Goal: Task Accomplishment & Management: Complete application form

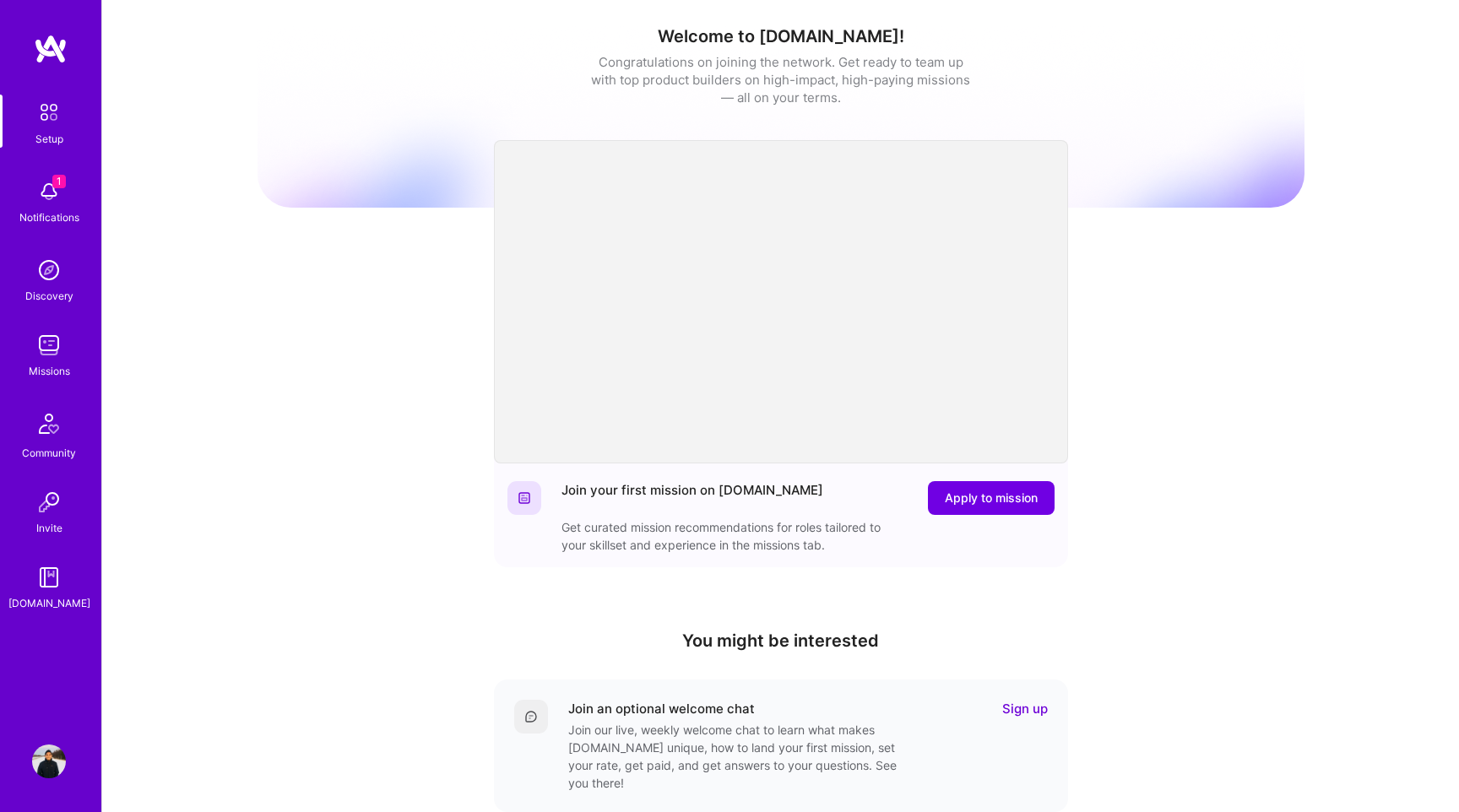
click at [44, 181] on img at bounding box center [49, 192] width 34 height 34
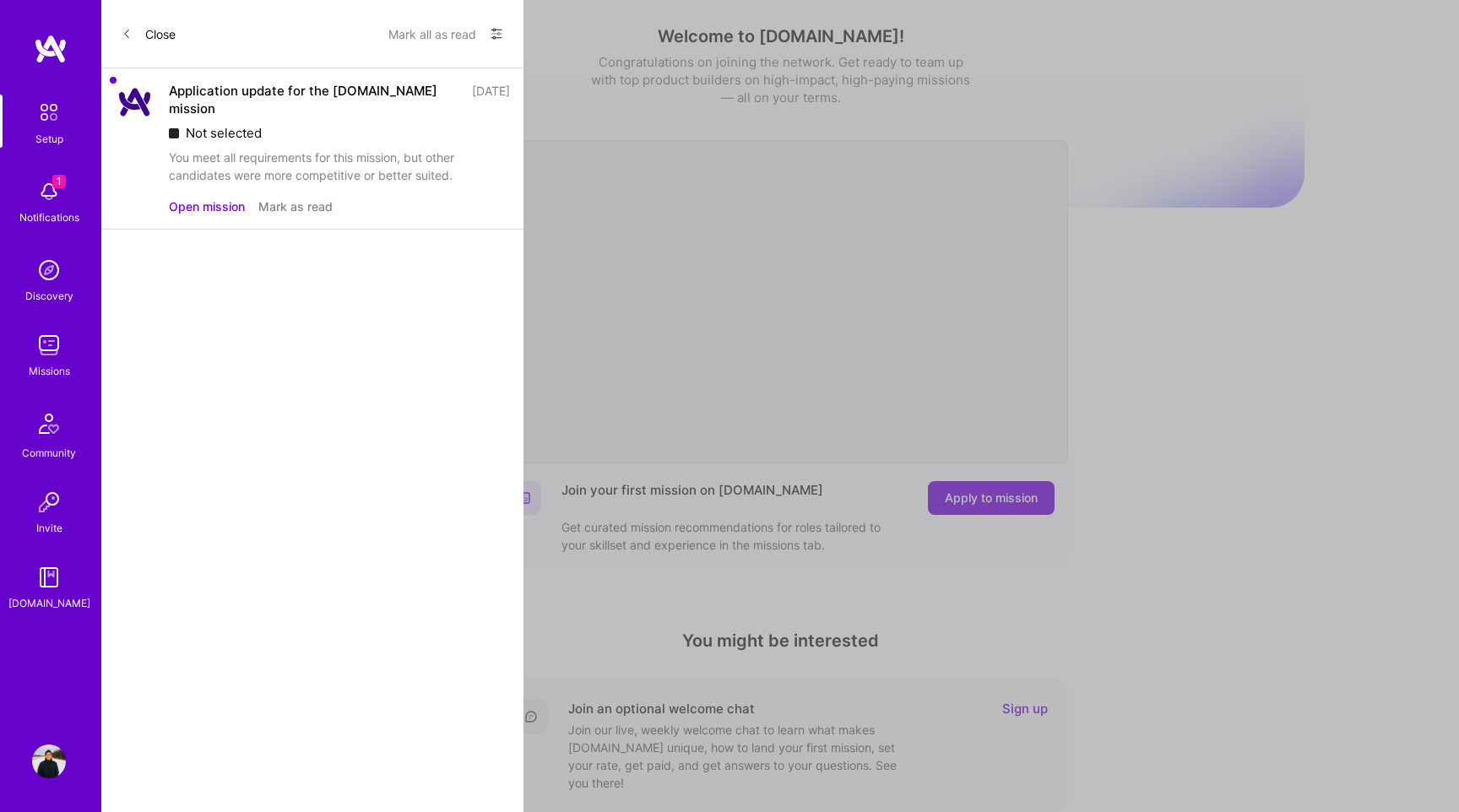
click at [297, 148] on div "You meet all requirements for this mission, but other candidates were more comp…" at bounding box center [339, 165] width 341 height 35
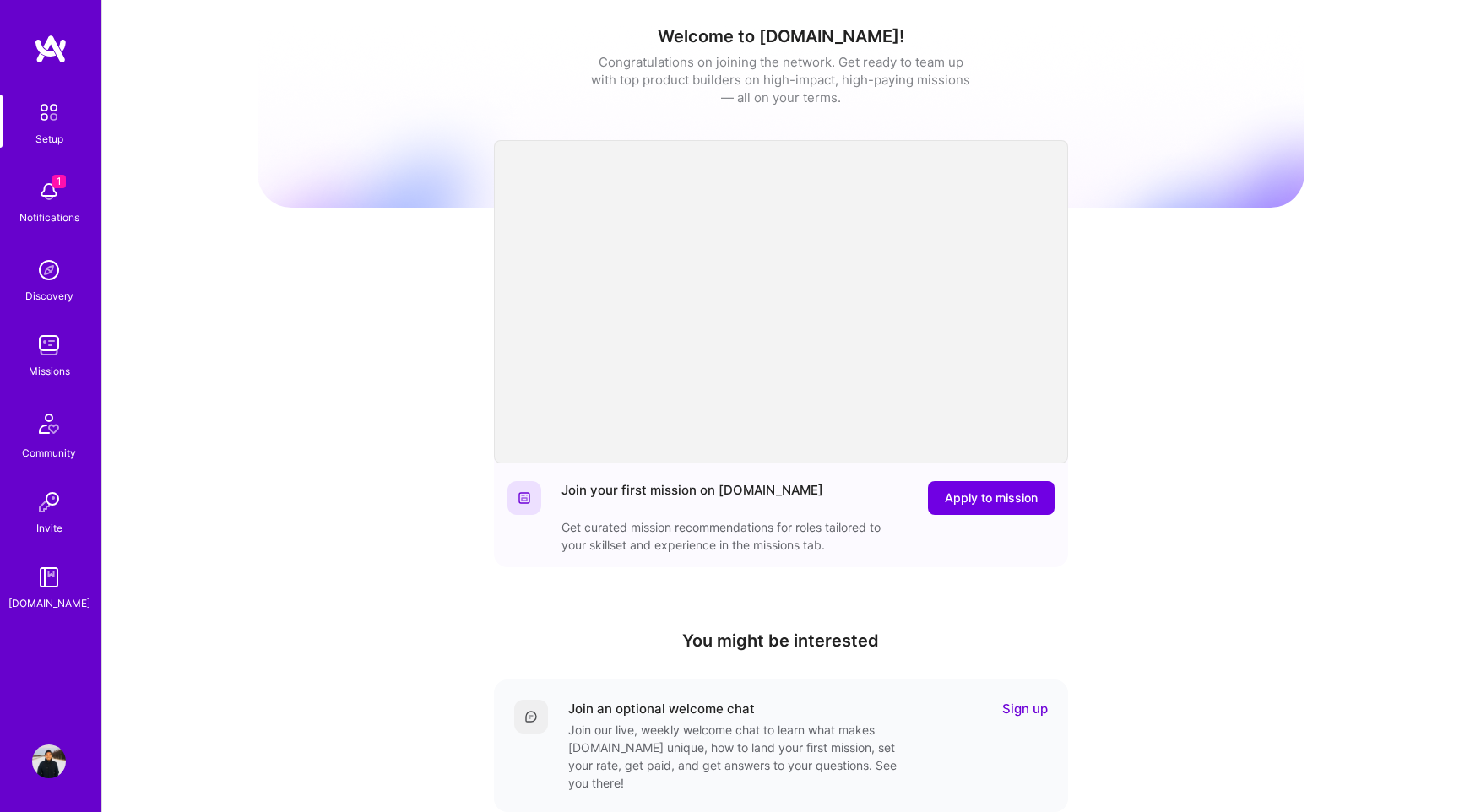
click at [49, 365] on div "Missions" at bounding box center [49, 371] width 41 height 18
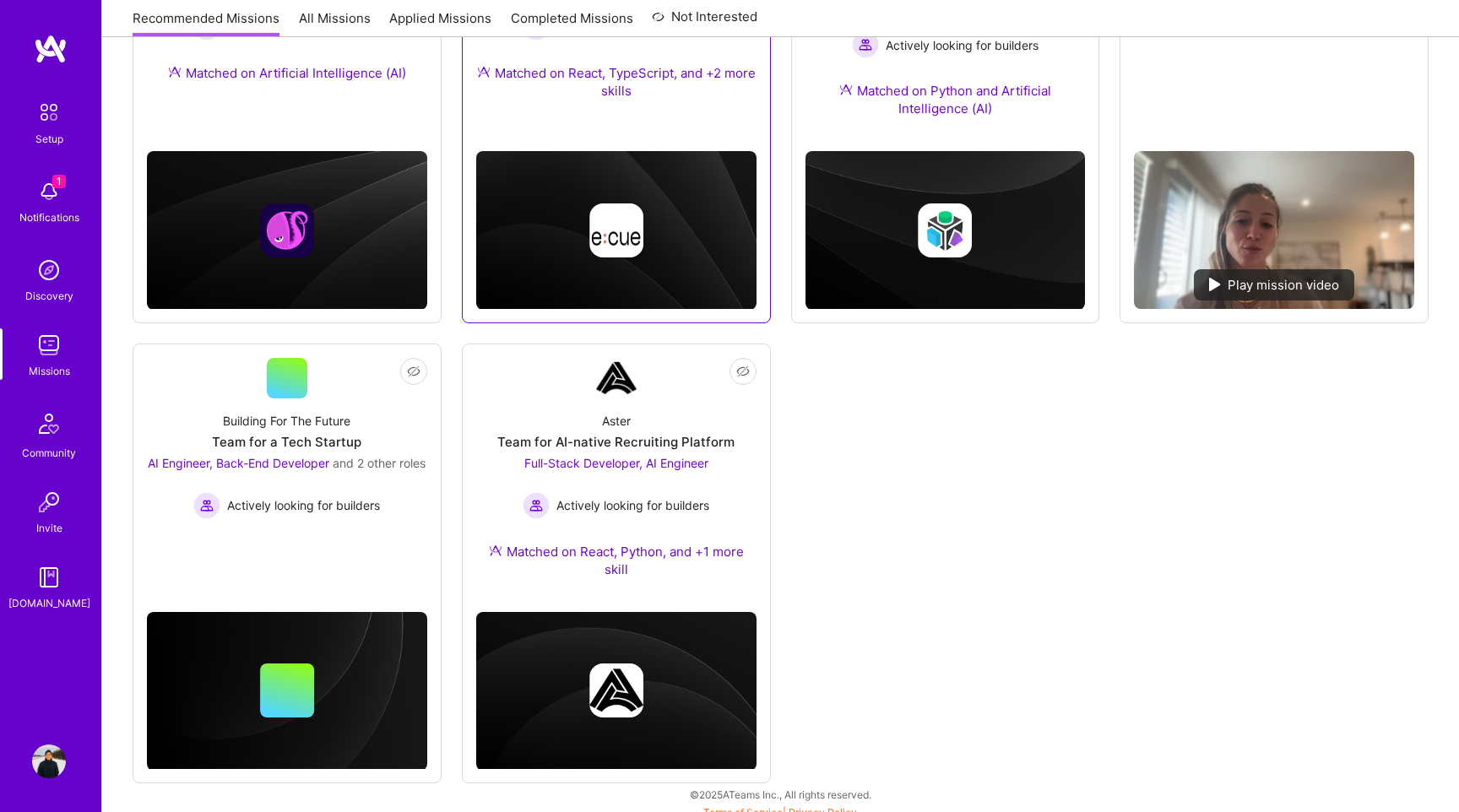
scroll to position [432, 0]
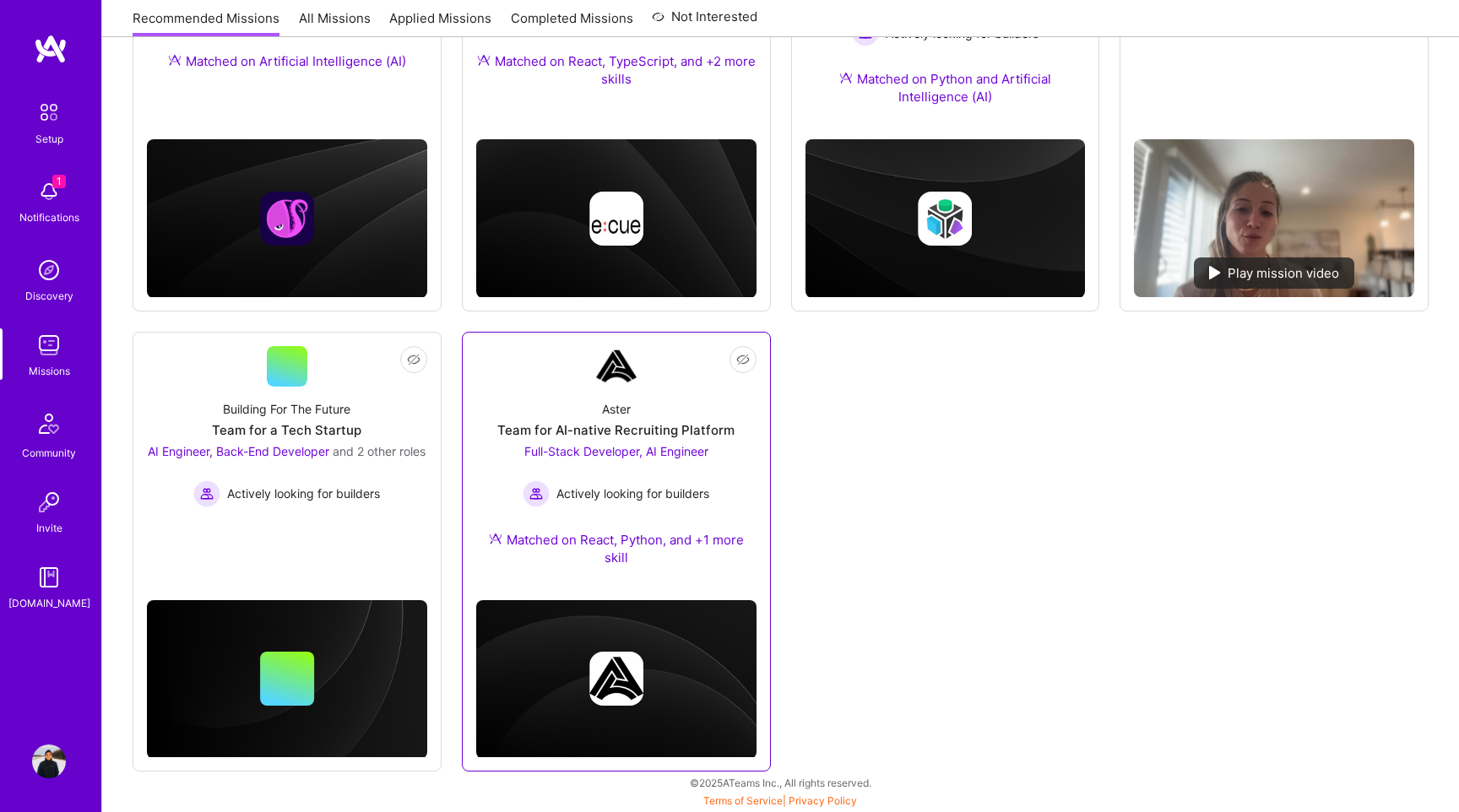
click at [616, 425] on div "Team for AI-native Recruiting Platform" at bounding box center [616, 430] width 237 height 18
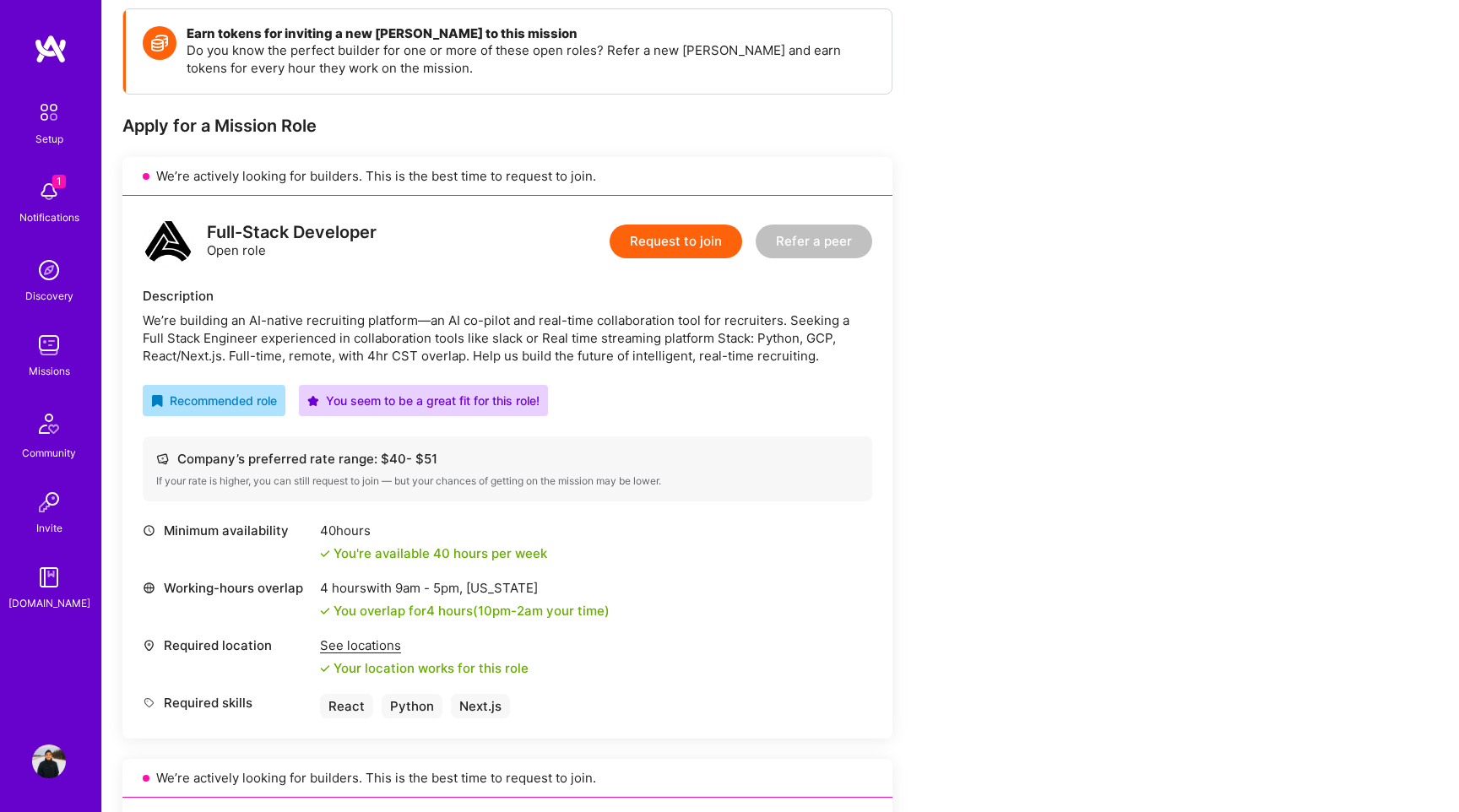
scroll to position [259, 0]
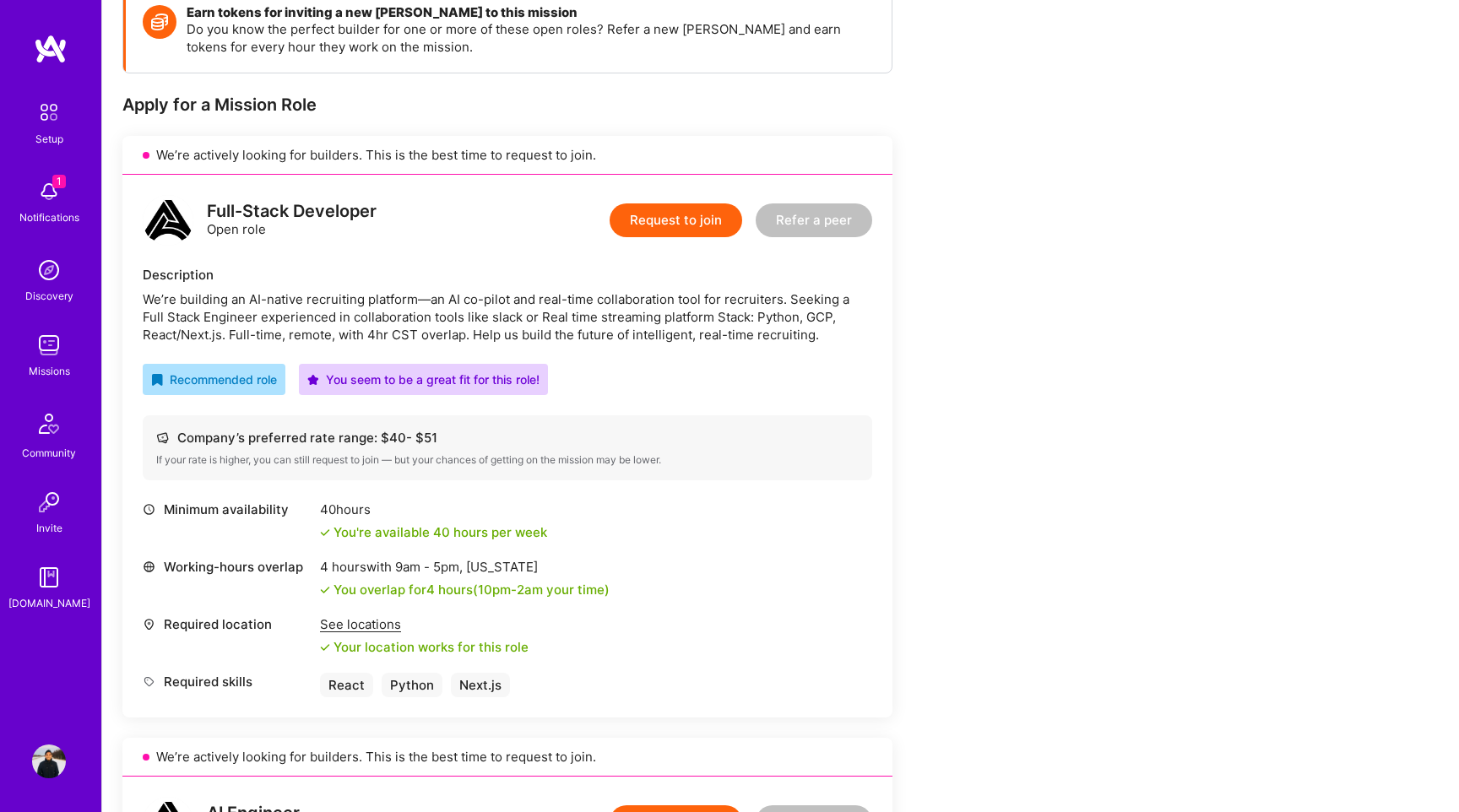
click at [685, 218] on button "Request to join" at bounding box center [676, 220] width 132 height 34
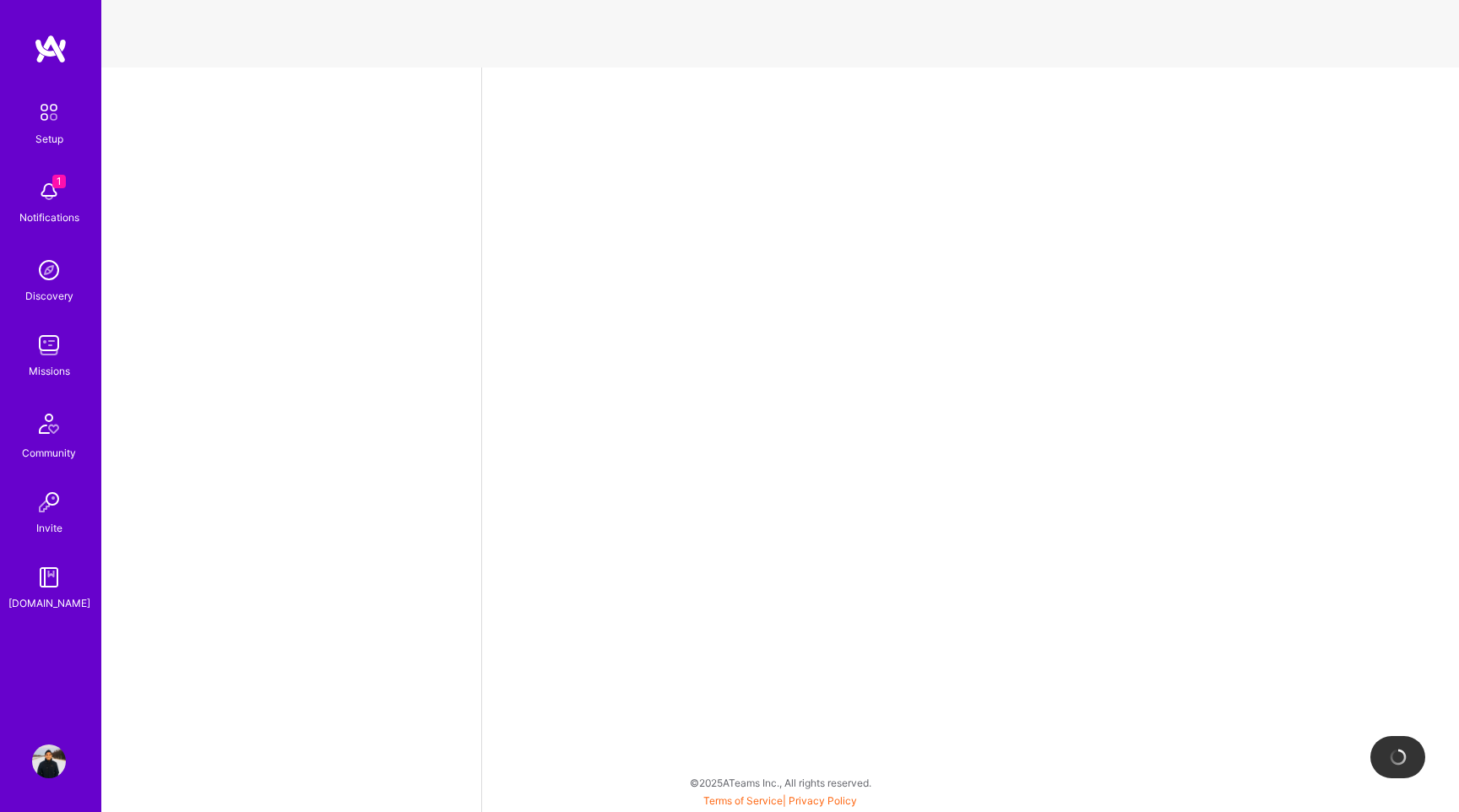
select select "JP"
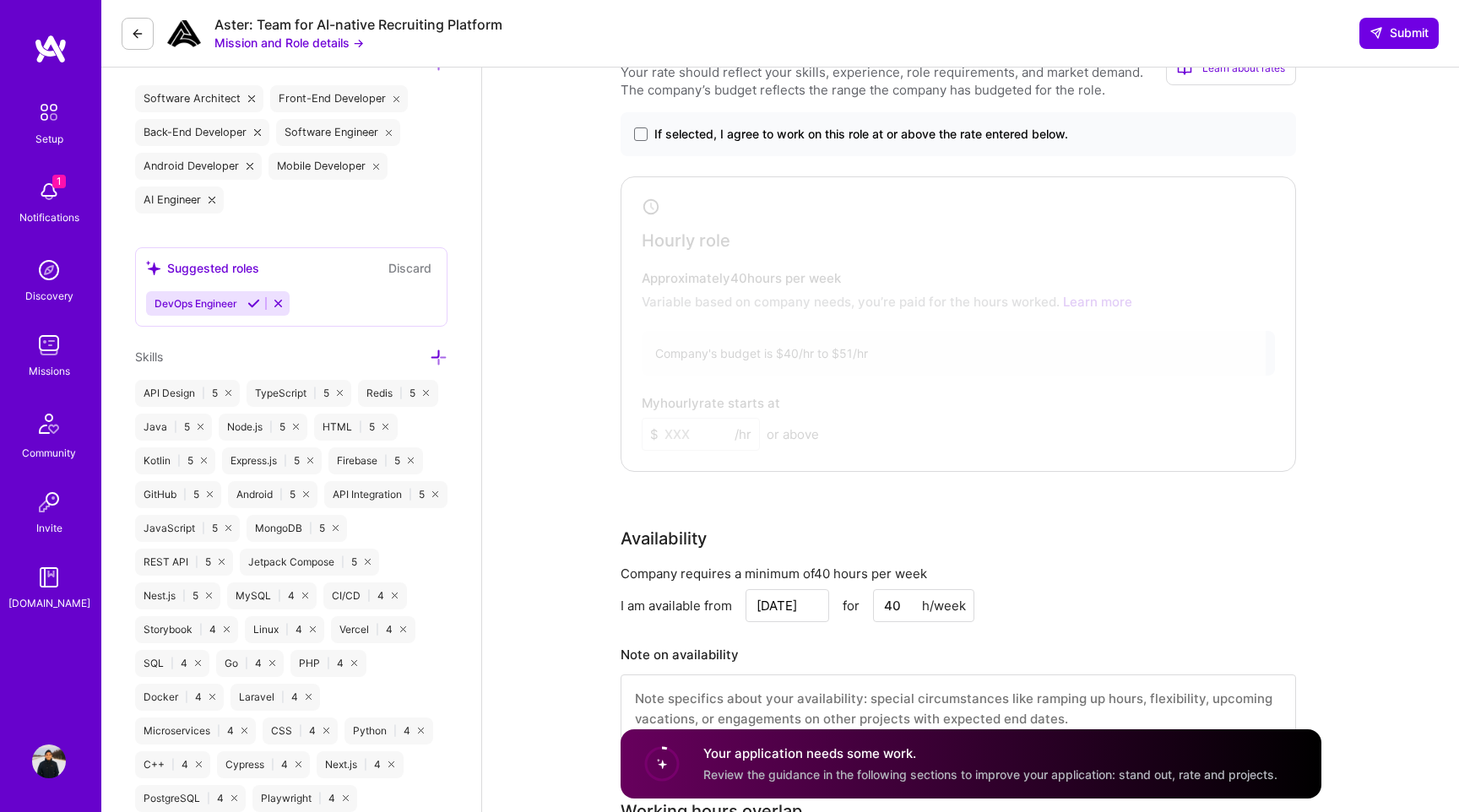
scroll to position [683, 0]
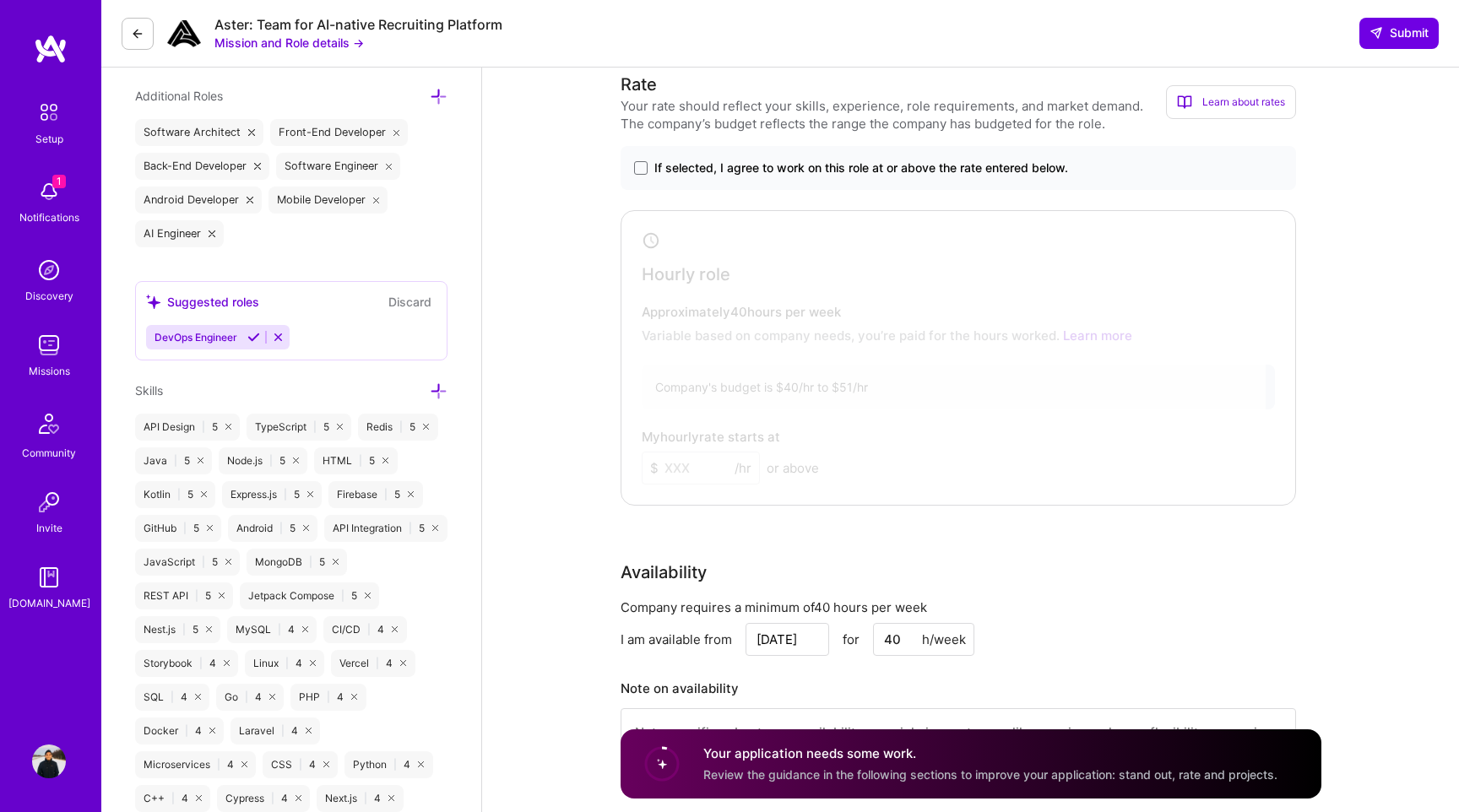
click at [440, 390] on icon at bounding box center [439, 391] width 18 height 18
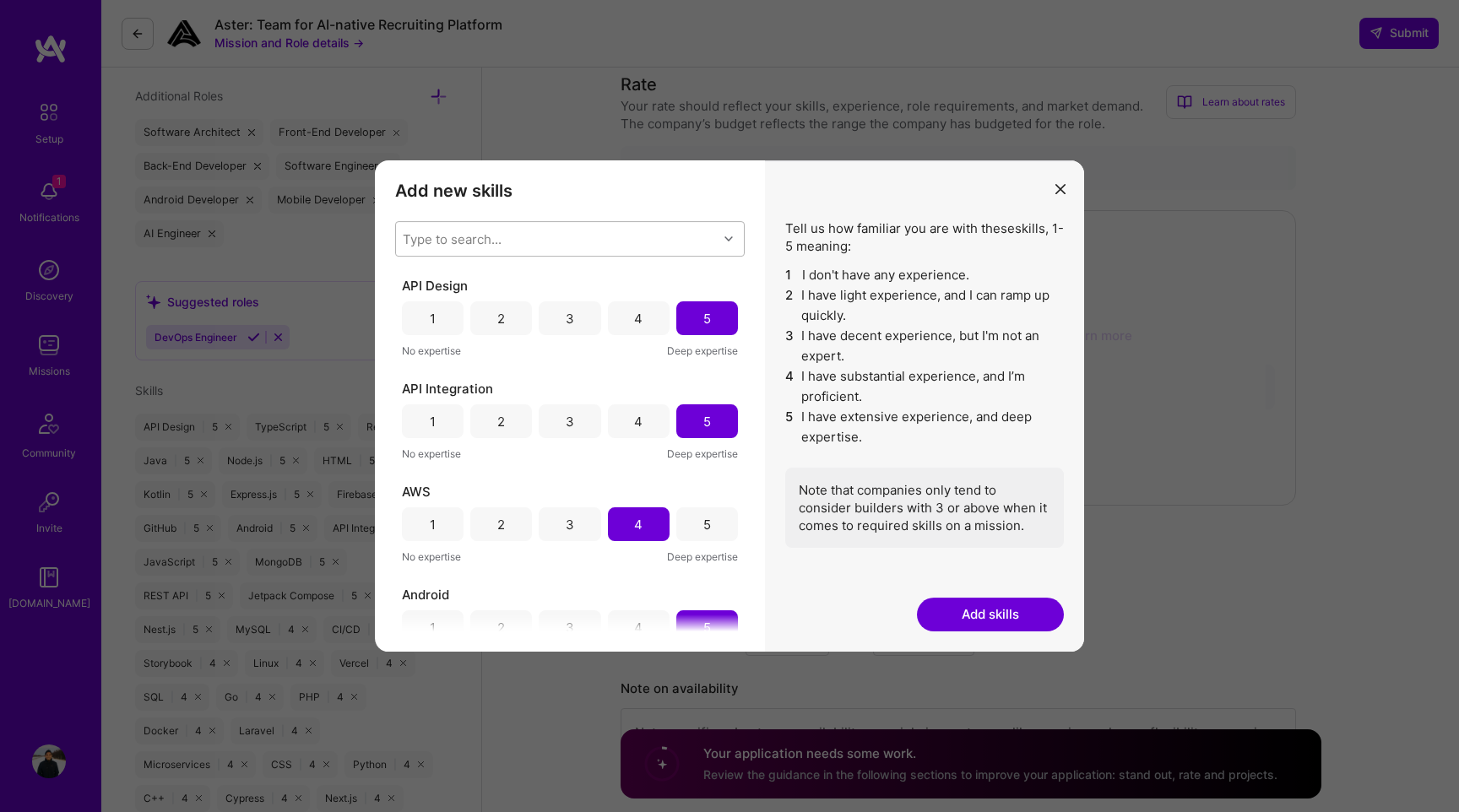
click at [517, 246] on div "Type to search..." at bounding box center [557, 239] width 322 height 34
type input "google"
click at [497, 317] on div "Google Cloud / GCP" at bounding box center [570, 314] width 329 height 18
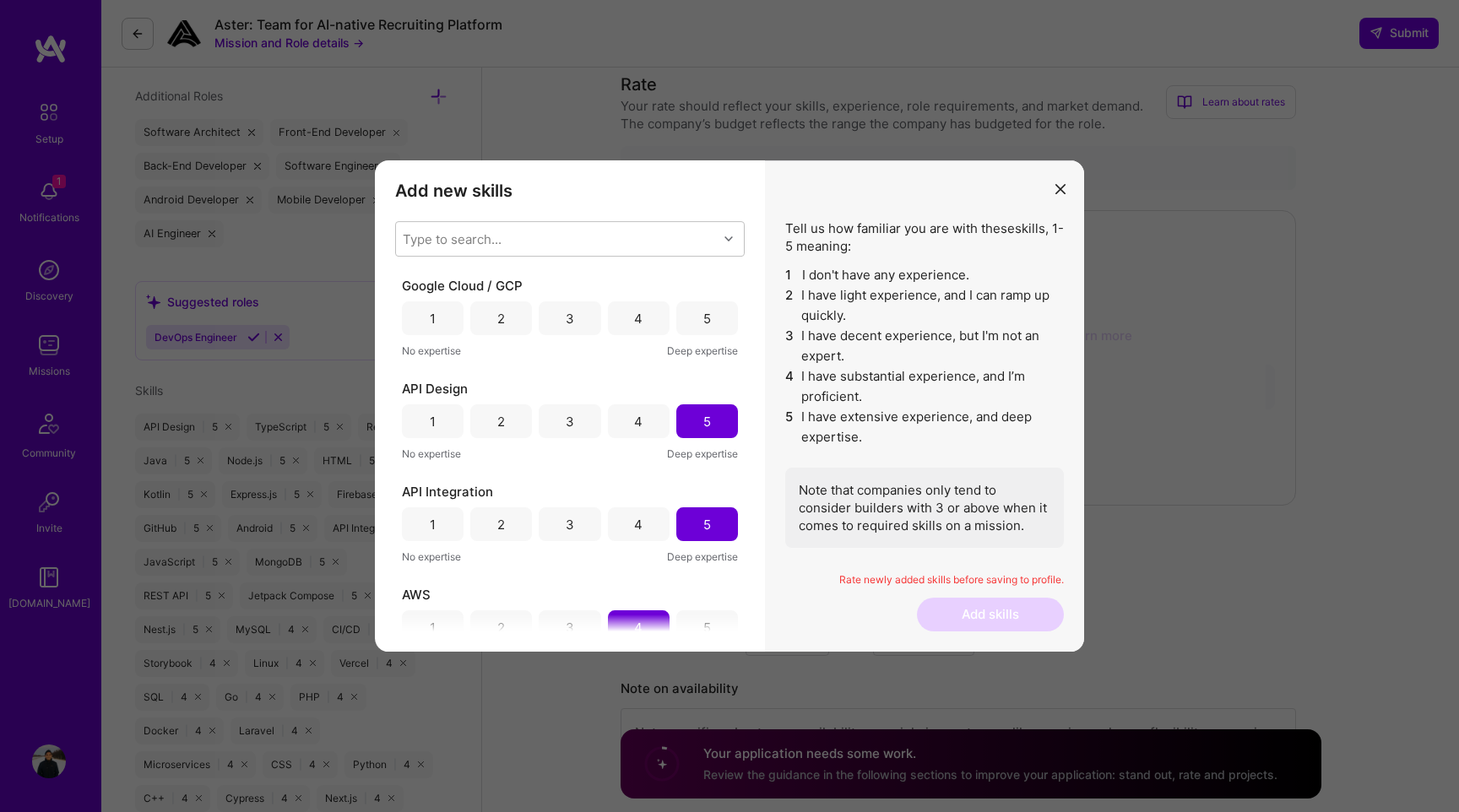
click at [712, 200] on h3 "Add new skills" at bounding box center [569, 191] width 350 height 21
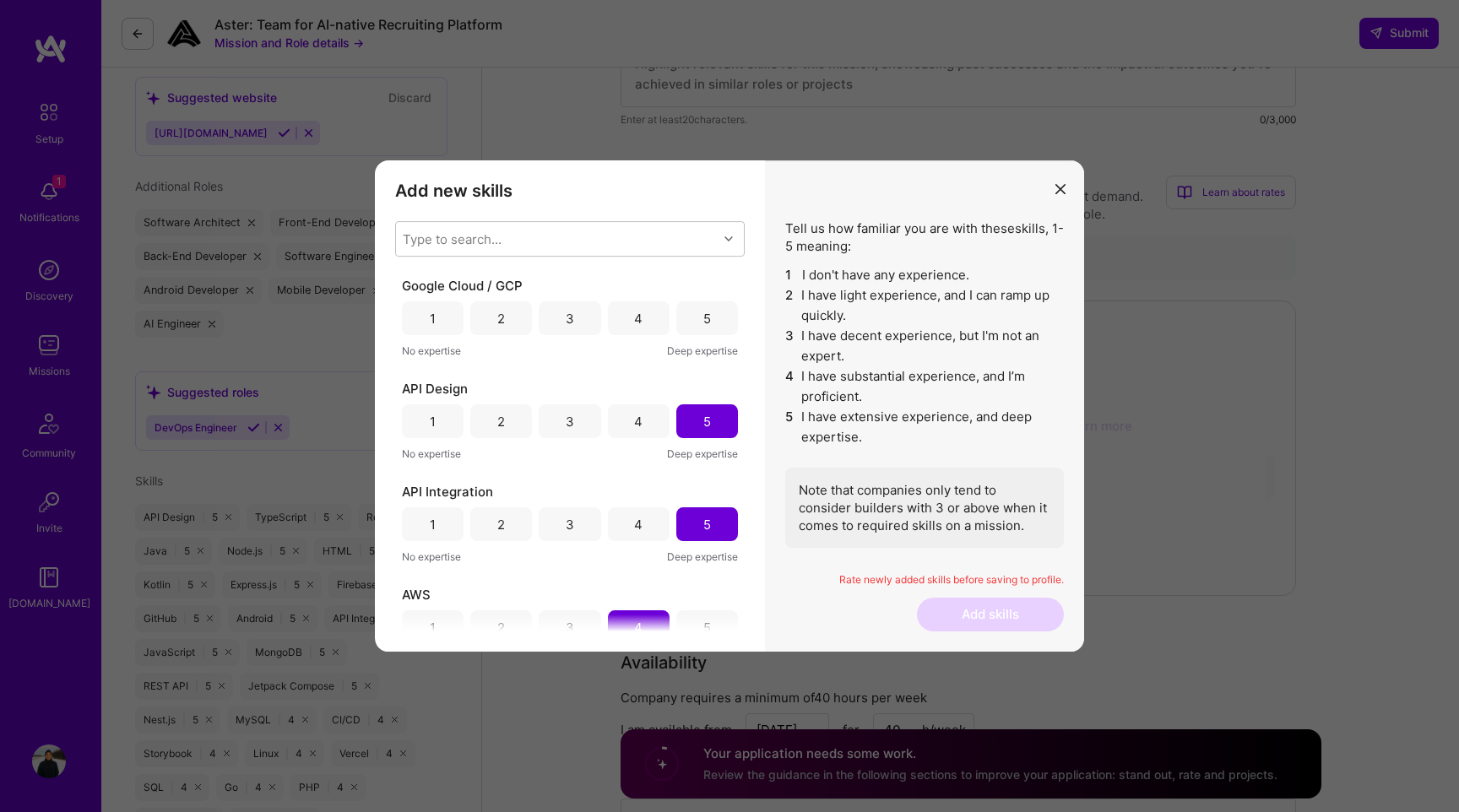
scroll to position [564, 0]
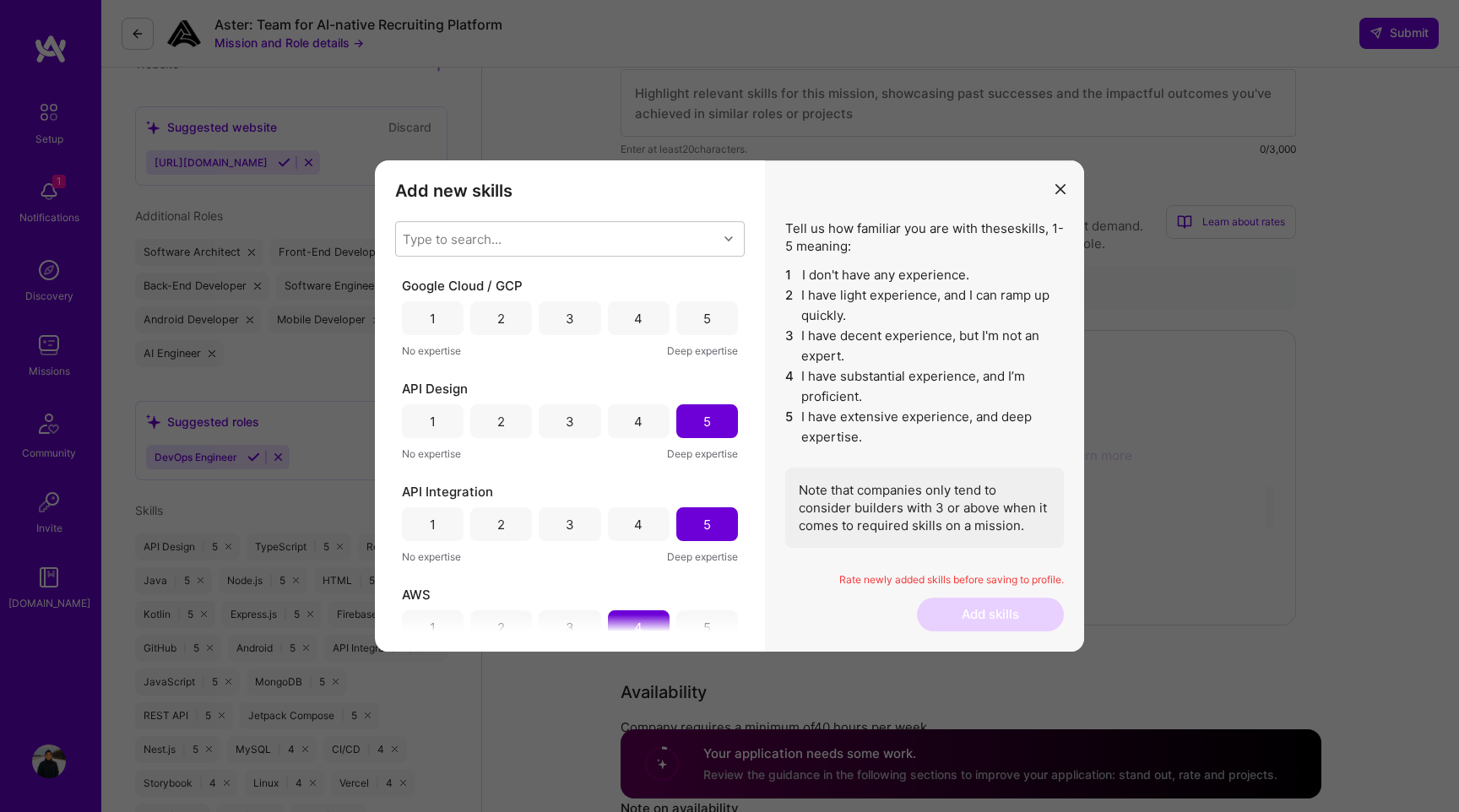
click at [580, 322] on div "3" at bounding box center [569, 318] width 62 height 34
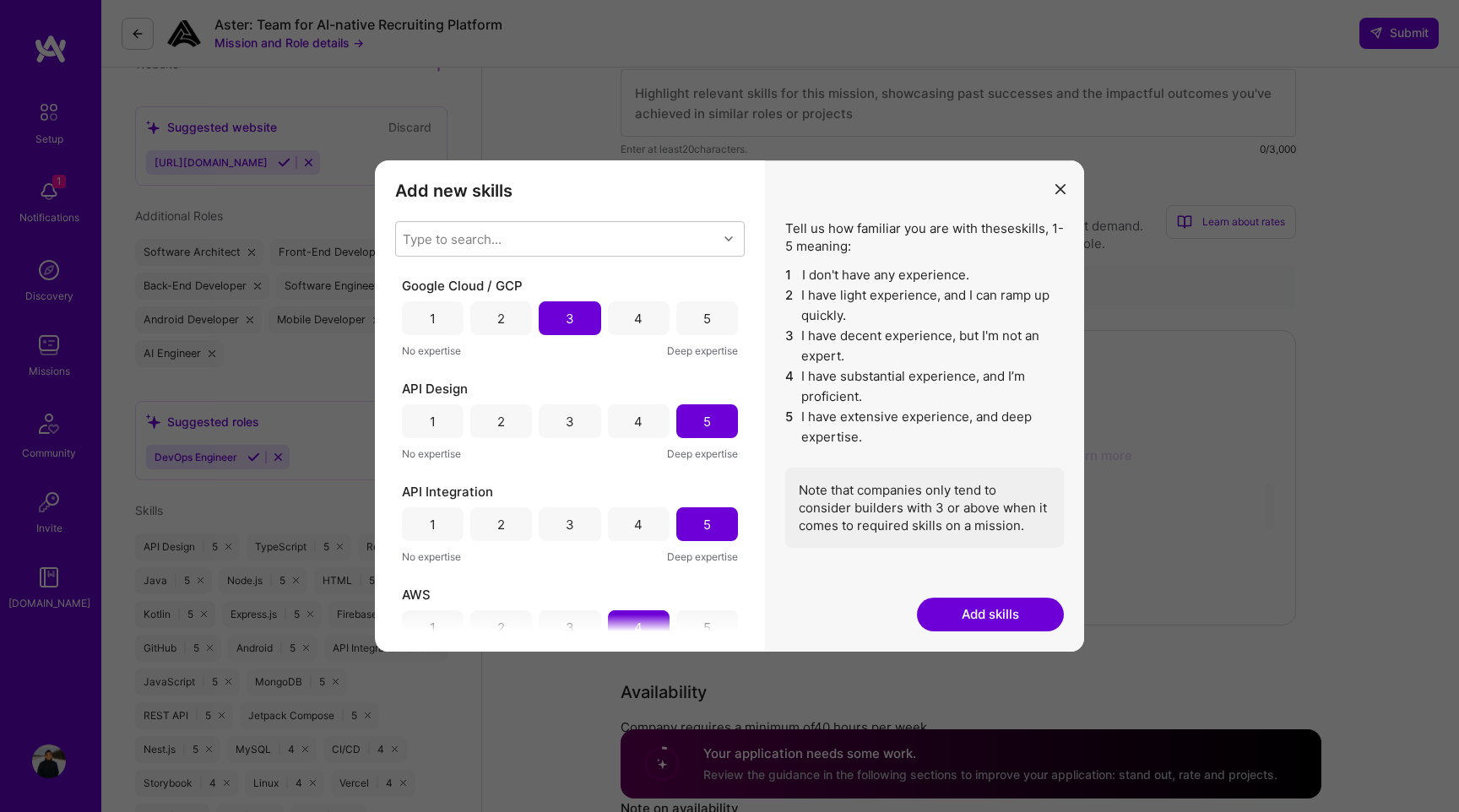
click at [999, 616] on button "Add skills" at bounding box center [989, 615] width 147 height 34
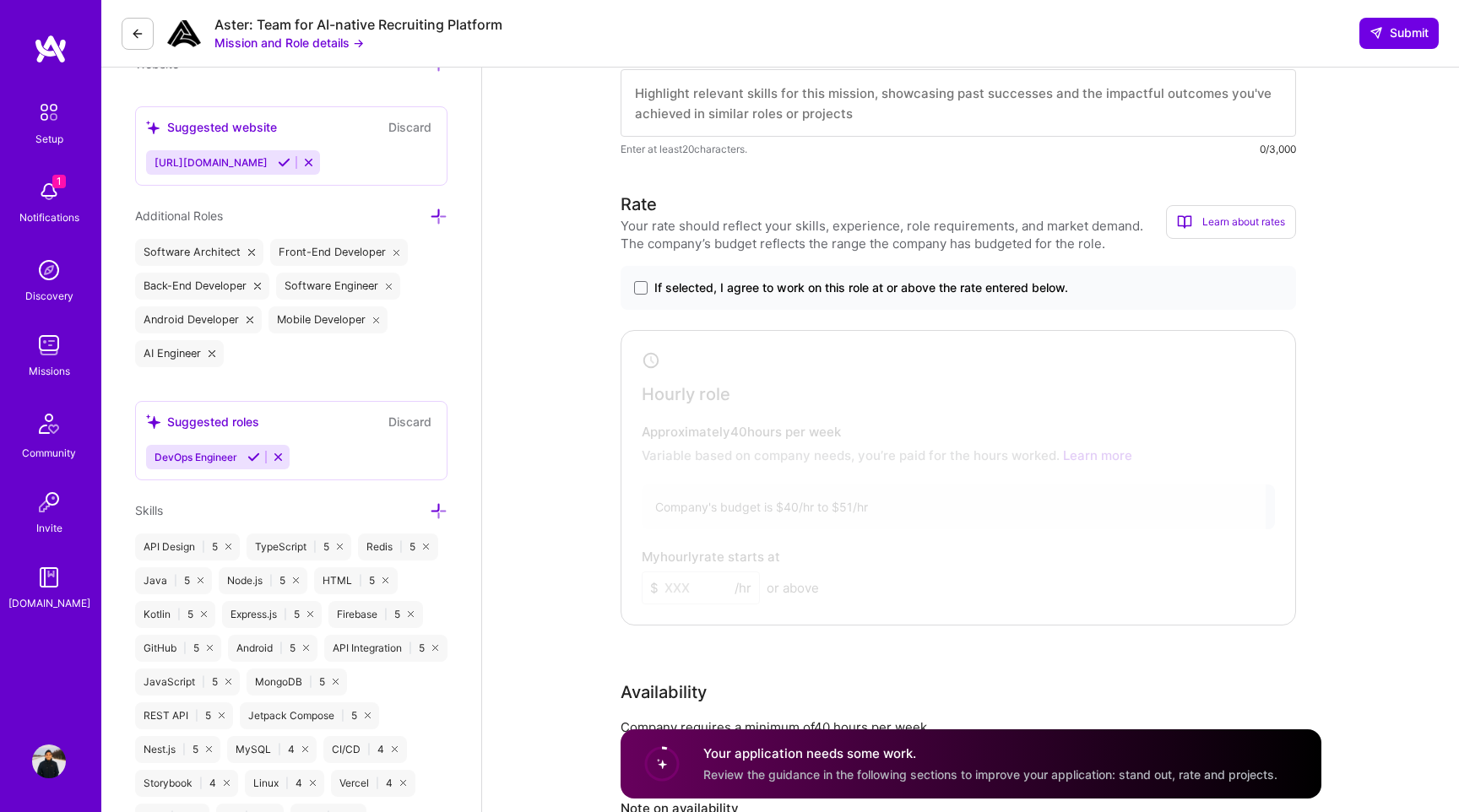
scroll to position [524, 0]
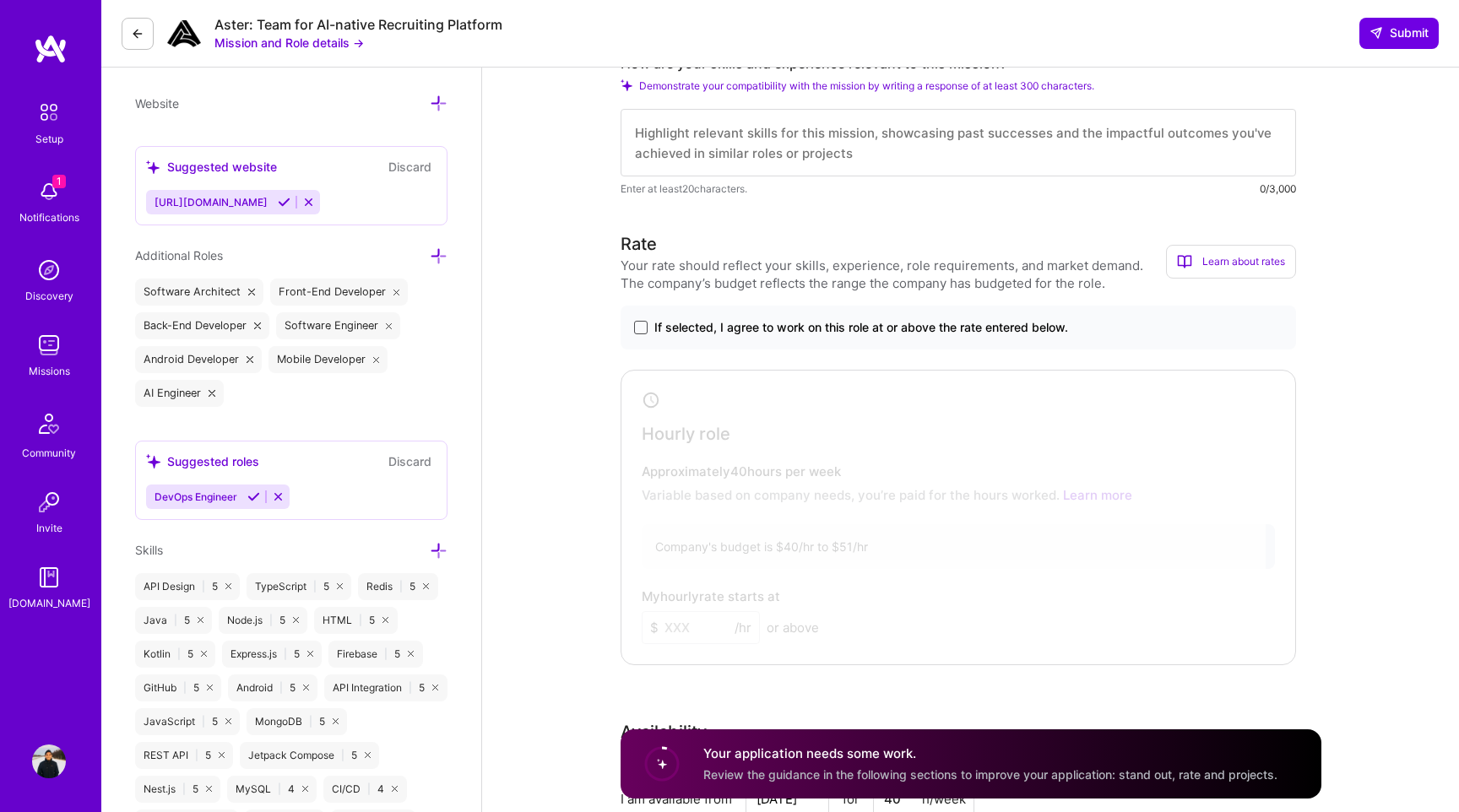
click at [645, 324] on span at bounding box center [640, 327] width 13 height 13
click at [0, 0] on input "If selected, I agree to work on this role at or above the rate entered below." at bounding box center [0, 0] width 0 height 0
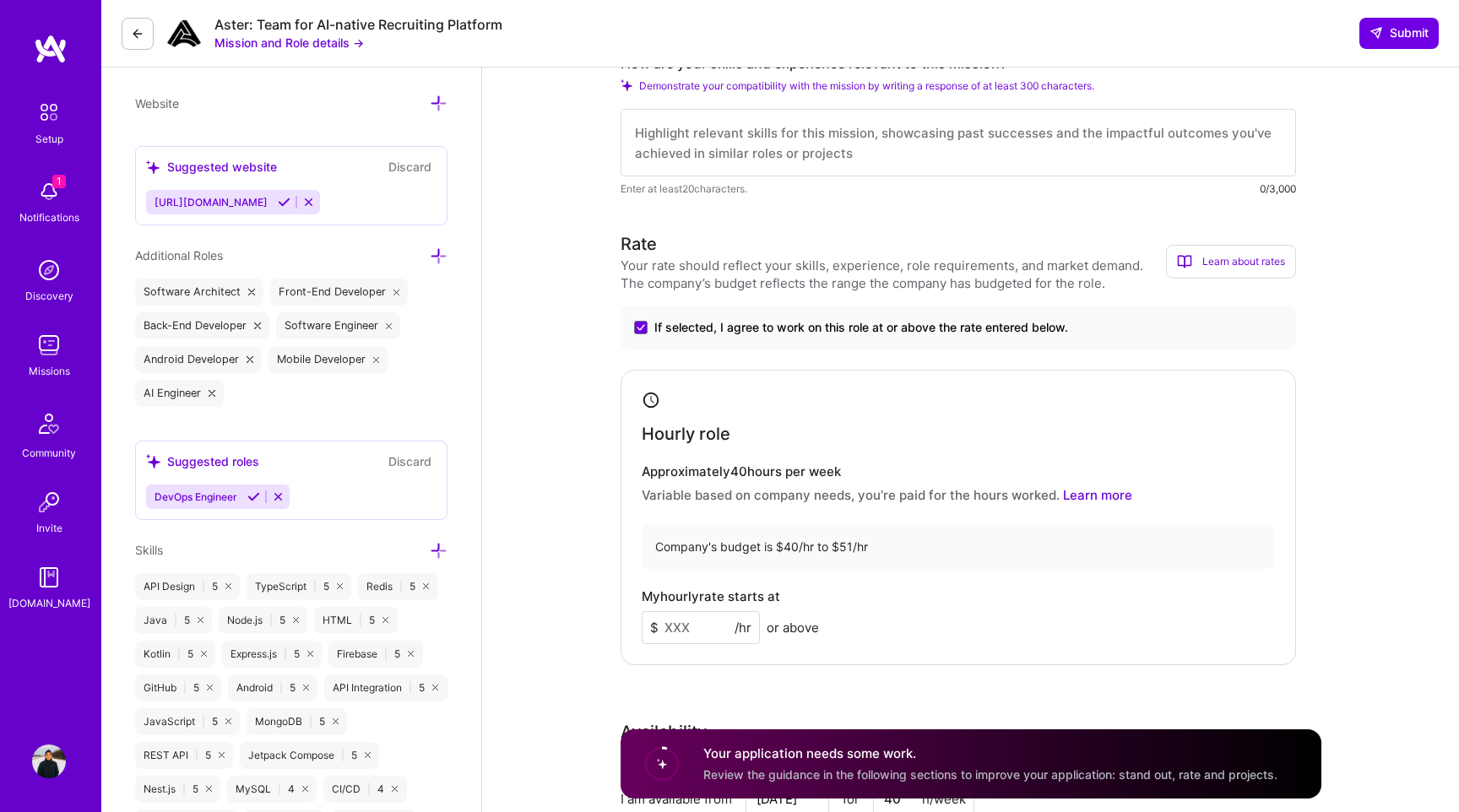
click at [685, 631] on input at bounding box center [700, 628] width 118 height 33
type input "40"
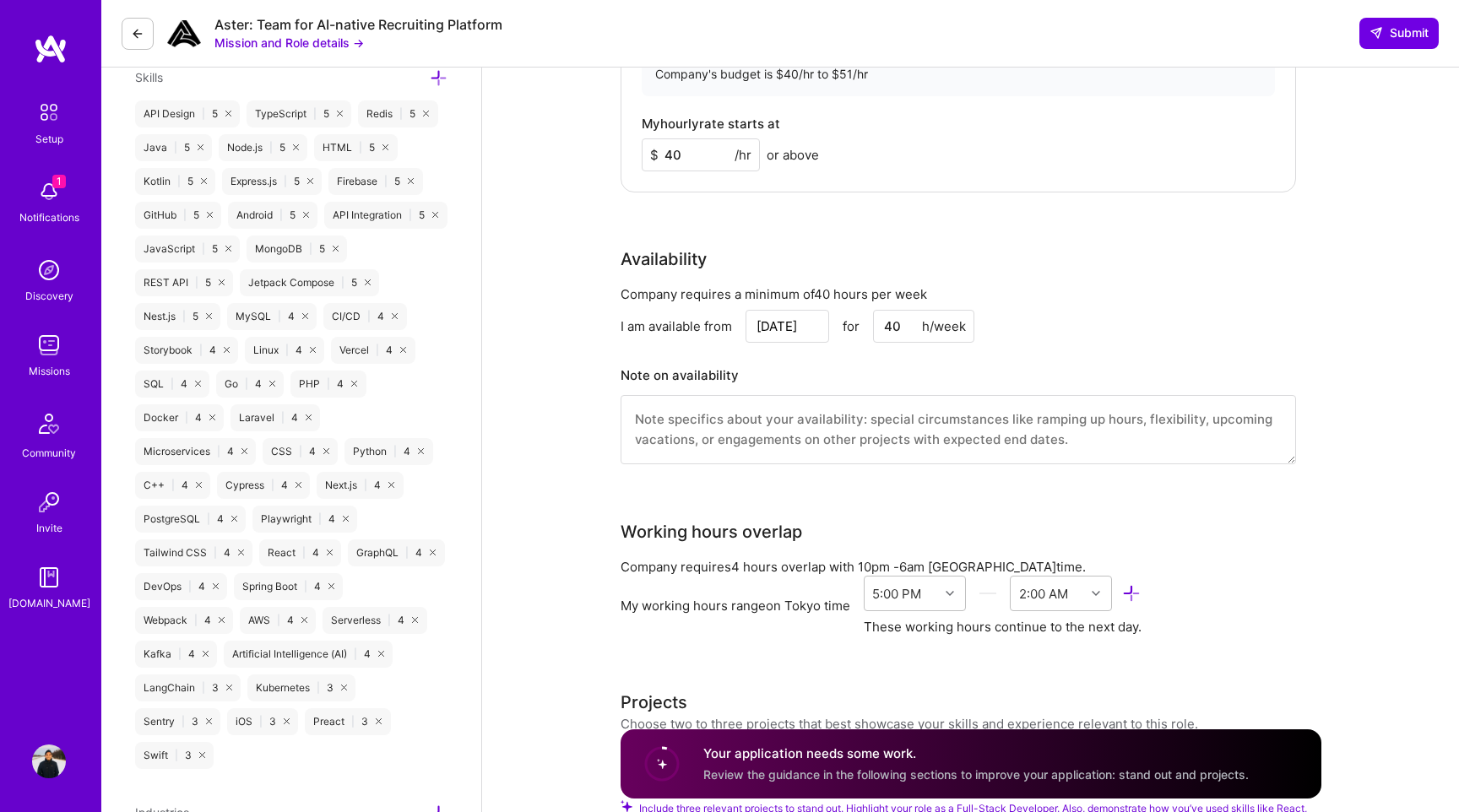
scroll to position [999, 0]
click at [777, 310] on input "[DATE]" at bounding box center [787, 325] width 84 height 33
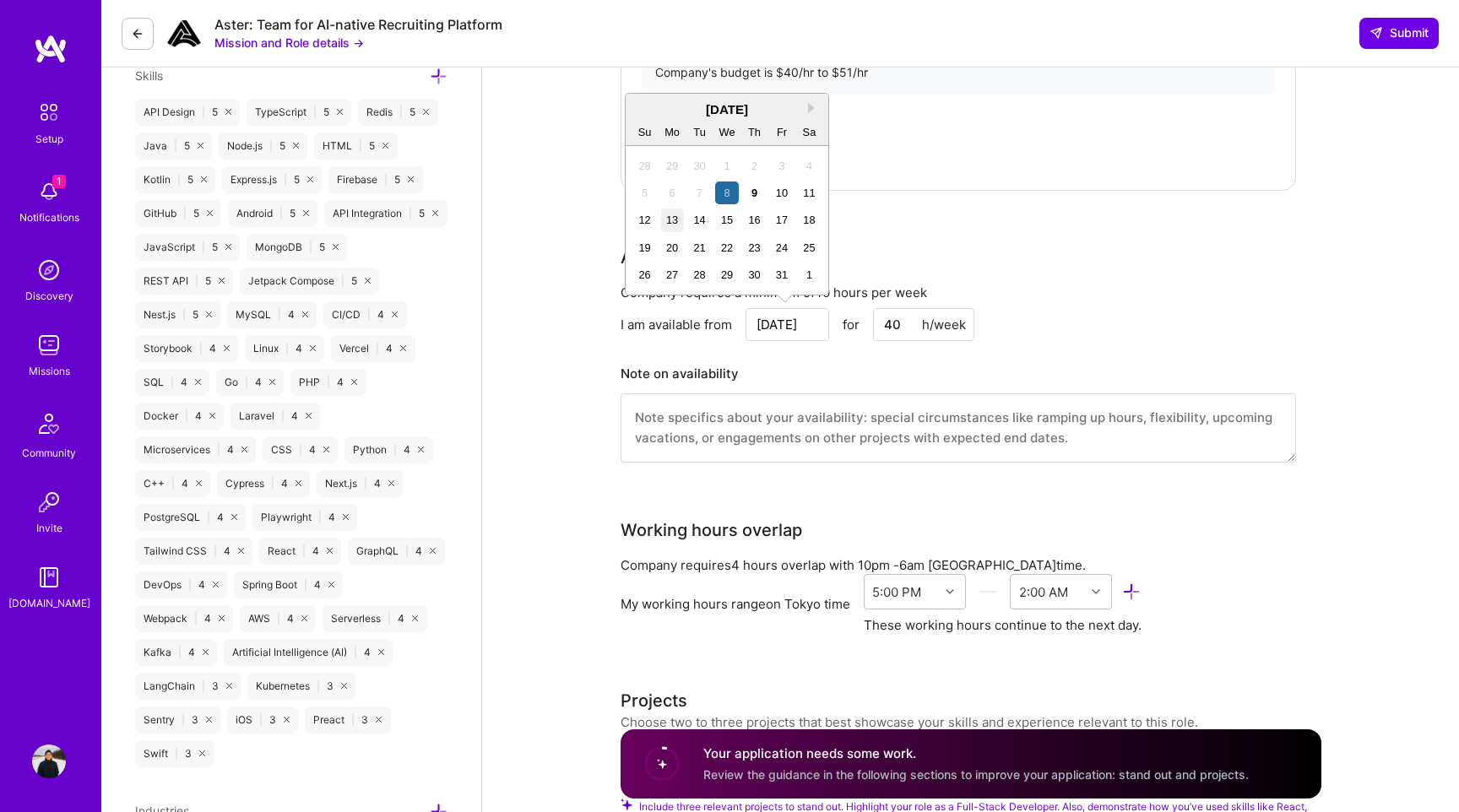
click at [670, 230] on div "13" at bounding box center [672, 219] width 22 height 22
type input "[DATE]"
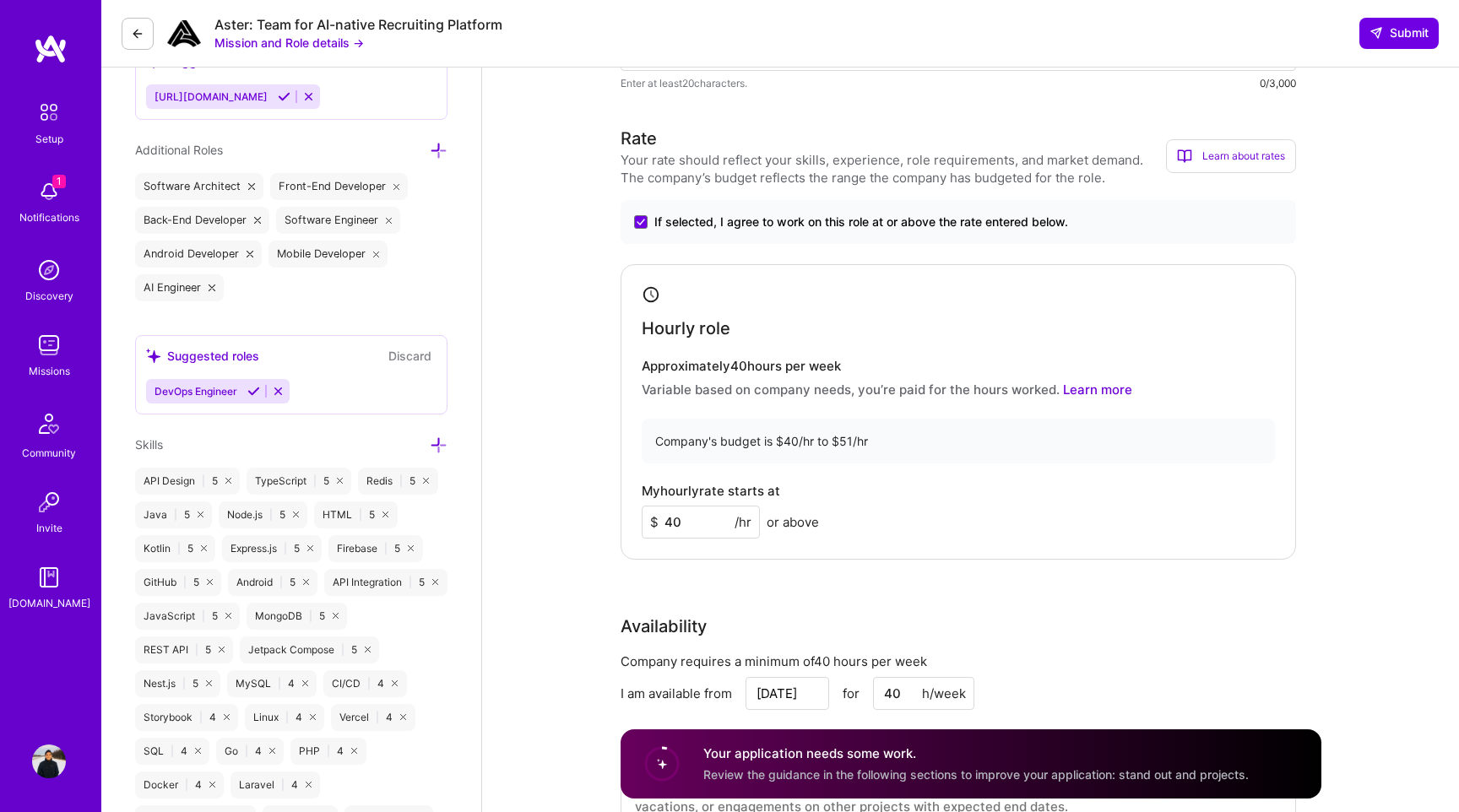
scroll to position [0, 0]
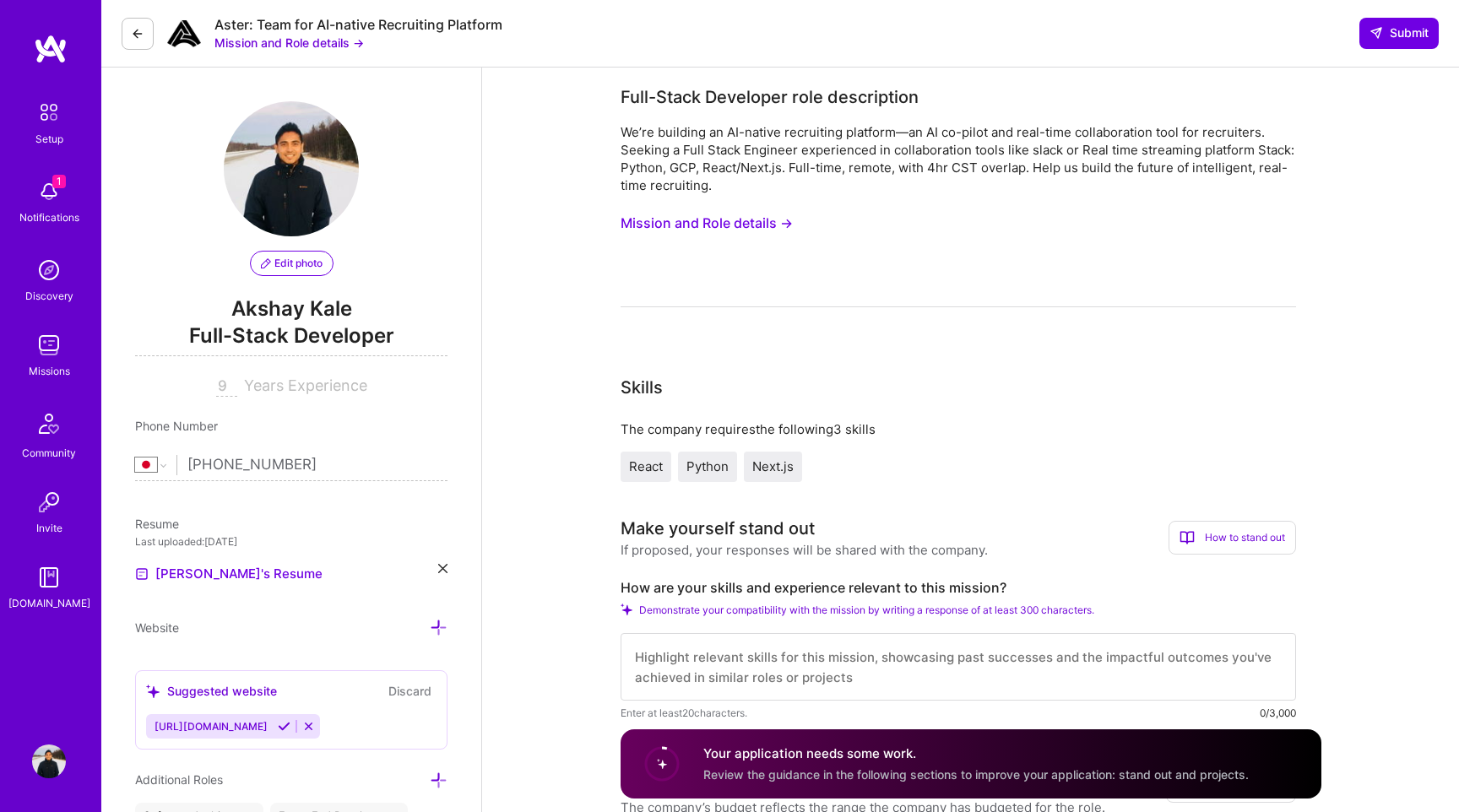
click at [668, 228] on button "Mission and Role details →" at bounding box center [707, 223] width 173 height 31
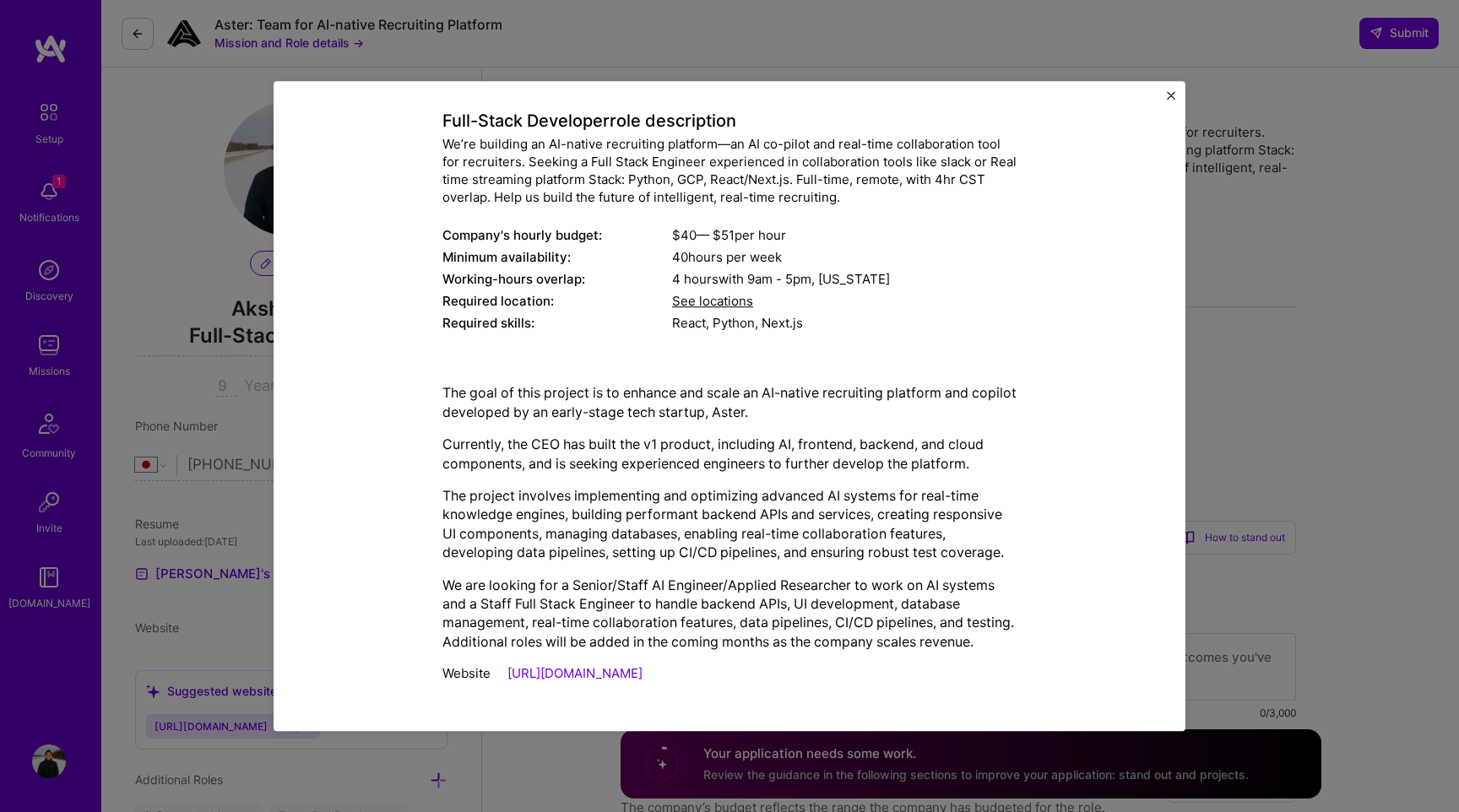
scroll to position [109, 0]
click at [1383, 330] on div "Mission Description and Role Details Full-Stack Developer role description We’r…" at bounding box center [730, 406] width 1459 height 812
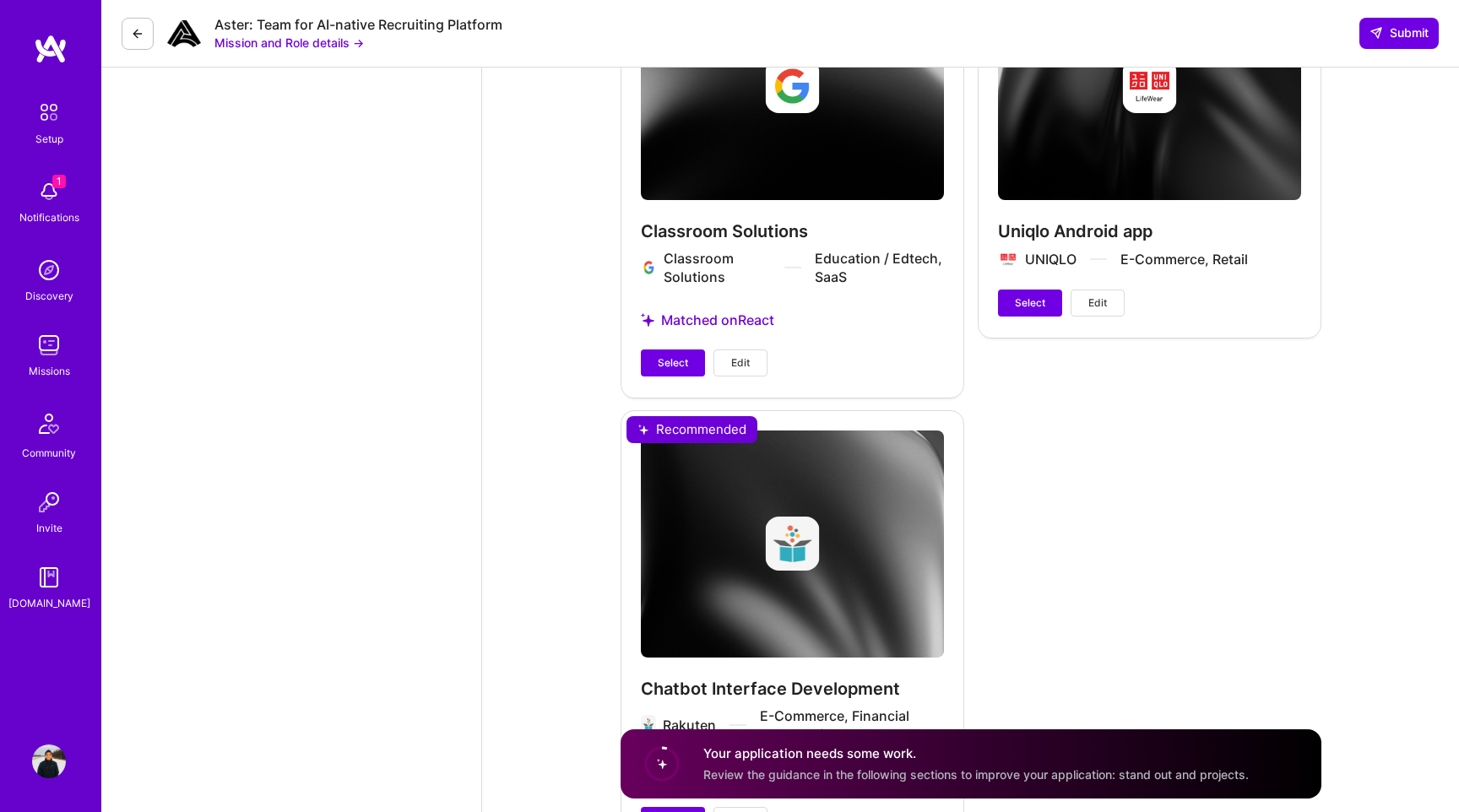
scroll to position [3115, 0]
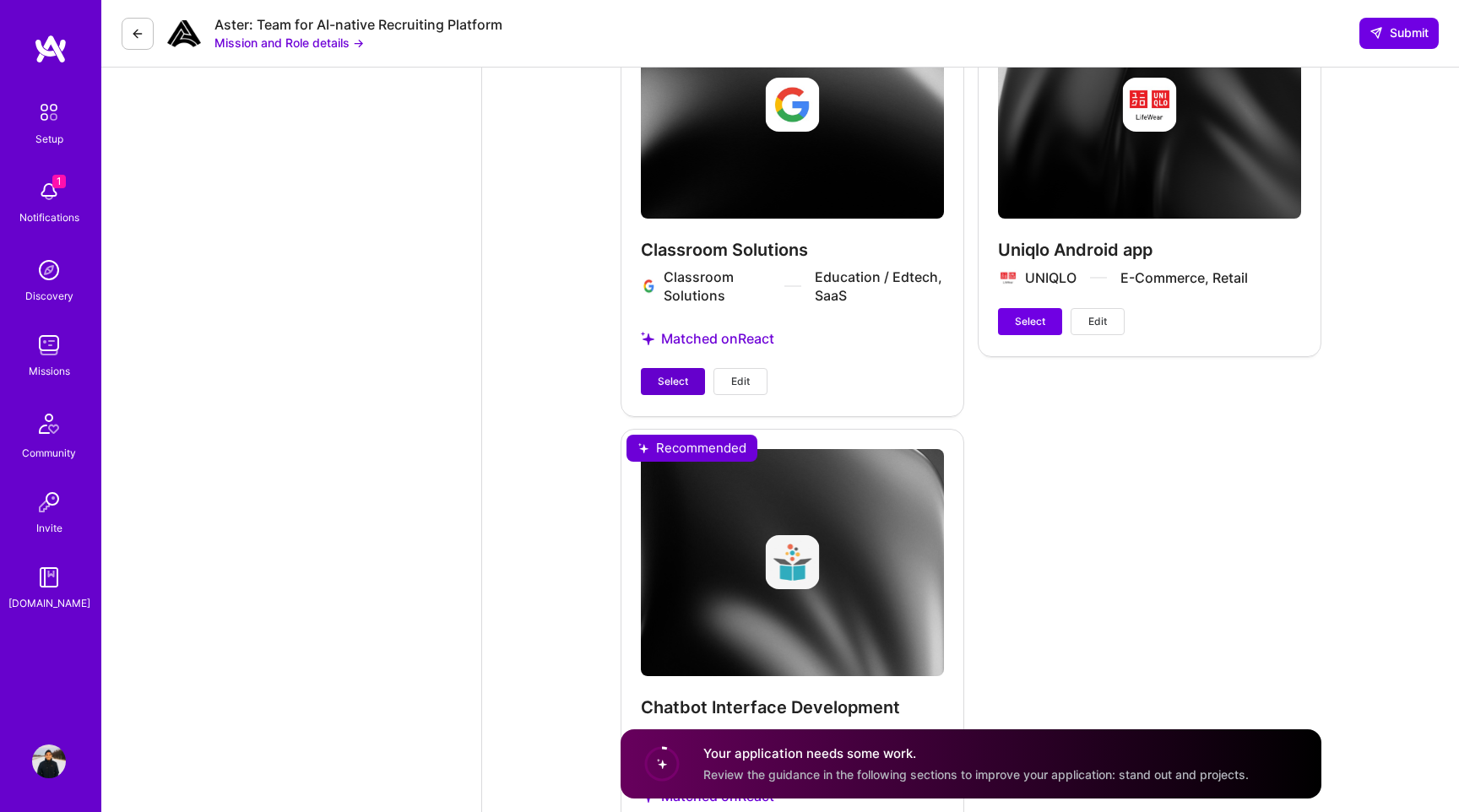
click at [676, 389] on span "Select" at bounding box center [673, 381] width 31 height 15
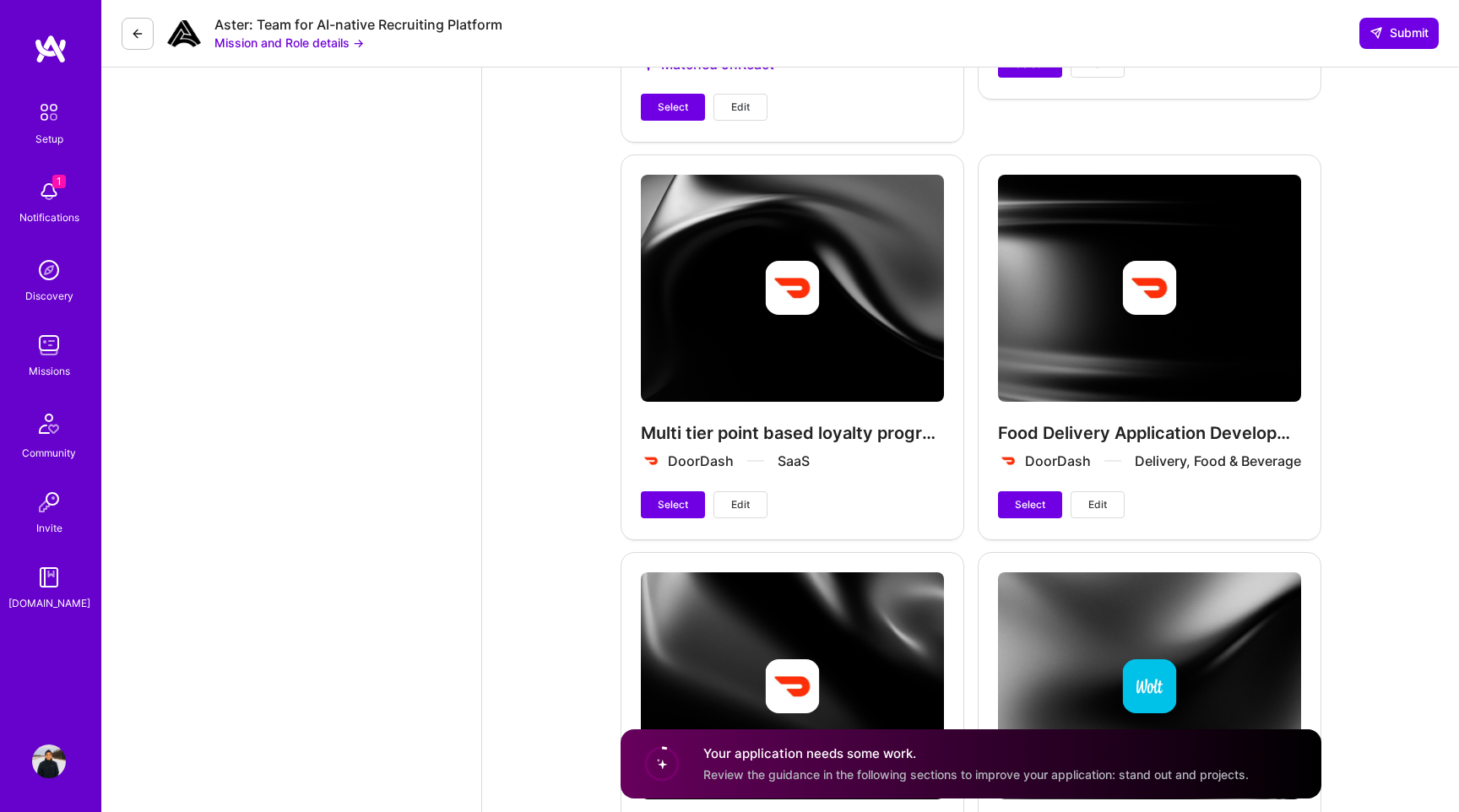
scroll to position [2118, 0]
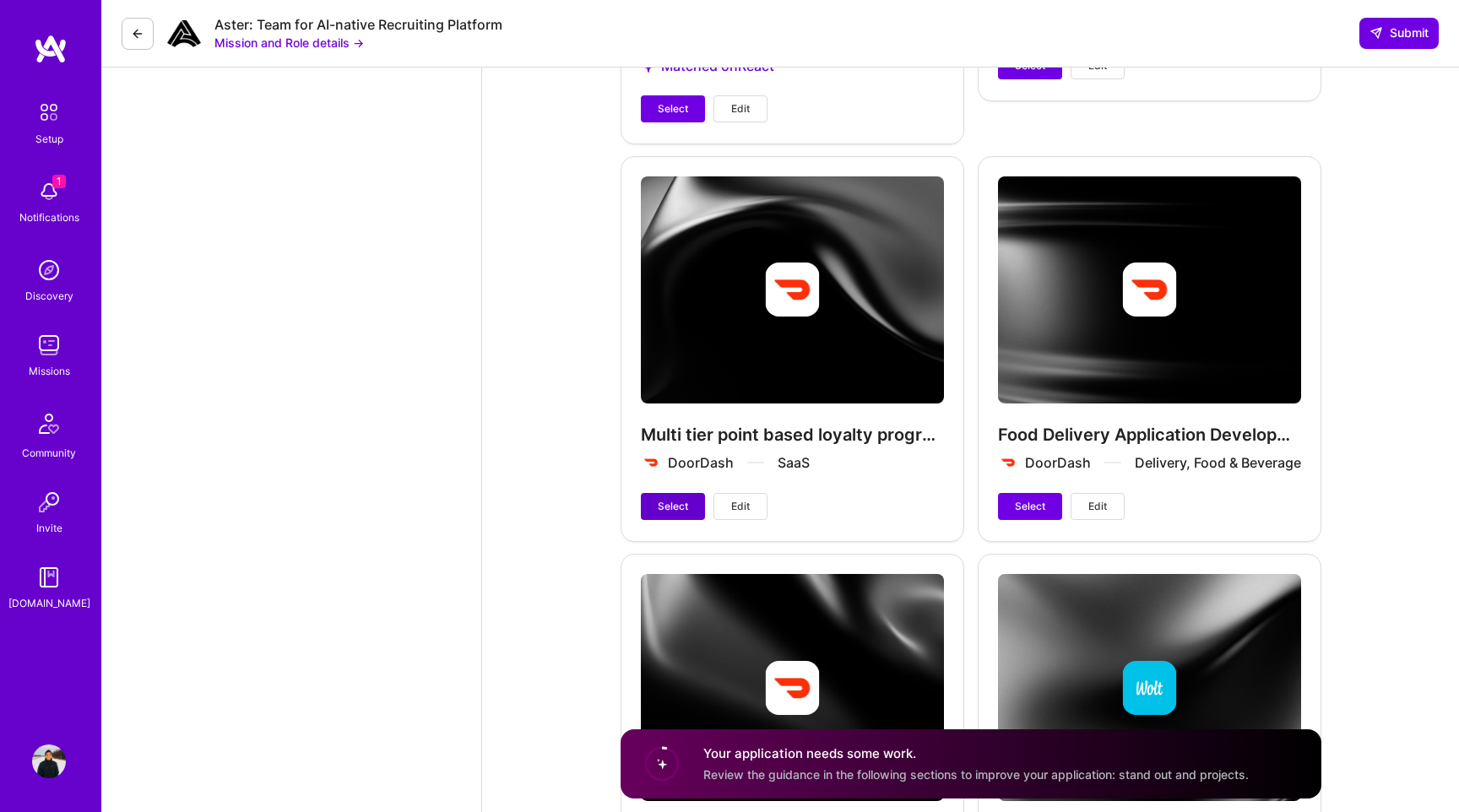
click at [676, 508] on span "Select" at bounding box center [673, 506] width 31 height 15
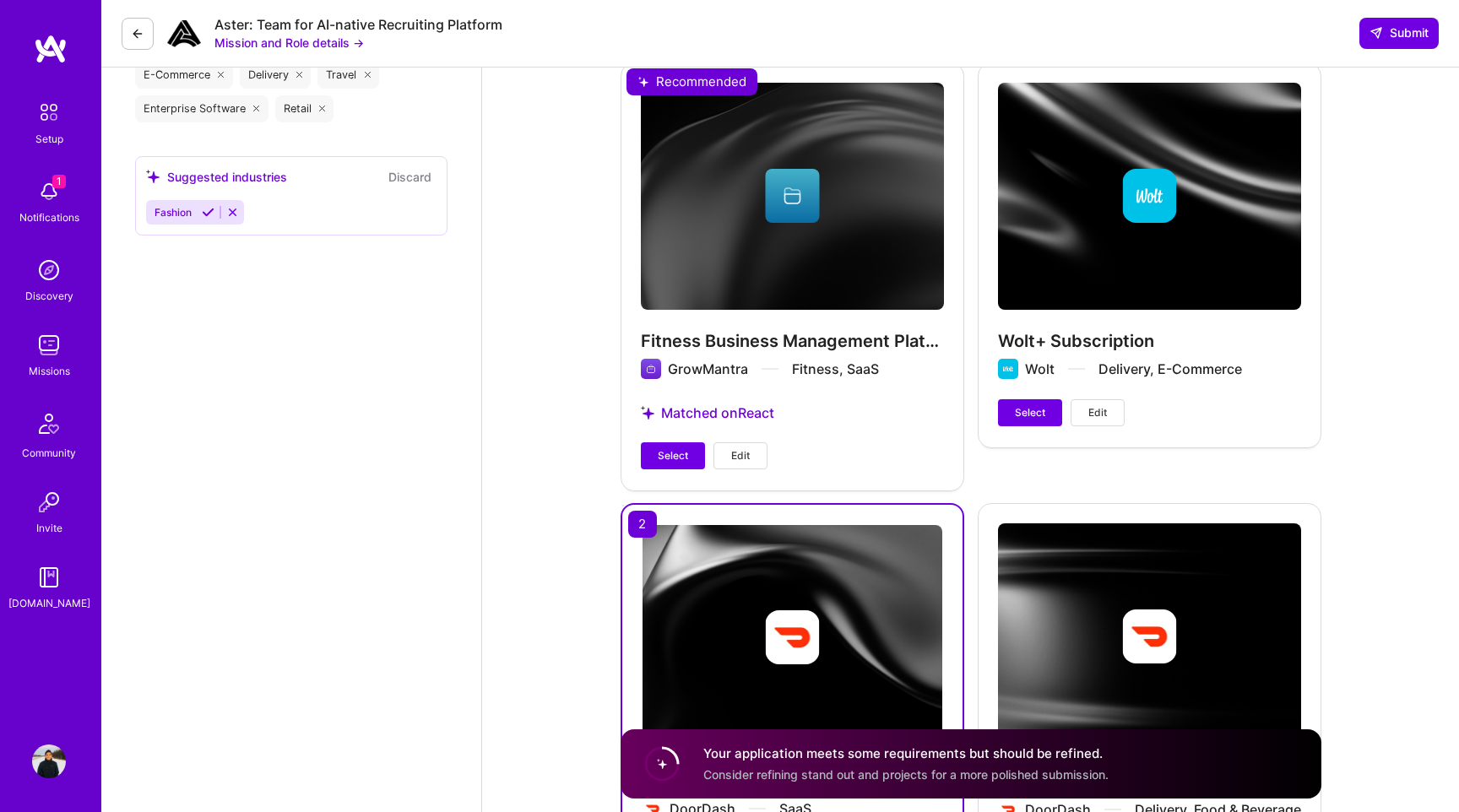
scroll to position [1700, 0]
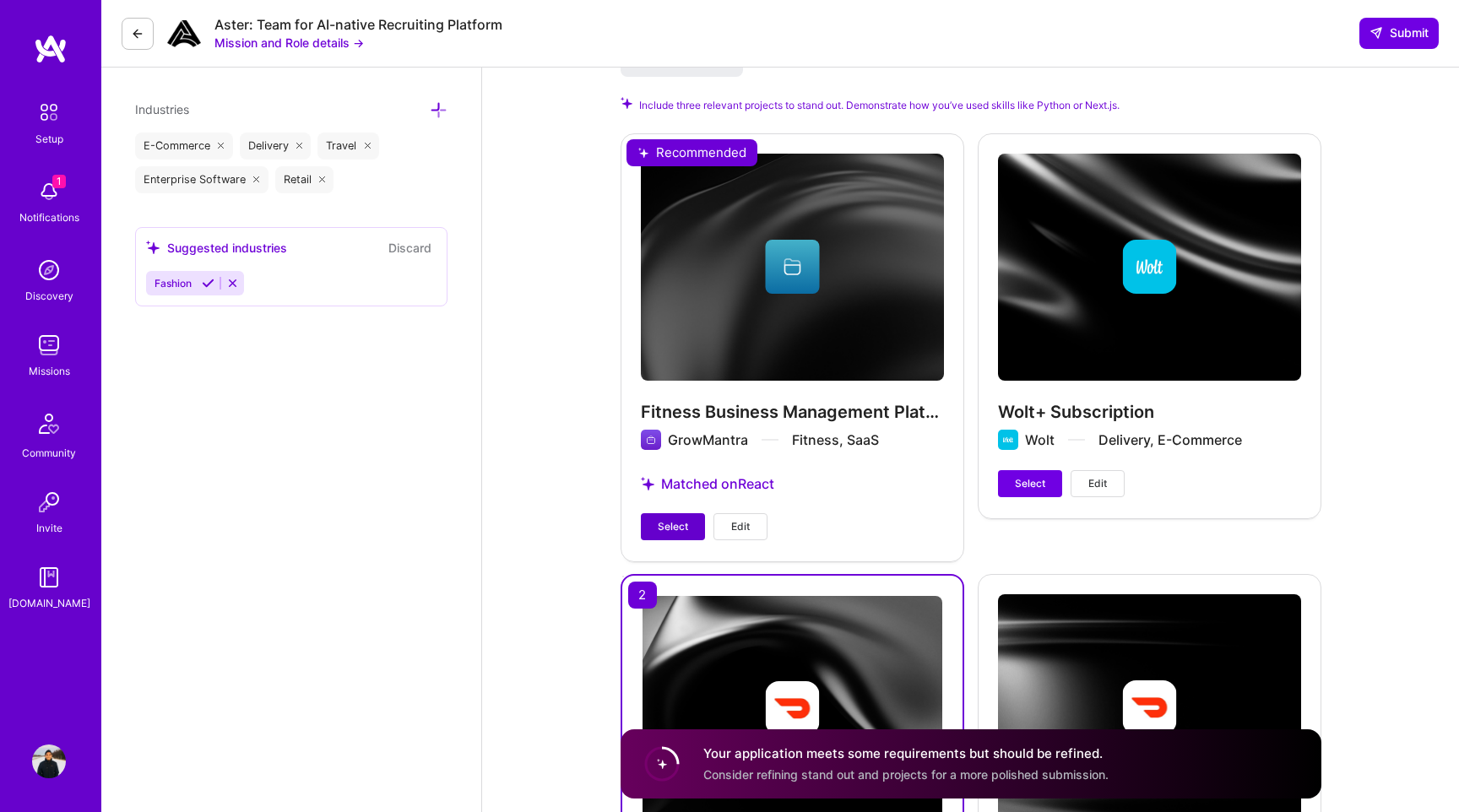
click at [677, 533] on span "Select" at bounding box center [673, 526] width 31 height 15
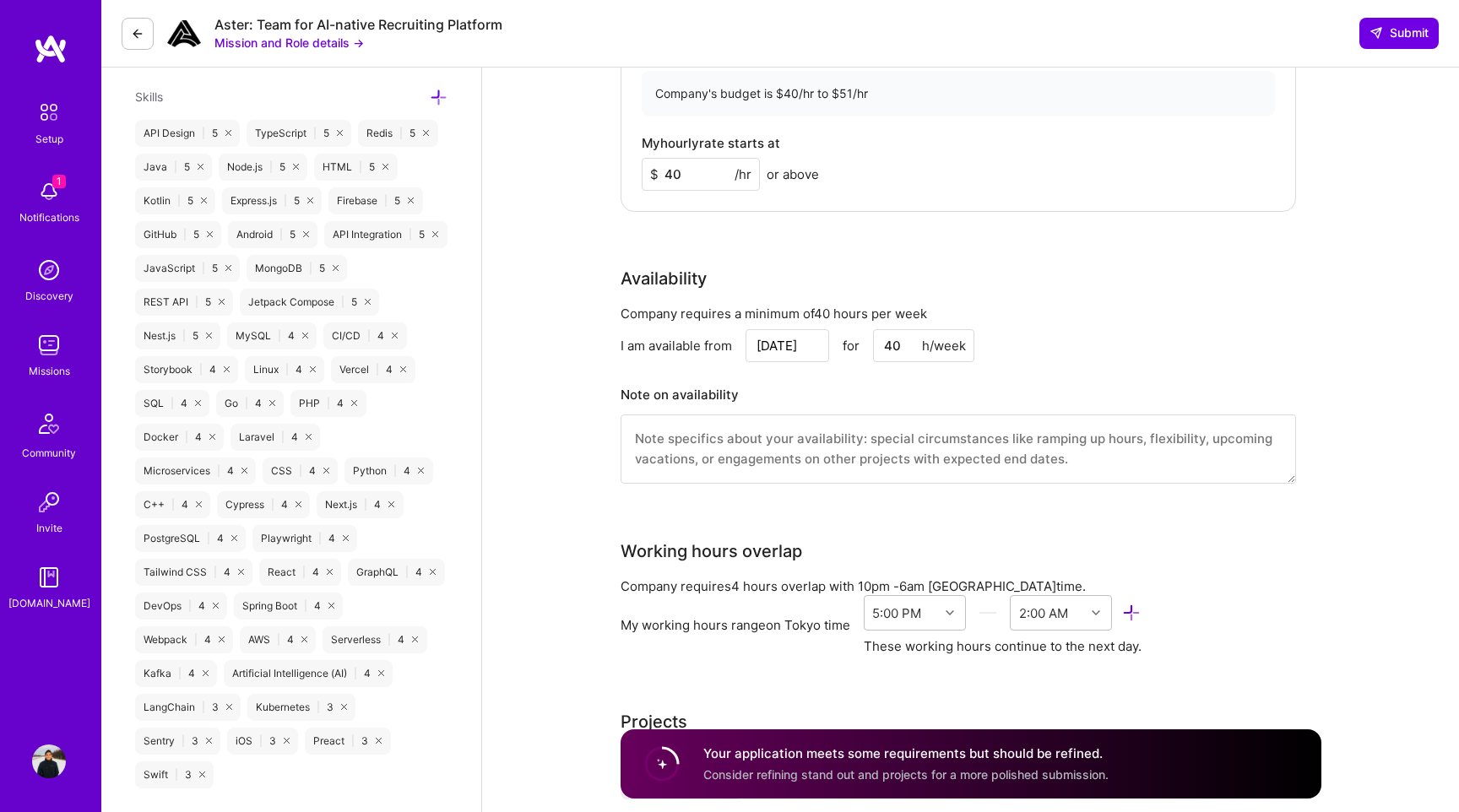
scroll to position [963, 0]
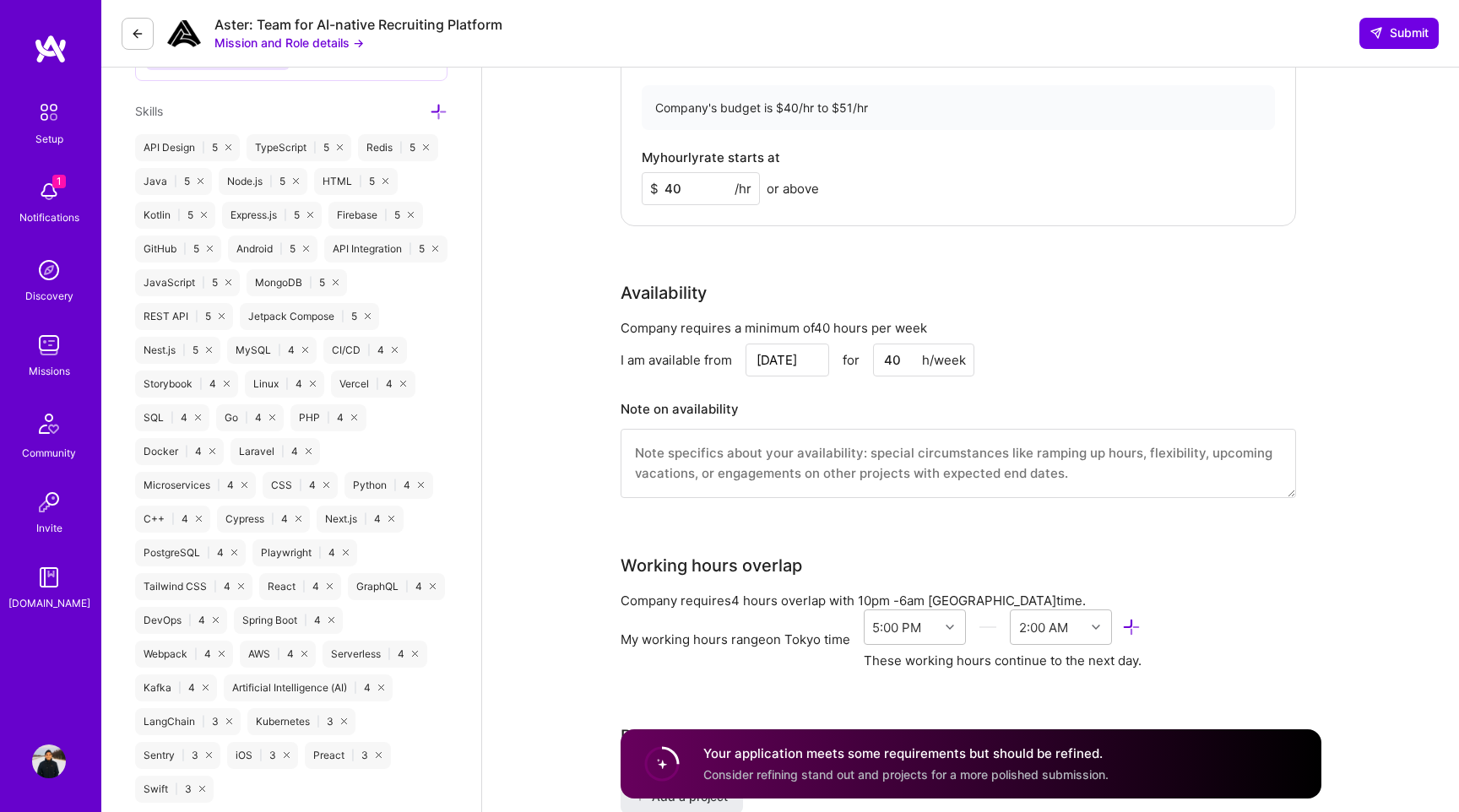
click at [802, 463] on textarea at bounding box center [958, 463] width 676 height 69
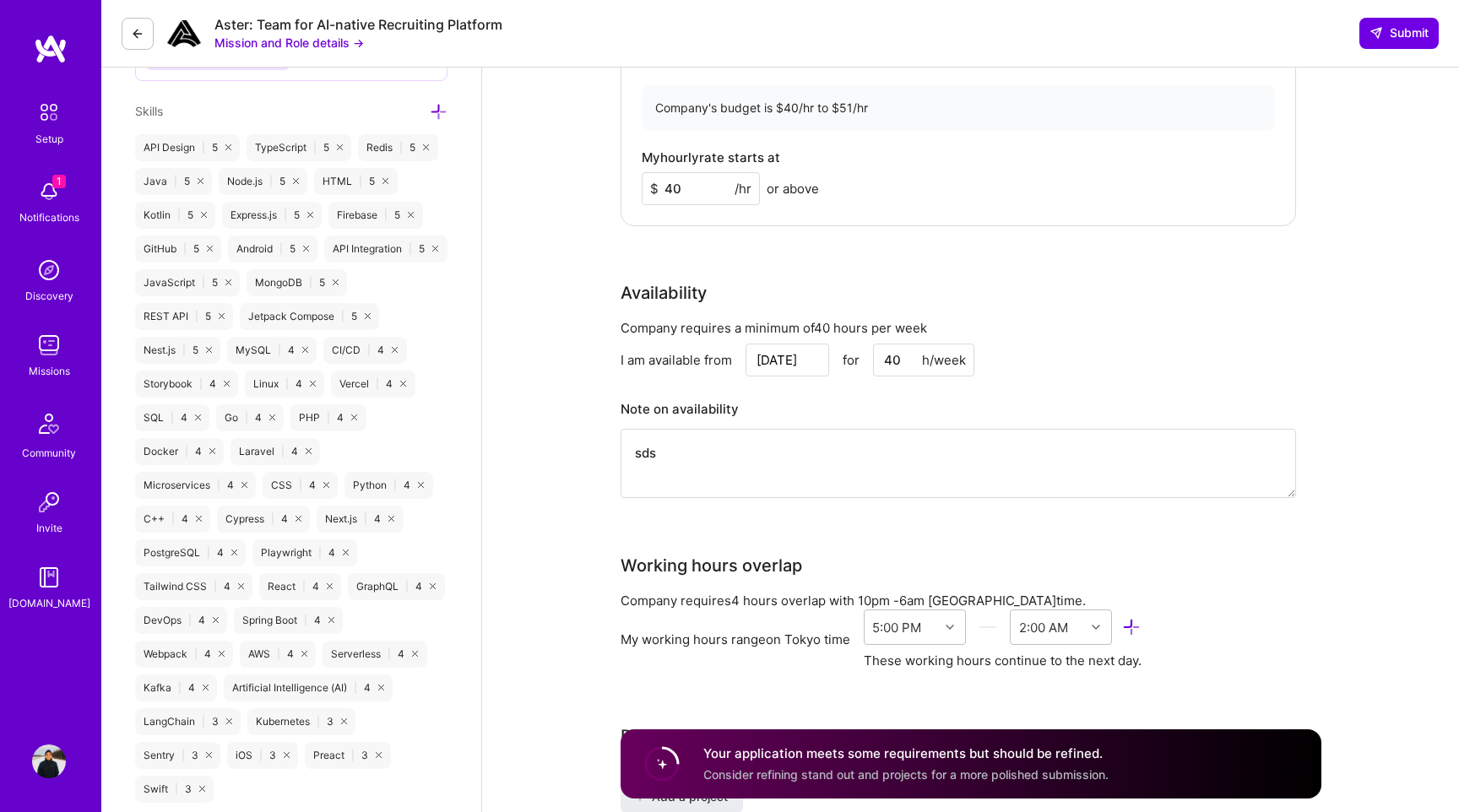
type textarea "sds"
click at [765, 513] on div "Company requires a minimum of 40 hours per week I am available from [DATE] for …" at bounding box center [958, 419] width 676 height 200
click at [714, 461] on textarea "sds" at bounding box center [958, 463] width 676 height 69
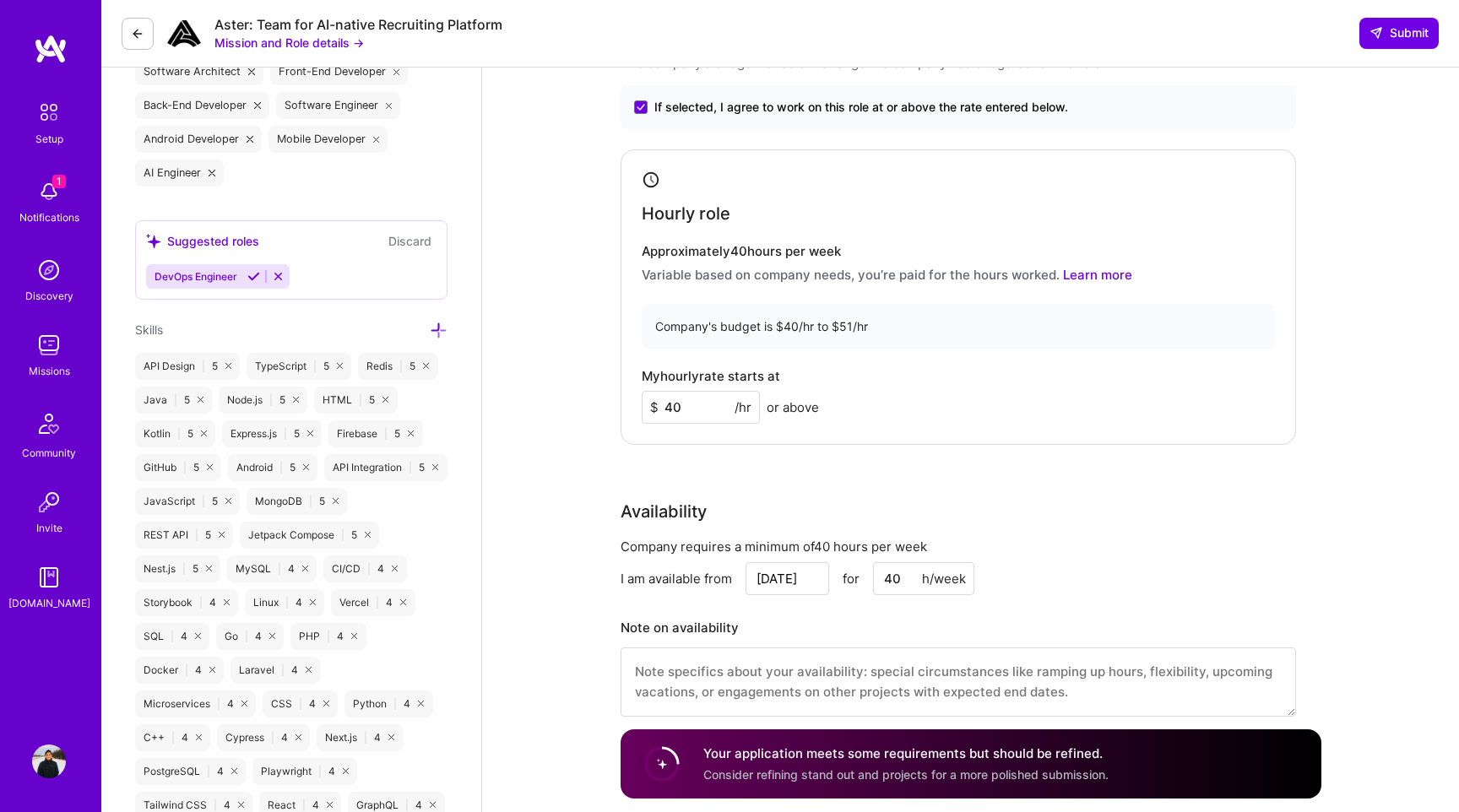
scroll to position [461, 0]
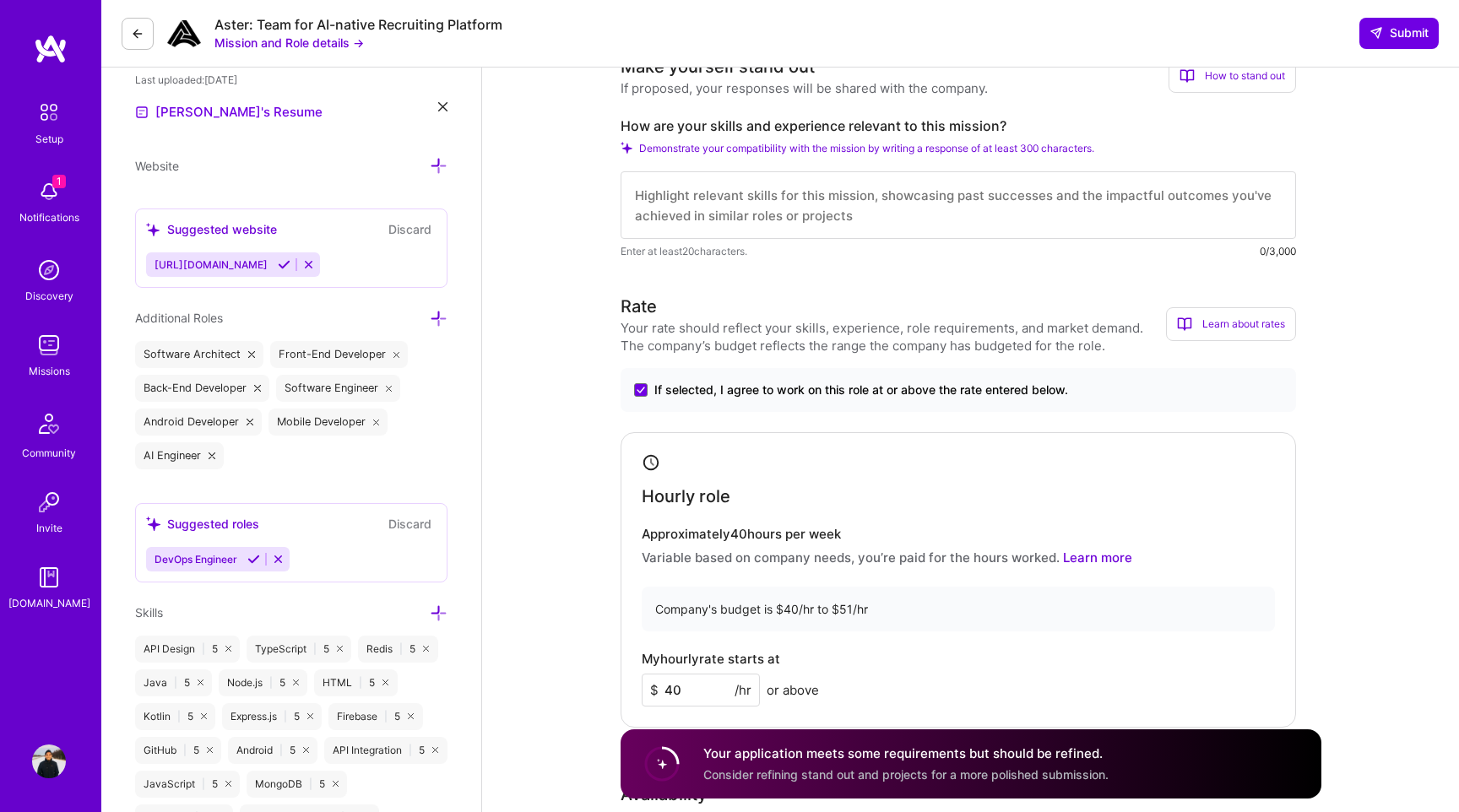
click at [715, 214] on textarea at bounding box center [958, 205] width 676 height 67
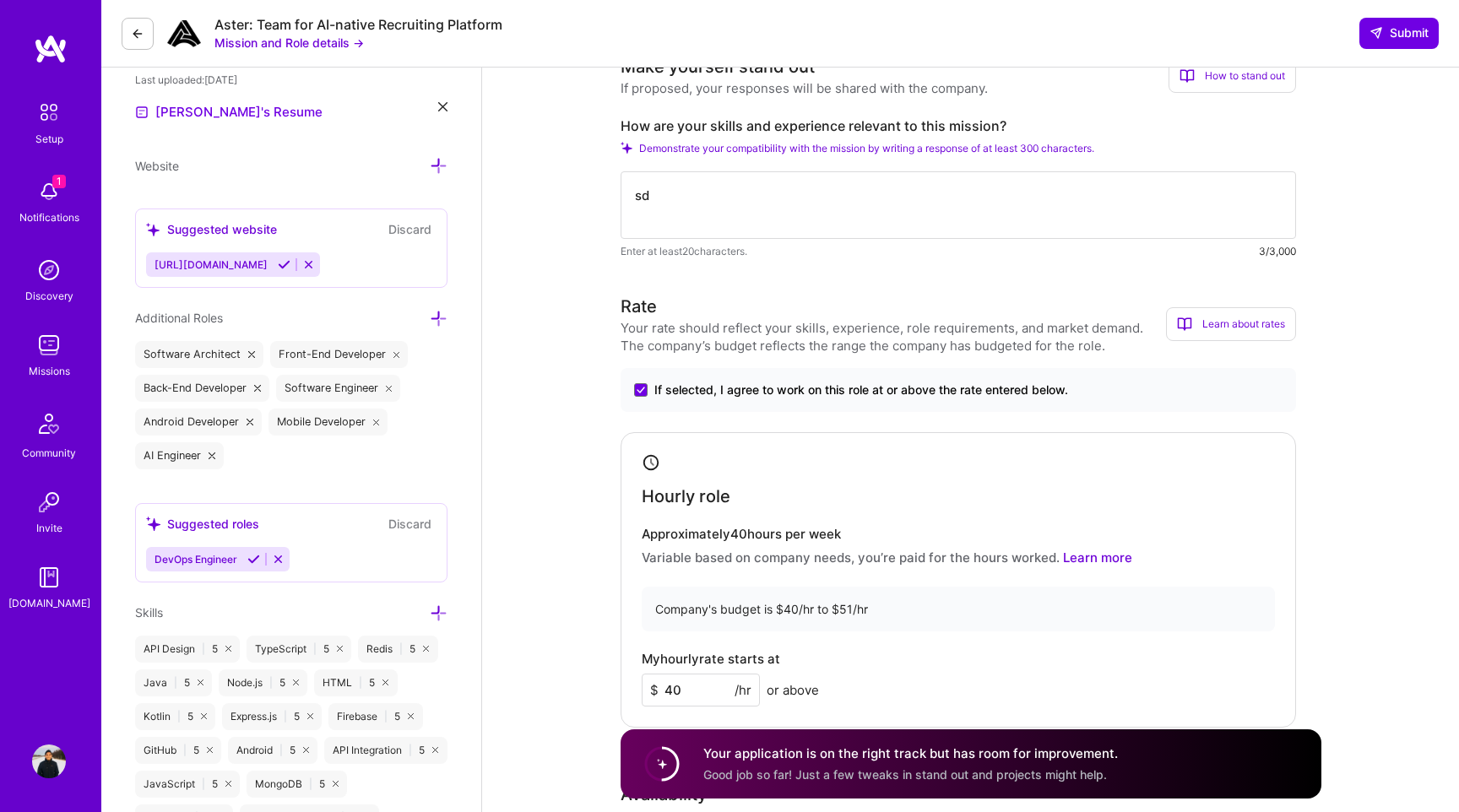
type textarea "s"
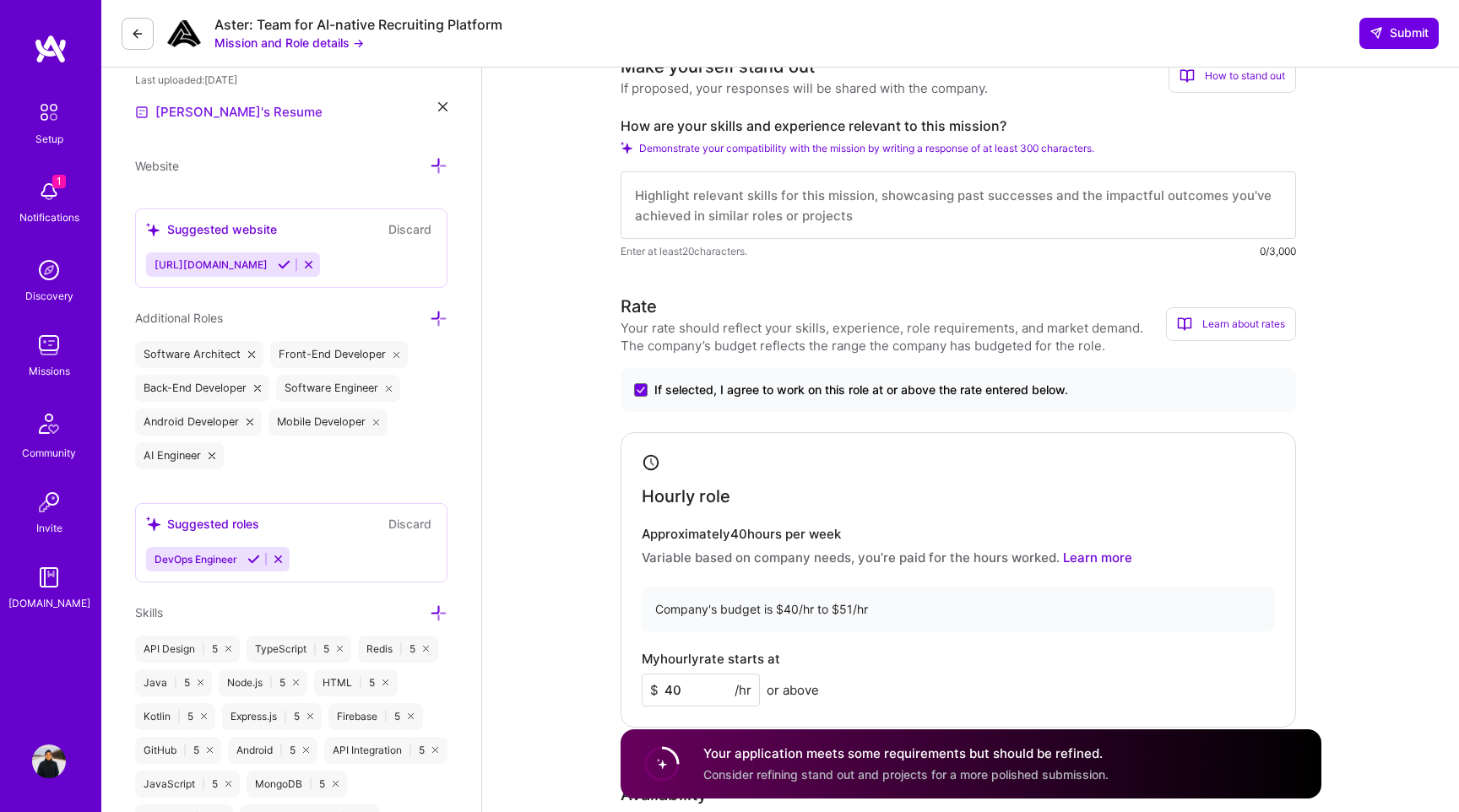
click at [242, 114] on link "[PERSON_NAME]'s Resume" at bounding box center [228, 112] width 187 height 21
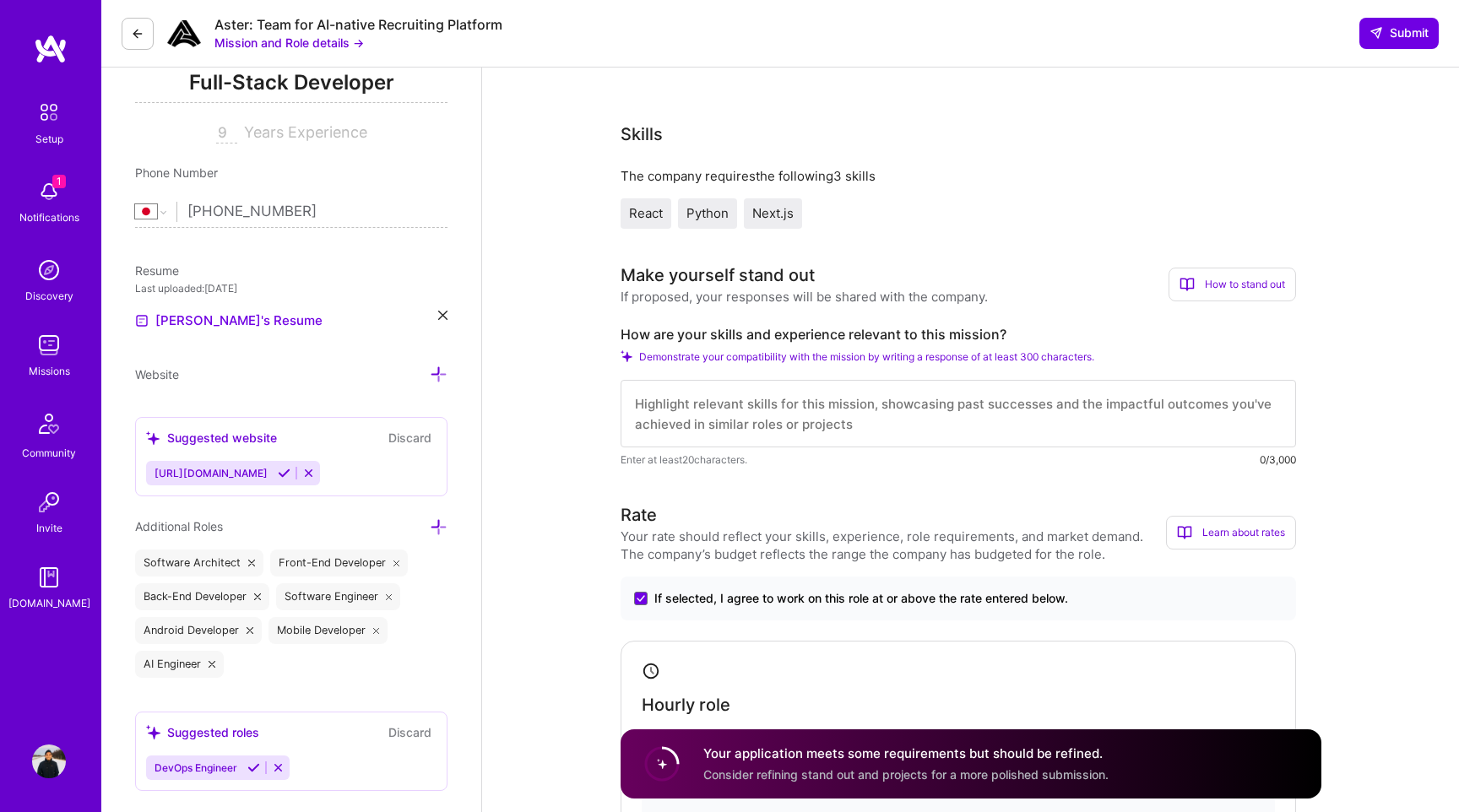
scroll to position [290, 0]
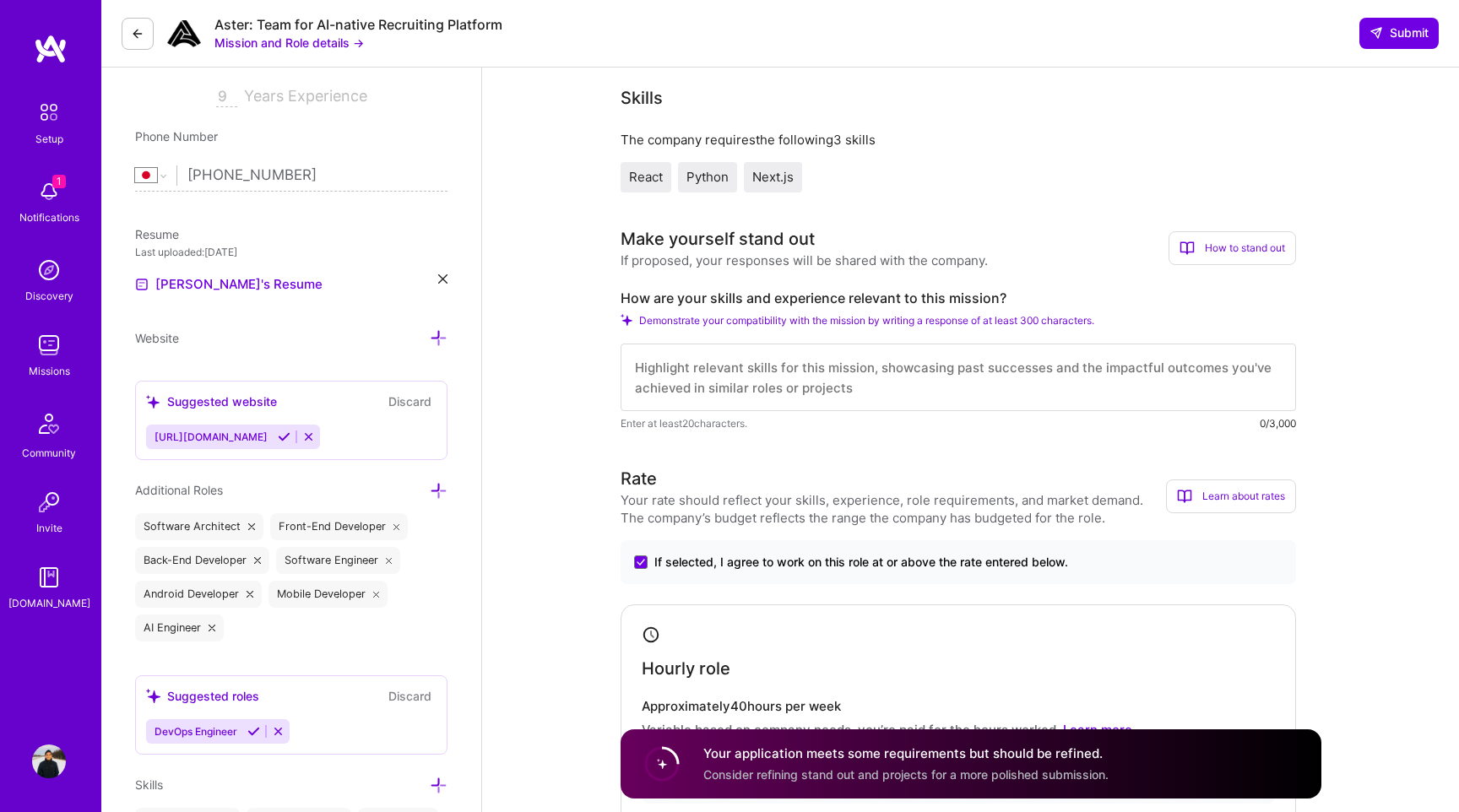
click at [695, 370] on textarea at bounding box center [958, 377] width 676 height 67
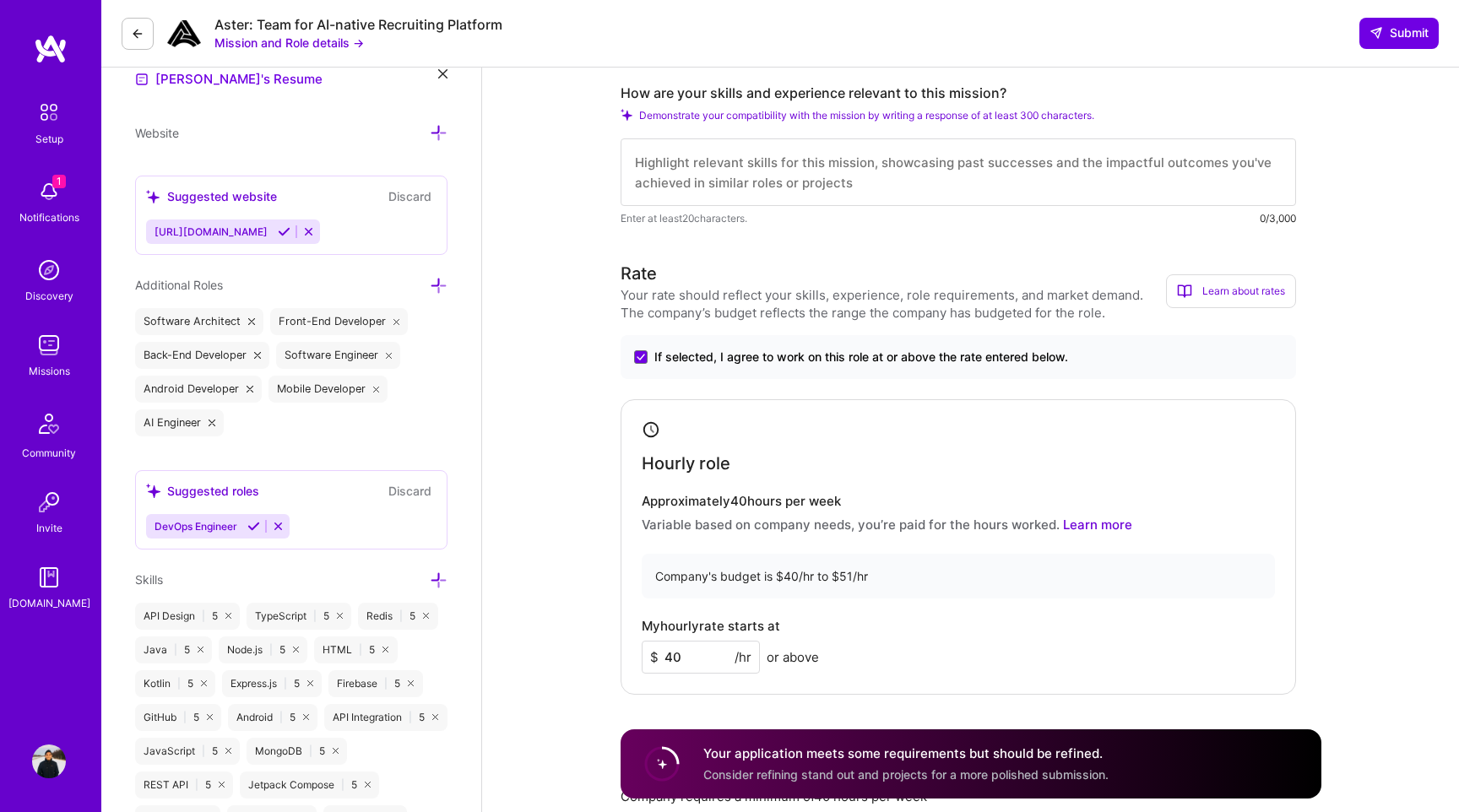
scroll to position [0, 0]
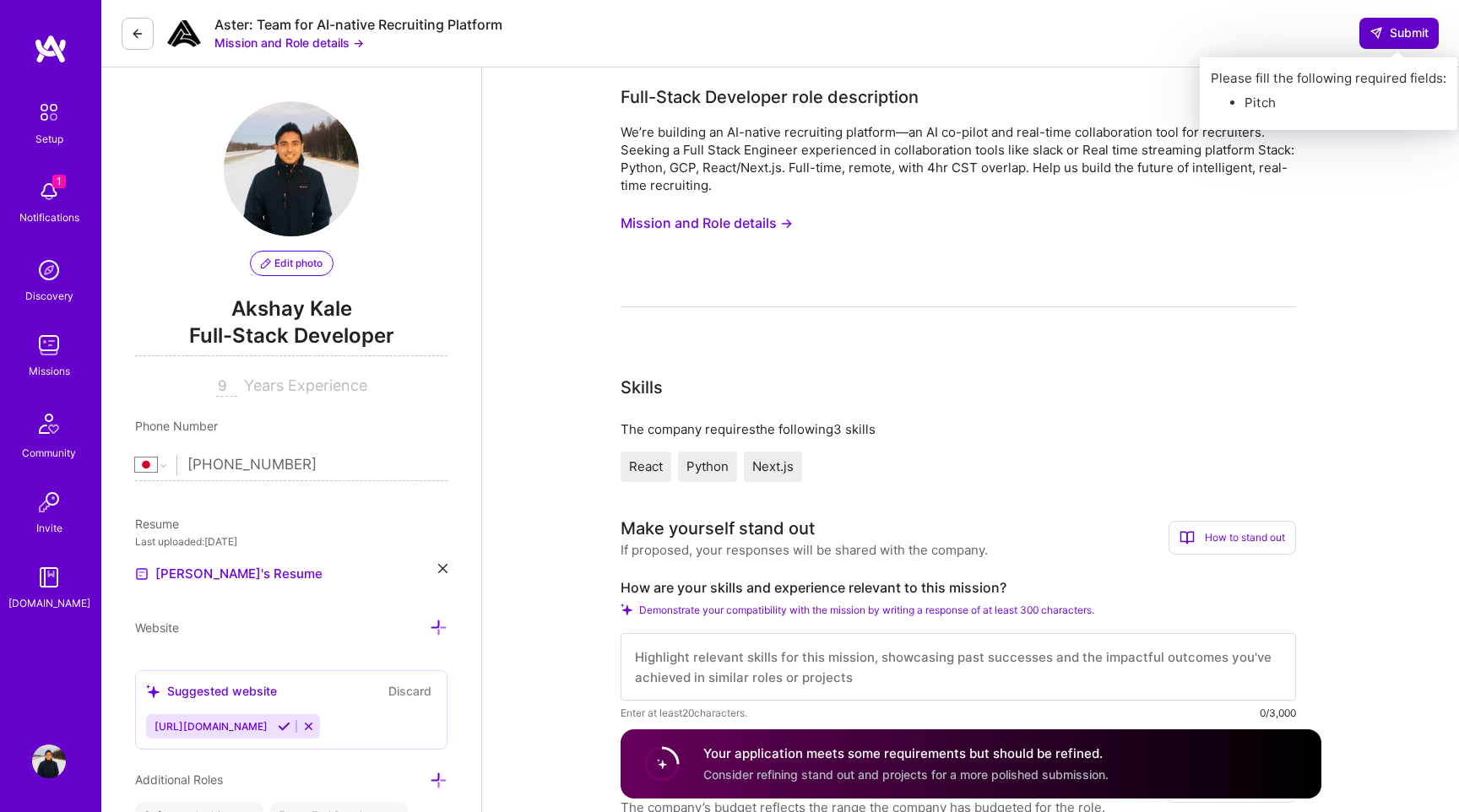
click at [1385, 34] on span "Submit" at bounding box center [1400, 32] width 59 height 17
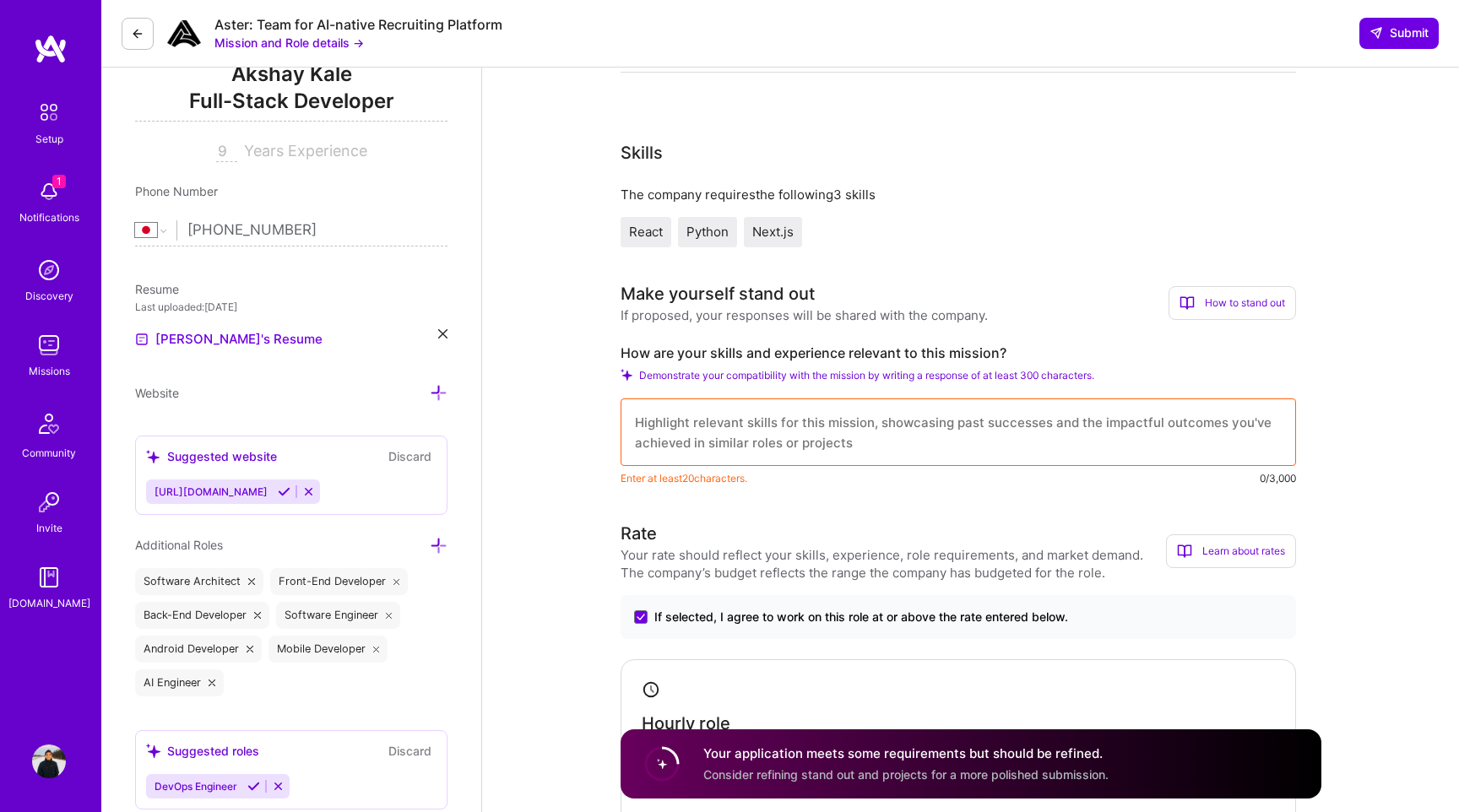
scroll to position [290, 0]
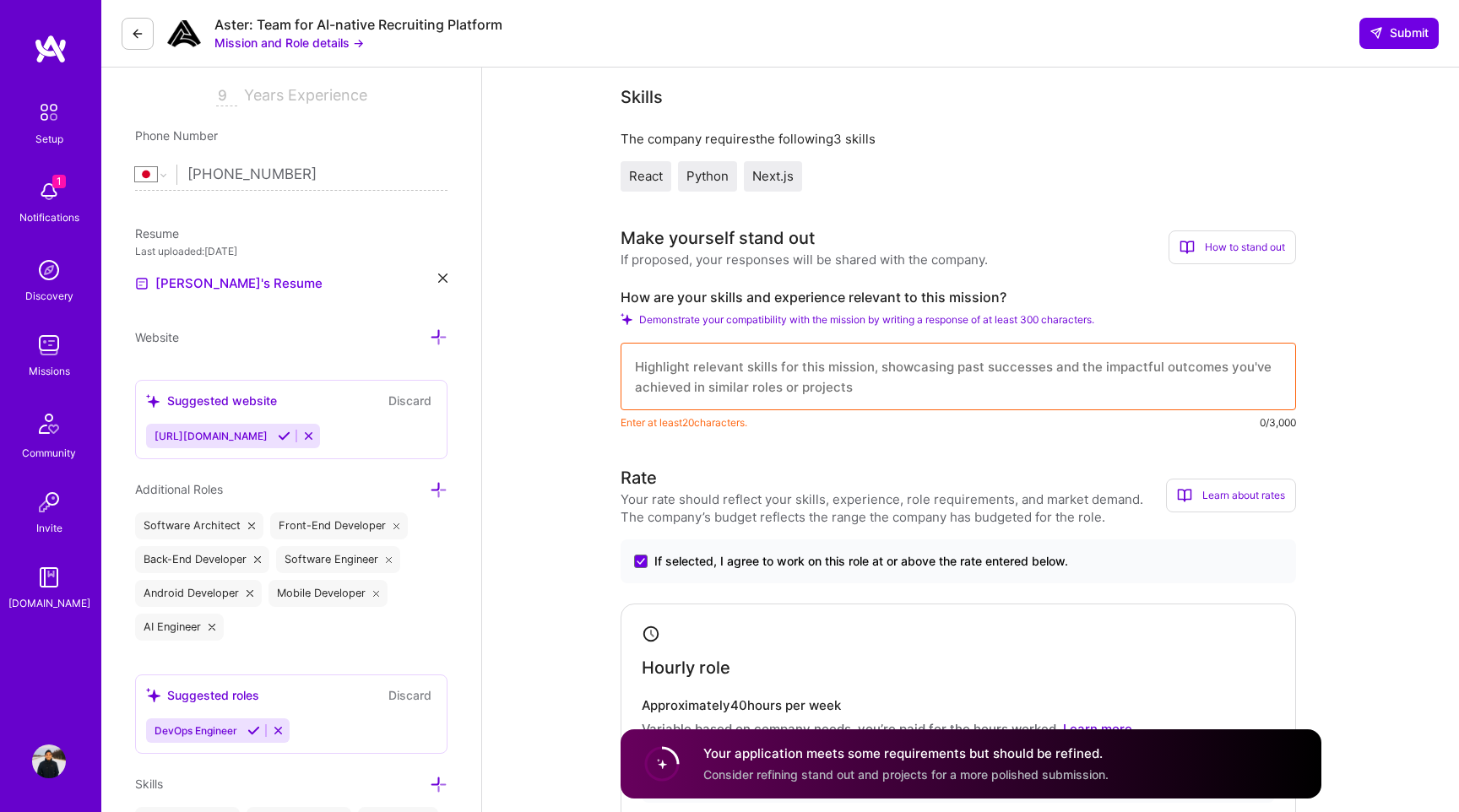
click at [767, 300] on label "How are your skills and experience relevant to this mission?" at bounding box center [958, 298] width 676 height 18
copy label "How are your skills and experience relevant to this mission?"
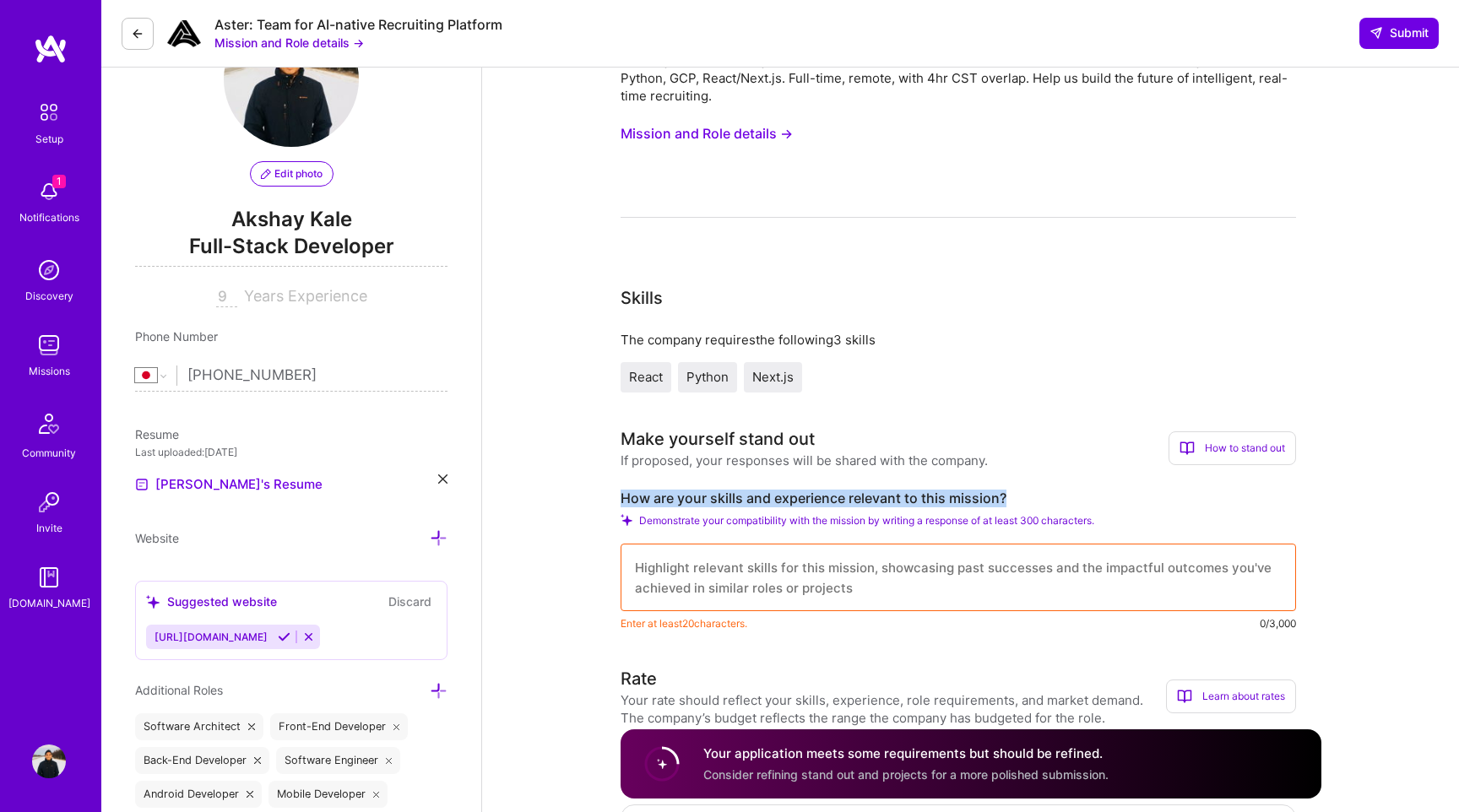
scroll to position [0, 0]
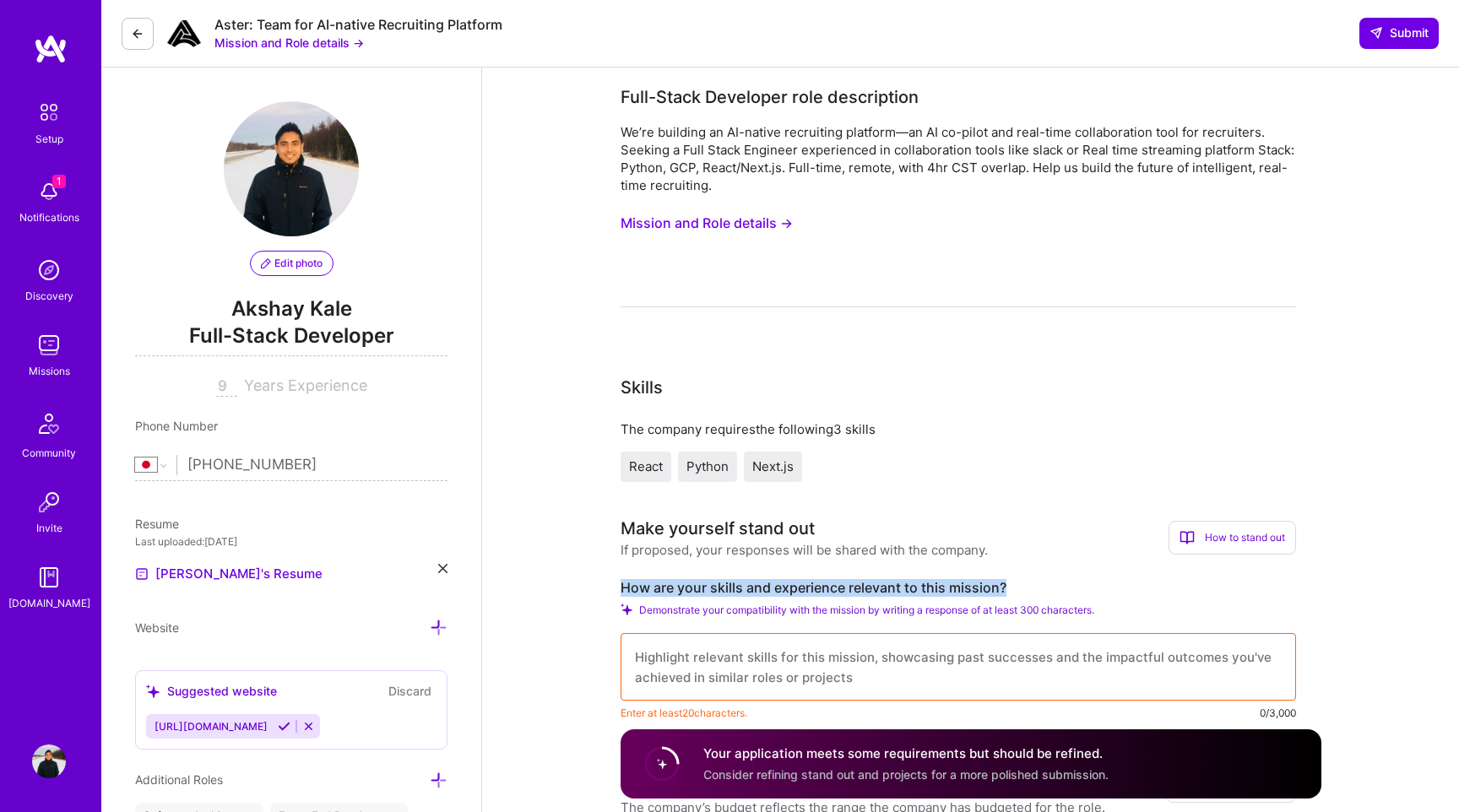
click at [700, 219] on button "Mission and Role details →" at bounding box center [707, 223] width 173 height 31
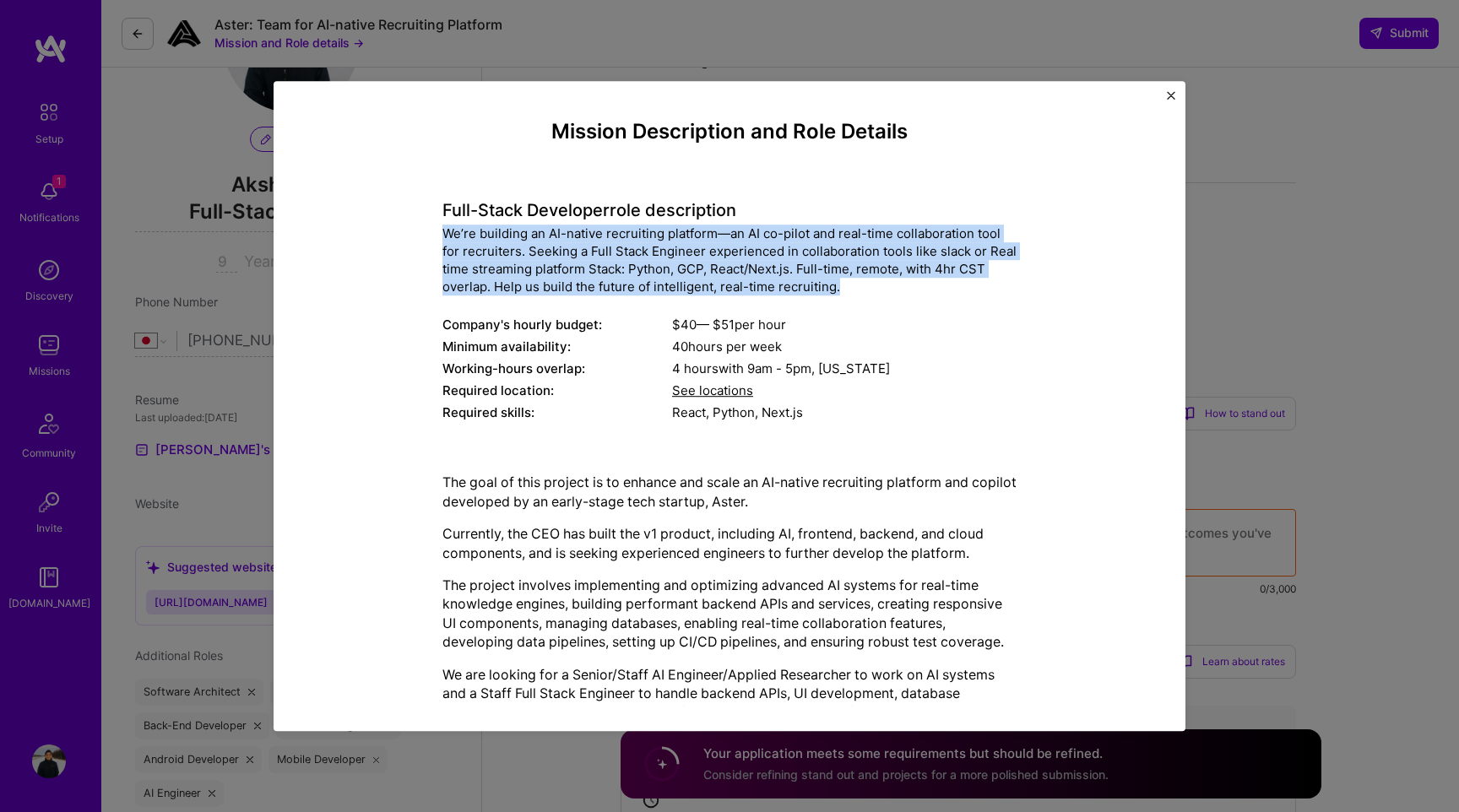
drag, startPoint x: 445, startPoint y: 235, endPoint x: 891, endPoint y: 284, distance: 448.7
click at [891, 284] on div "We’re building an AI-native recruiting platform—an AI co-pilot and real-time co…" at bounding box center [730, 261] width 574 height 71
copy div "We’re building an AI-native recruiting platform—an AI co-pilot and real-time co…"
click at [1055, 250] on div "Mission Description and Role Details Full-Stack Developer role description We’r…" at bounding box center [729, 451] width 834 height 662
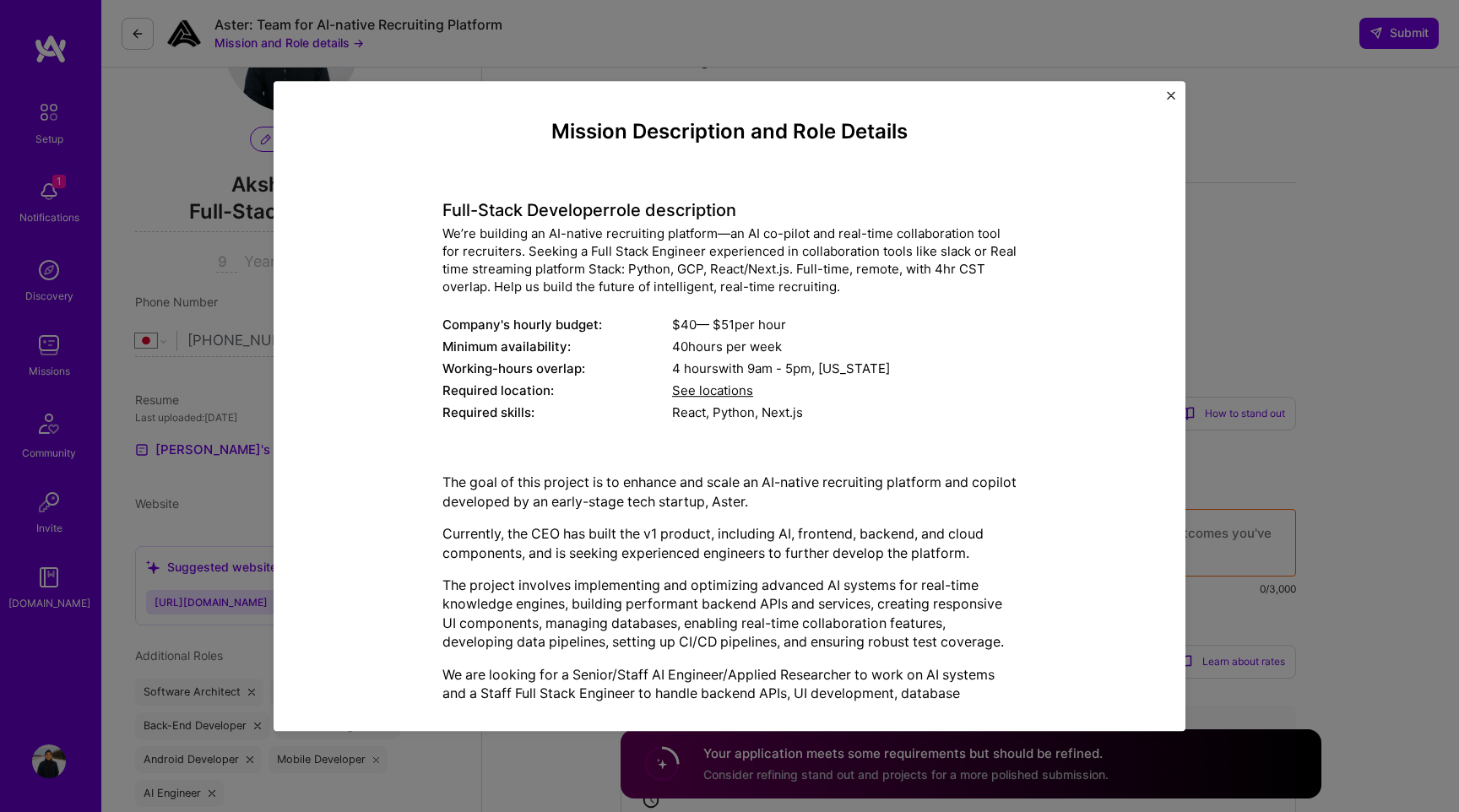
click at [1171, 90] on div "Mission Description and Role Details Full-Stack Developer role description We’r…" at bounding box center [730, 406] width 912 height 650
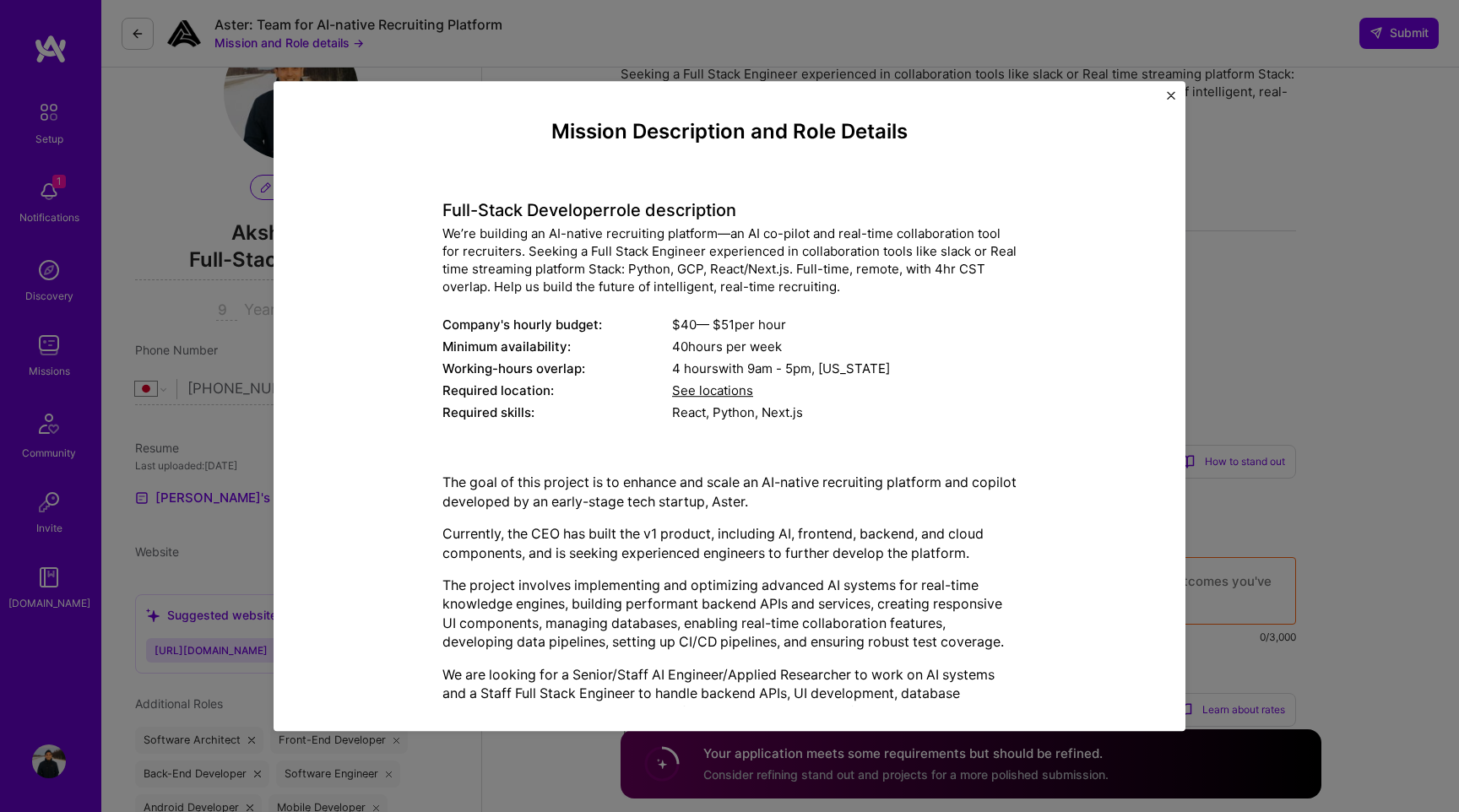
scroll to position [67, 0]
click at [1173, 98] on img "Close" at bounding box center [1170, 94] width 8 height 8
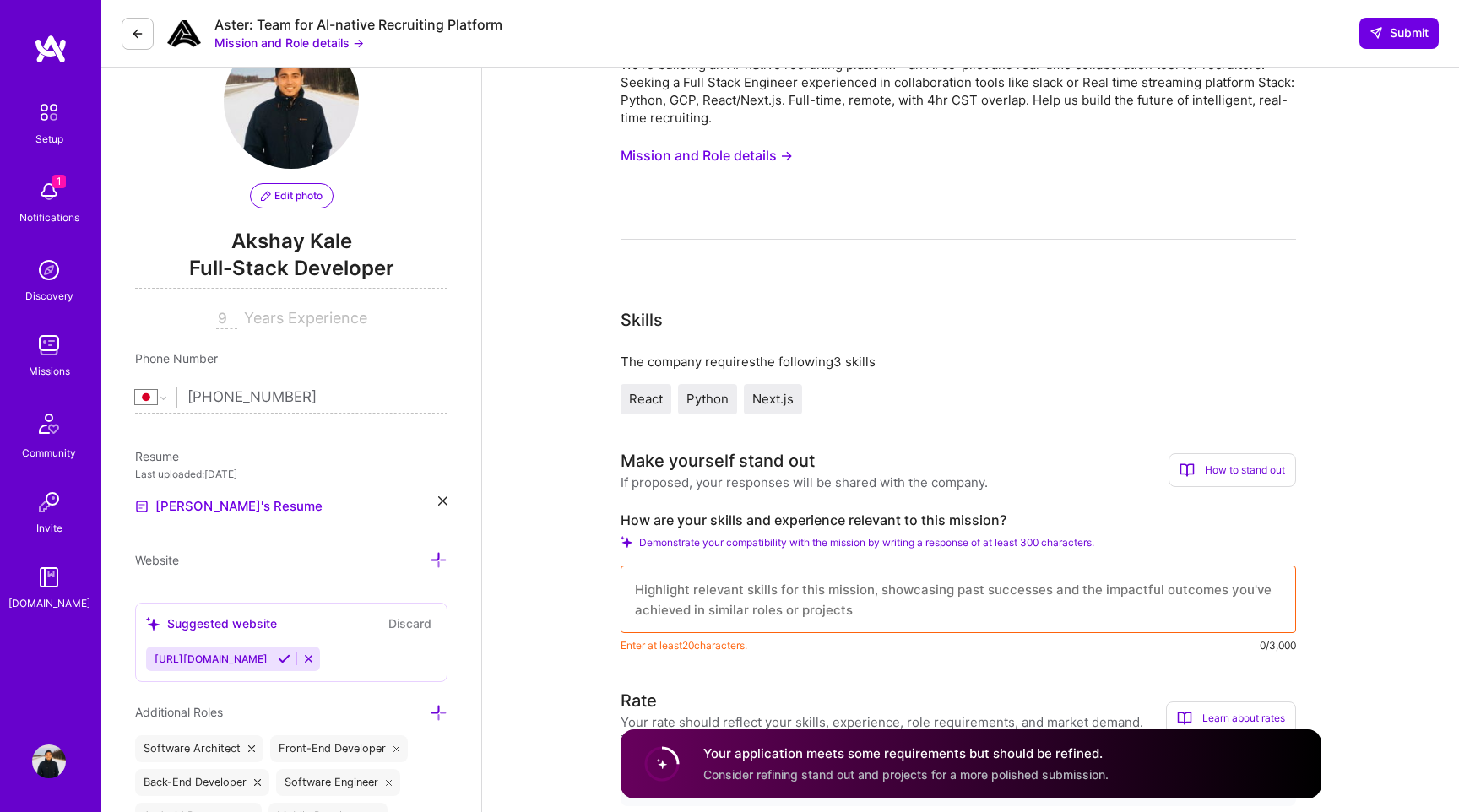
scroll to position [0, 0]
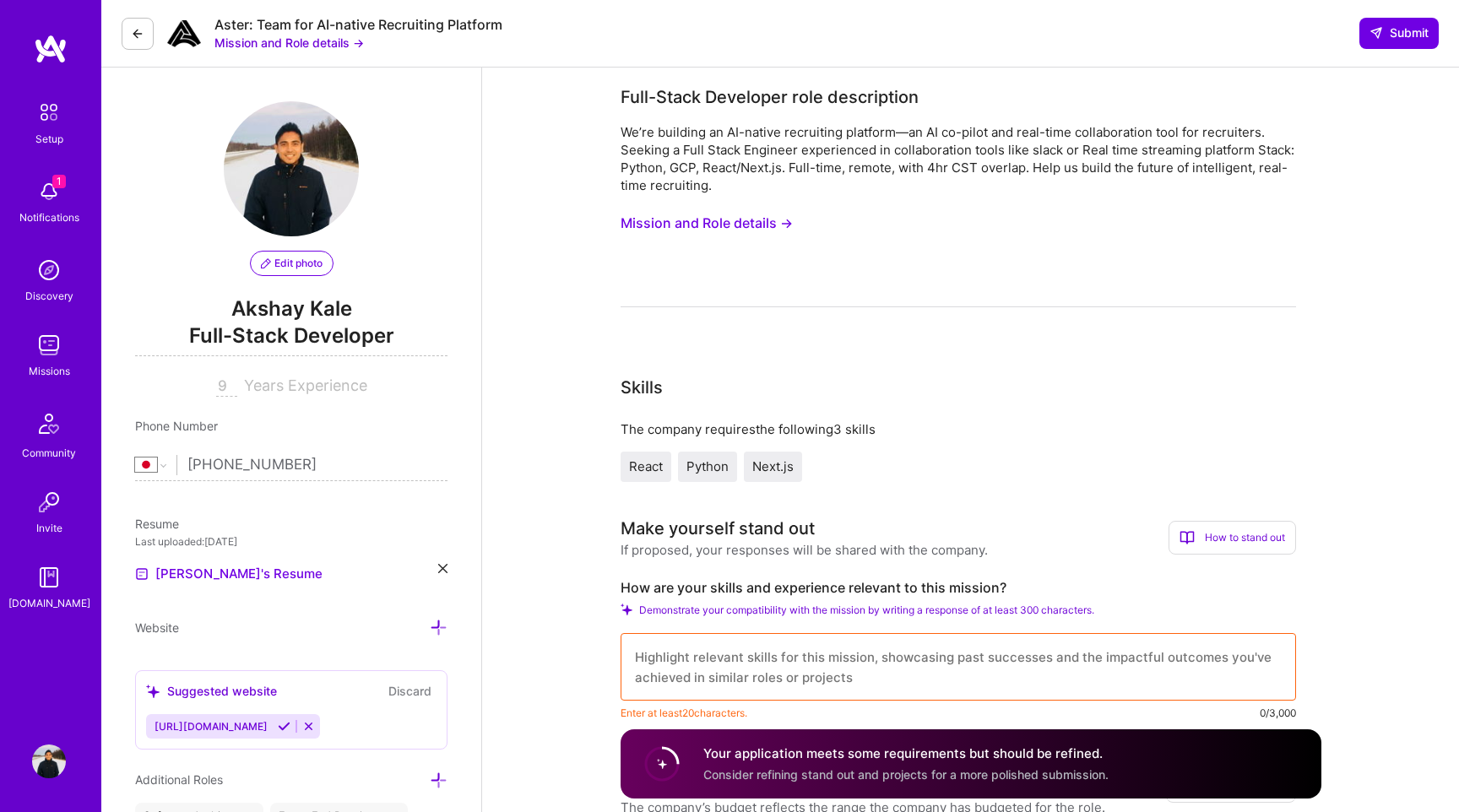
click at [875, 660] on textarea at bounding box center [958, 666] width 676 height 67
paste textarea "I have strong experience with Python, React, and real-time data streaming, whic…"
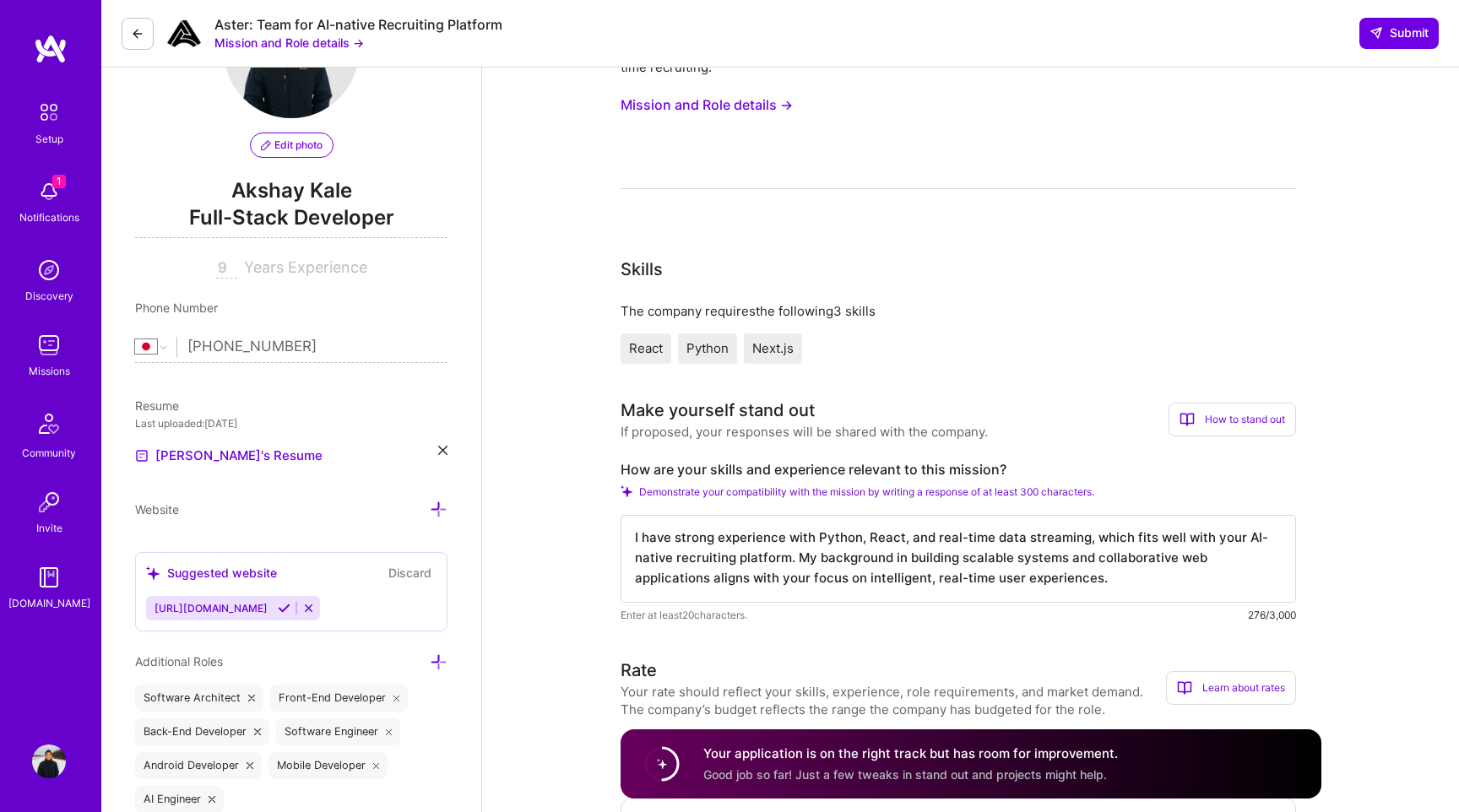
scroll to position [128, 0]
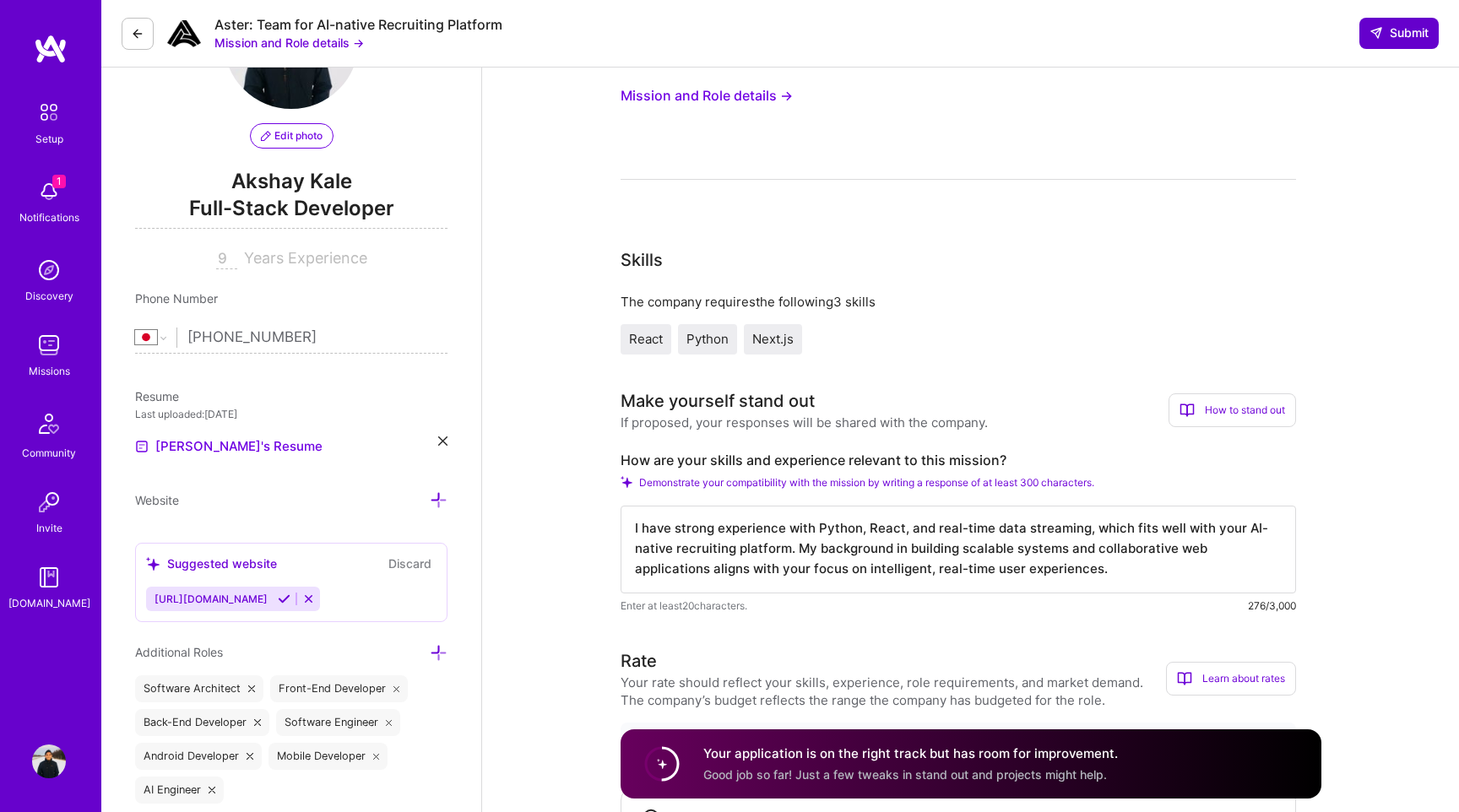
type textarea "I have strong experience with Python, React, and real-time data streaming, whic…"
click at [1389, 29] on span "Submit" at bounding box center [1400, 32] width 59 height 17
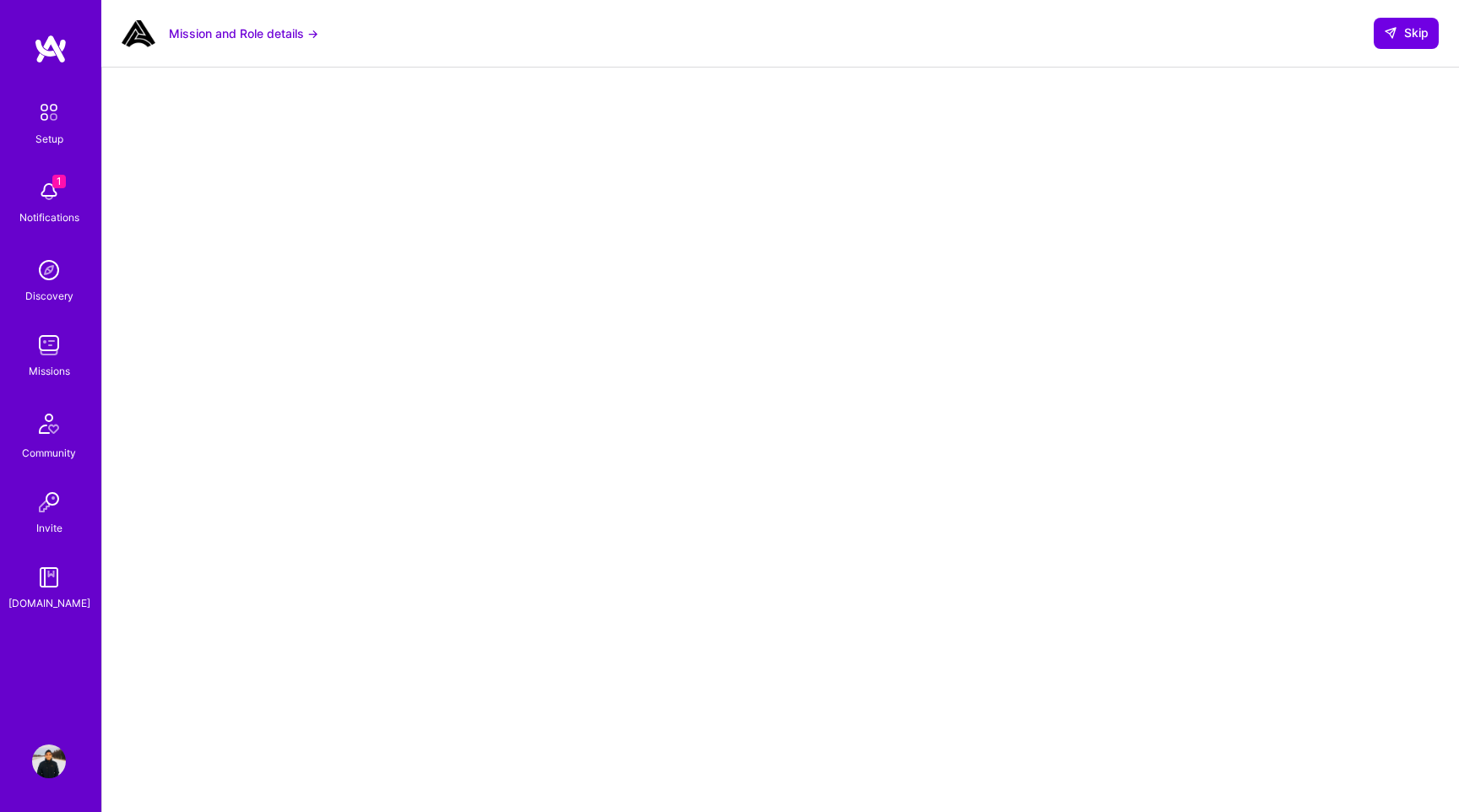
click at [50, 348] on img at bounding box center [49, 345] width 34 height 34
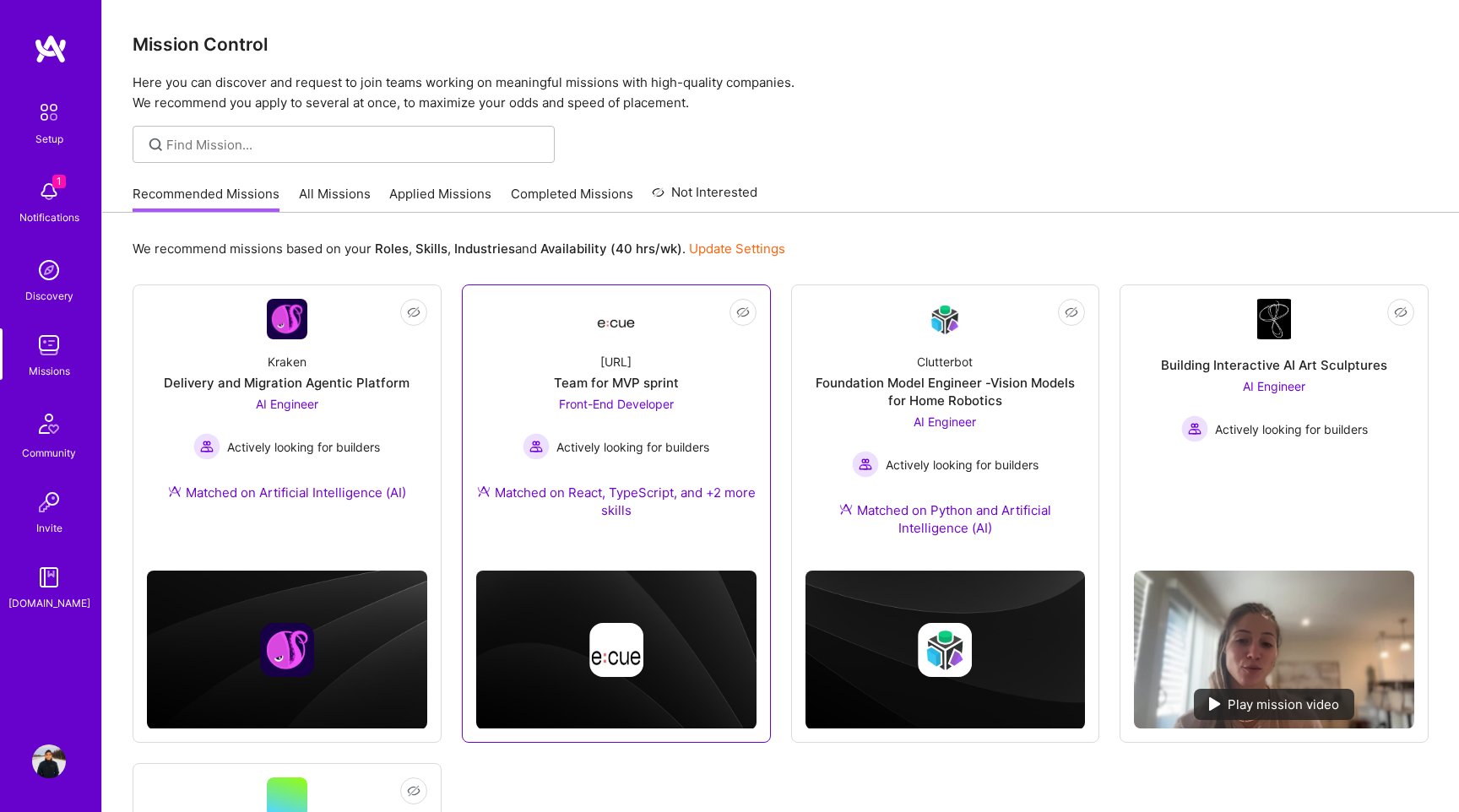
click at [649, 343] on div "[URL] Team for MVP sprint Front-End Developer Actively looking for builders Mat…" at bounding box center [616, 439] width 281 height 200
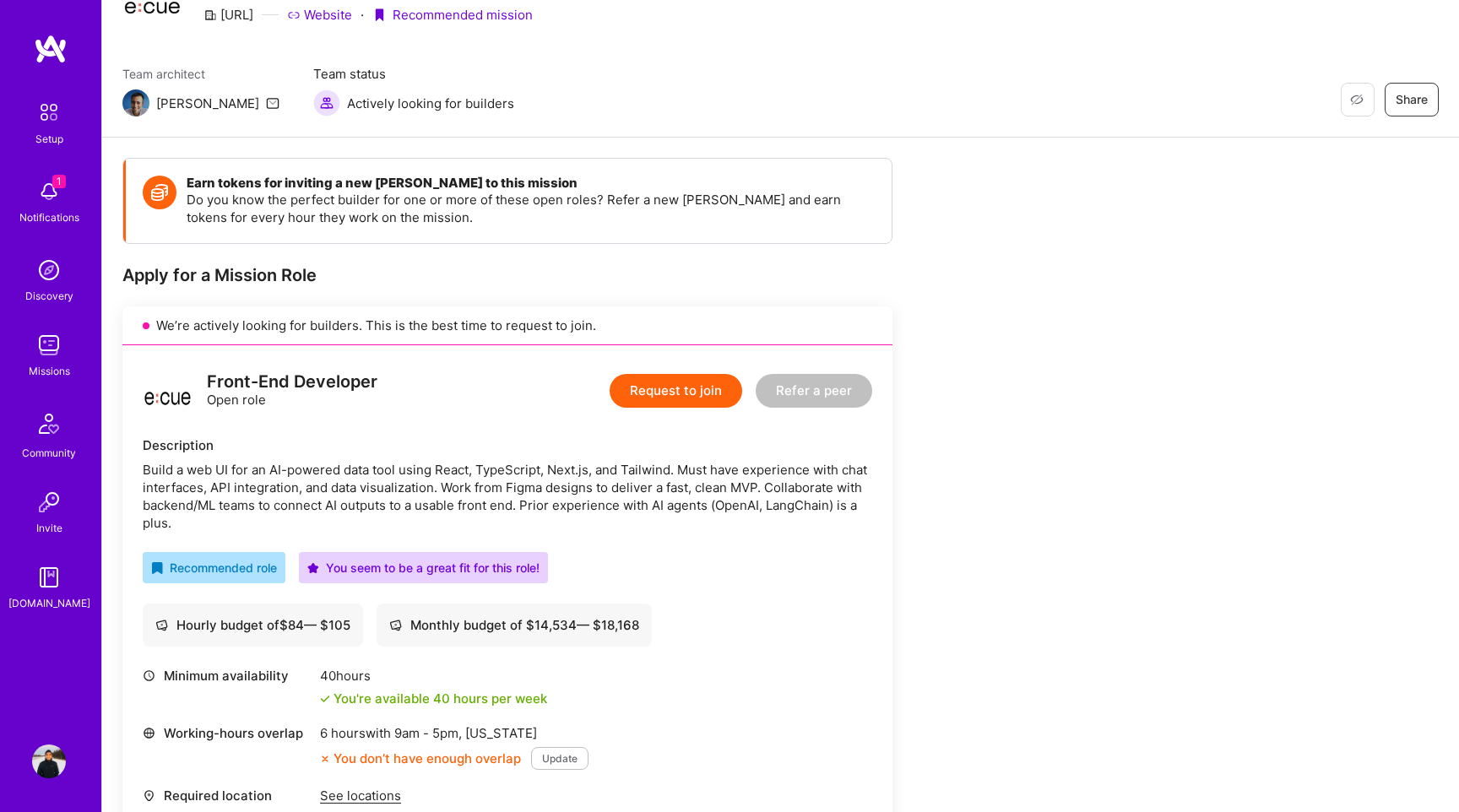
scroll to position [5, 0]
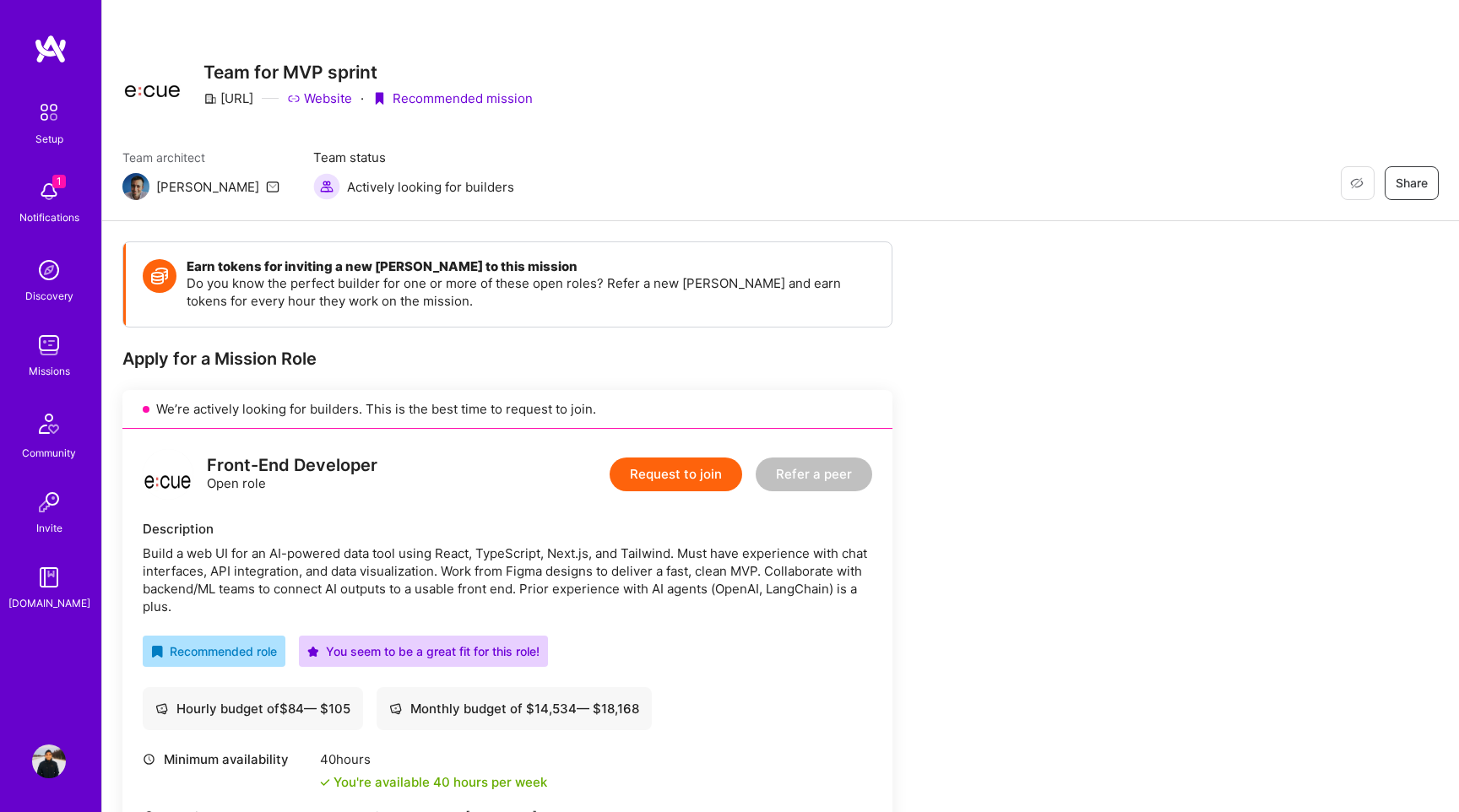
click at [673, 464] on button "Request to join" at bounding box center [676, 475] width 132 height 34
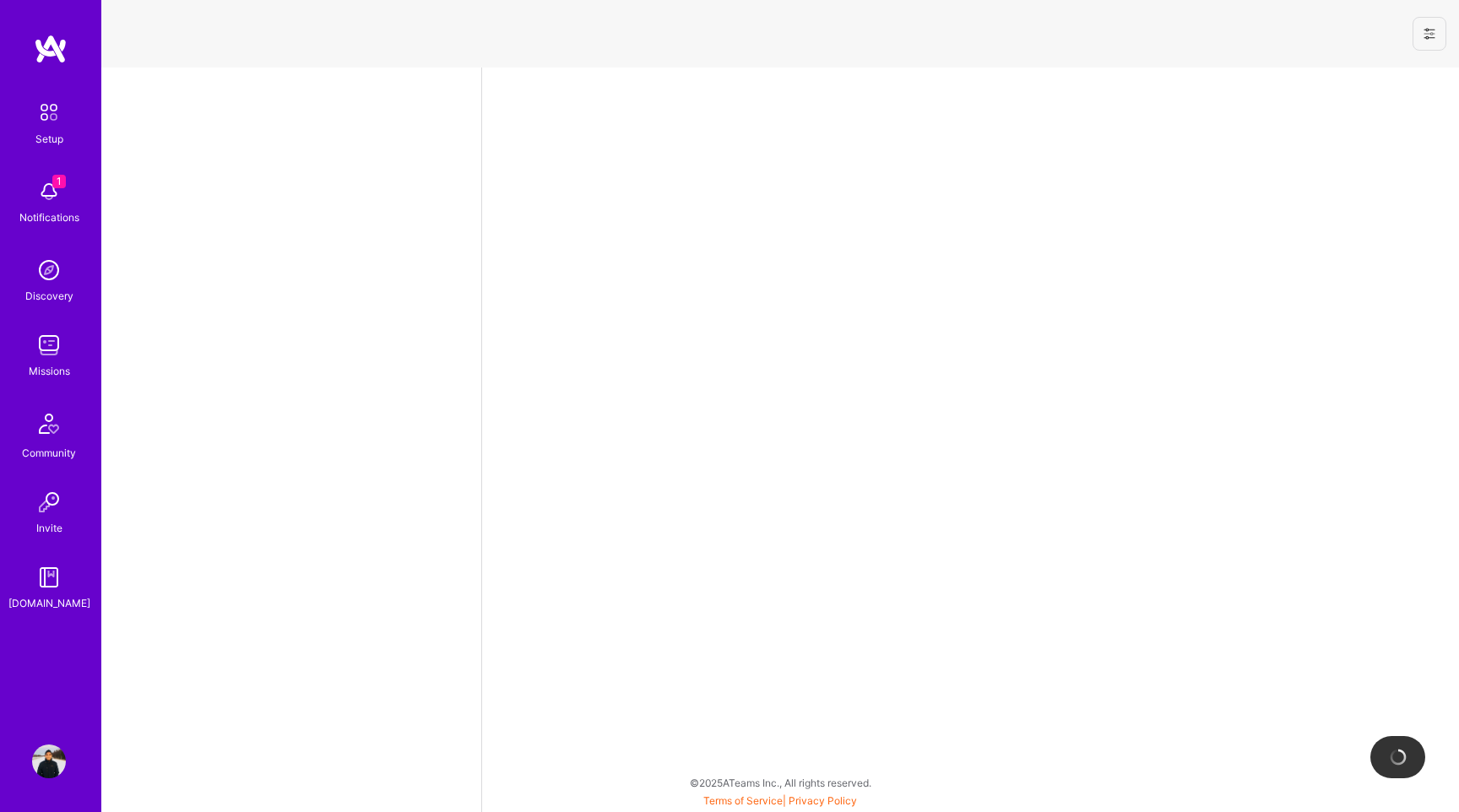
select select "JP"
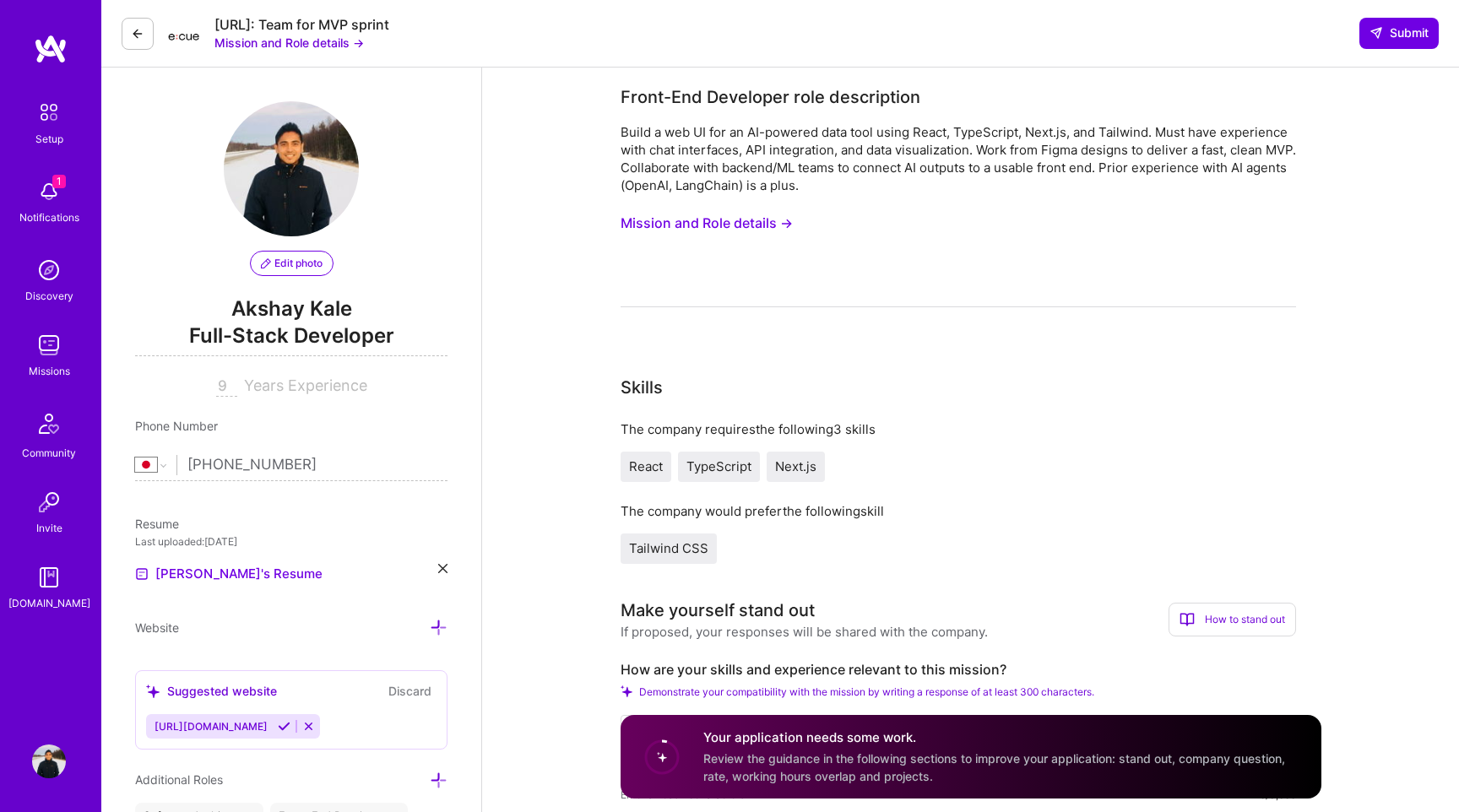
click at [52, 352] on img at bounding box center [49, 345] width 34 height 34
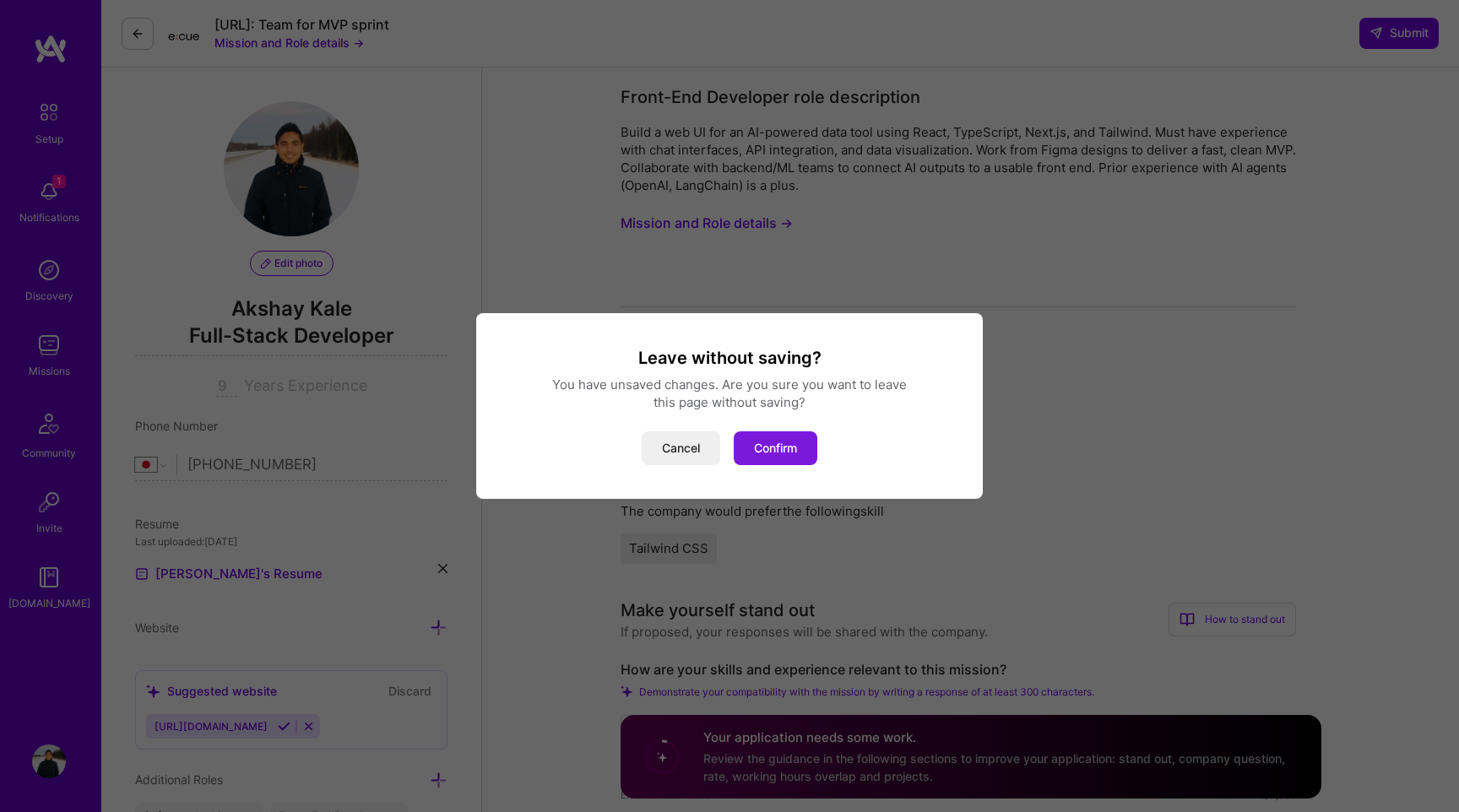
click at [800, 455] on button "Confirm" at bounding box center [775, 449] width 84 height 34
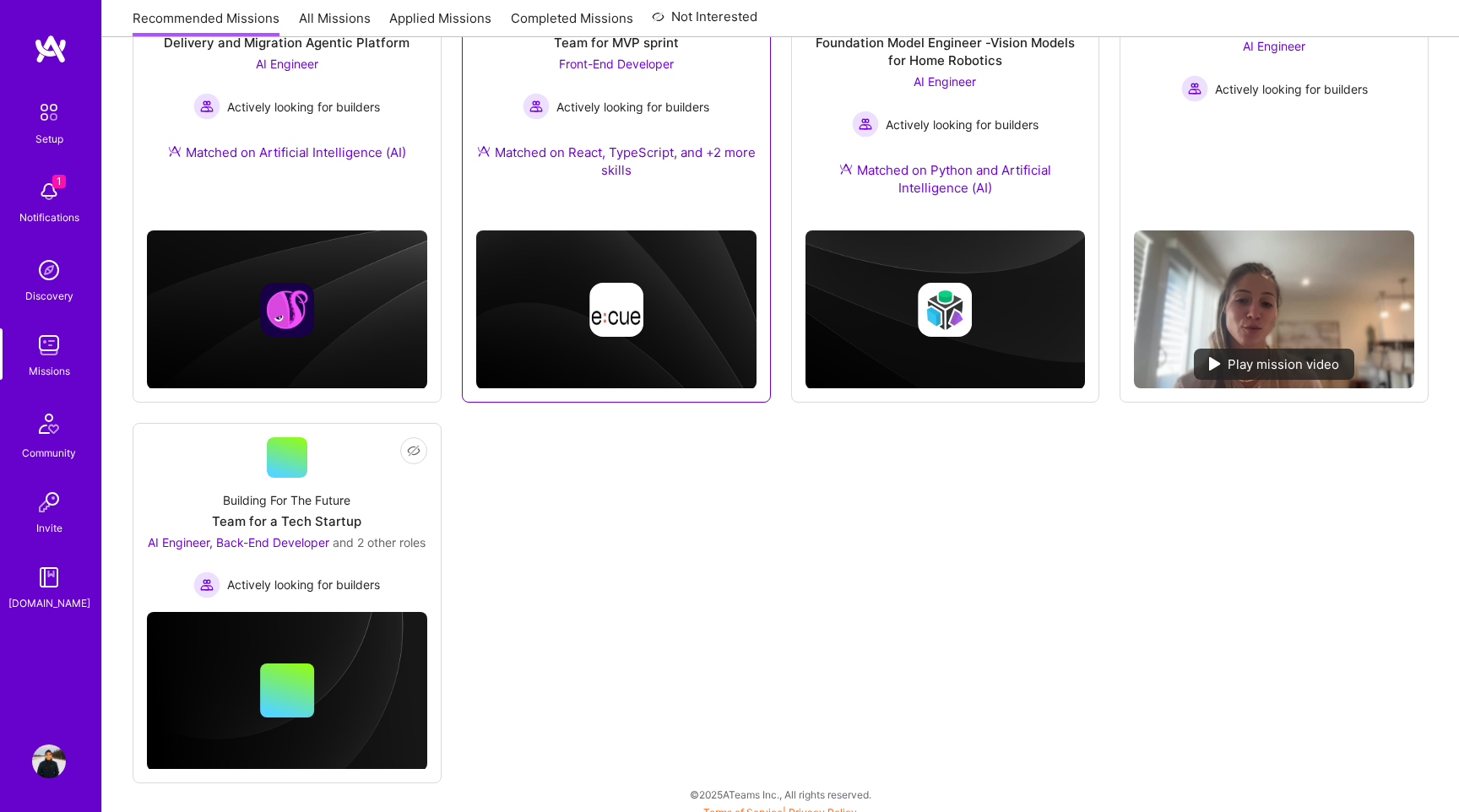
scroll to position [370, 0]
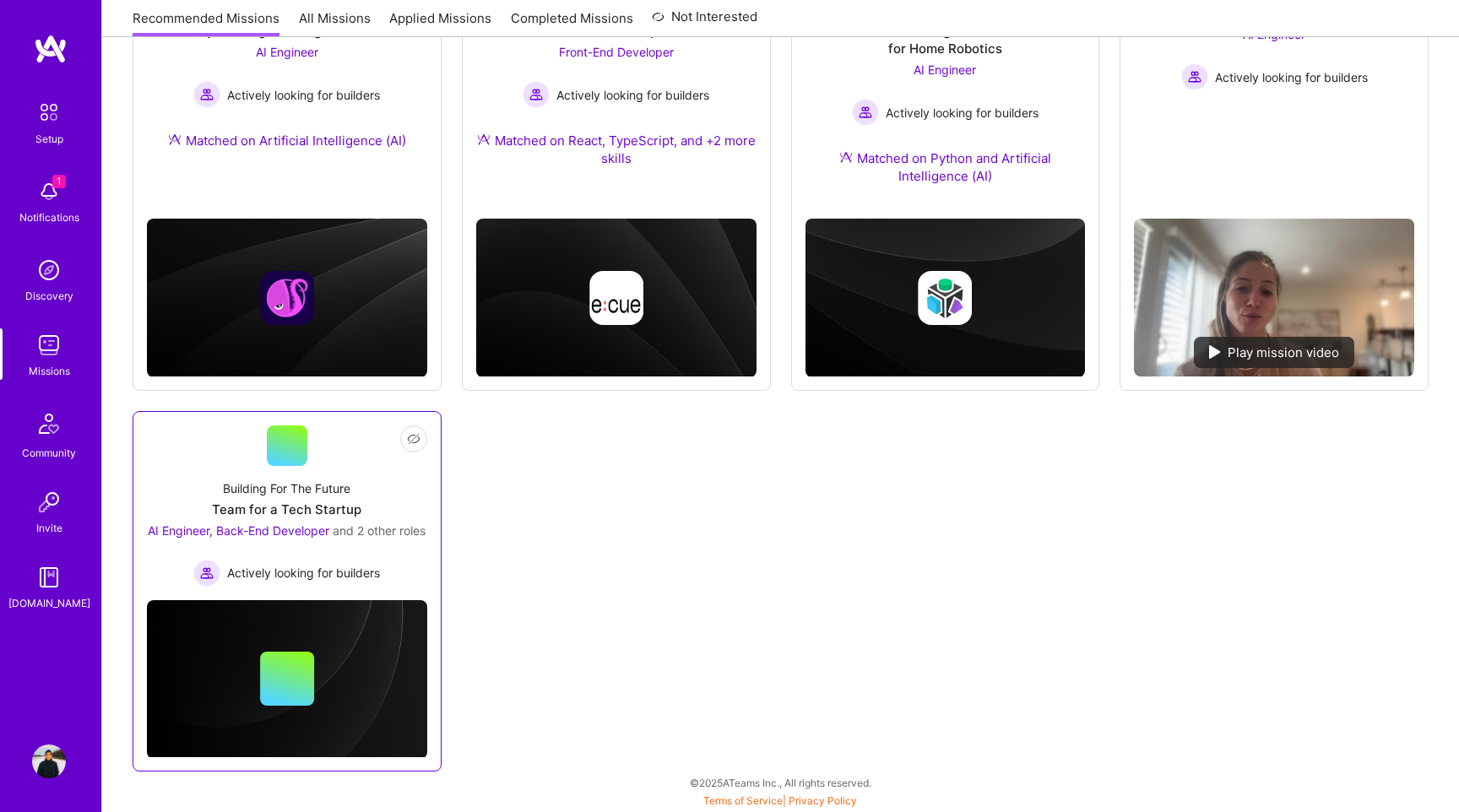
click at [336, 501] on div "Team for a Tech Startup" at bounding box center [287, 510] width 149 height 18
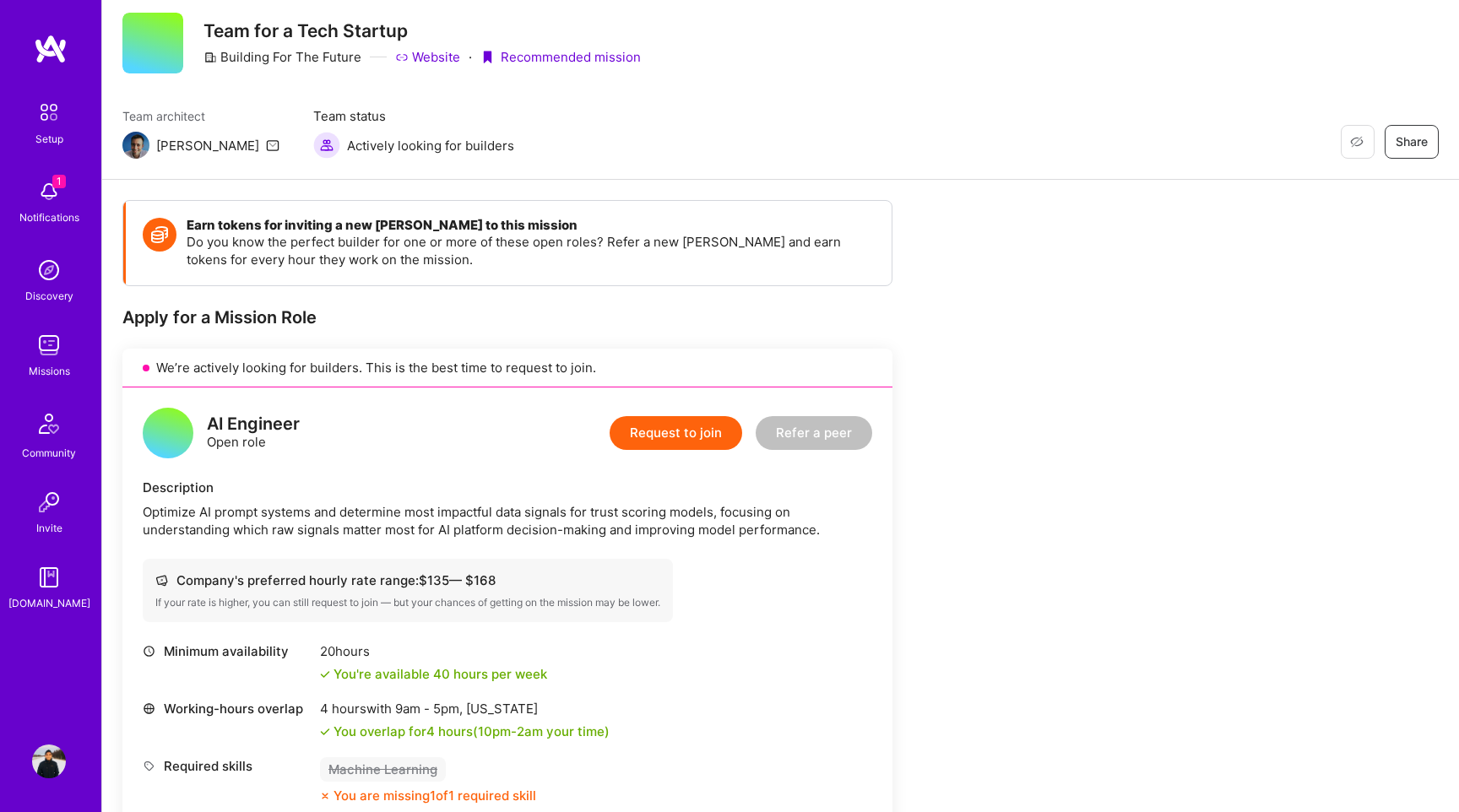
scroll to position [49, 0]
